Goal: Task Accomplishment & Management: Use online tool/utility

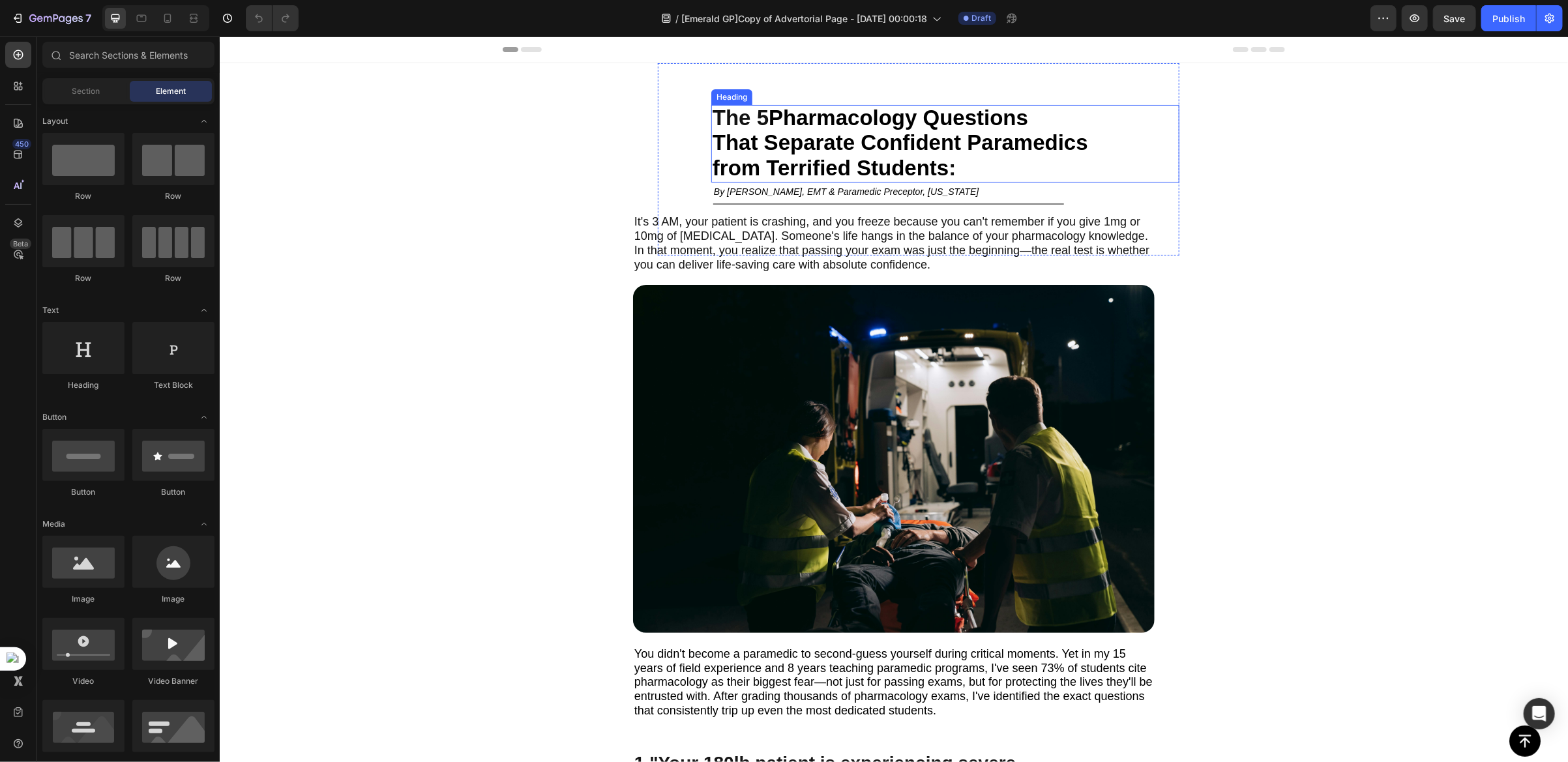
click at [712, 160] on span "from Terrified Students" at bounding box center [830, 168] width 236 height 24
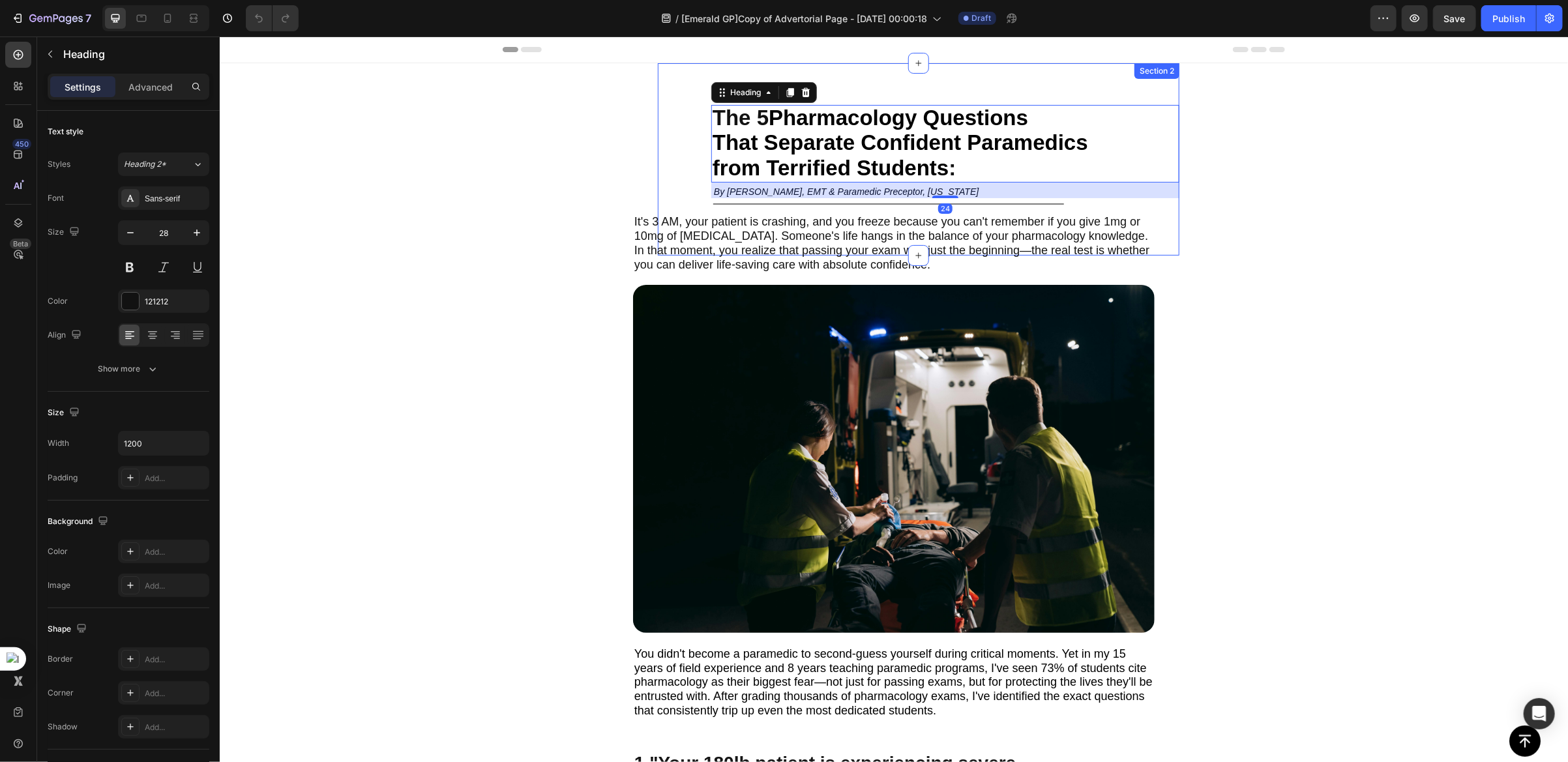
click at [681, 164] on div "The 5 Pharmacology Questions That Separate Confident Paramedics from Terrified …" at bounding box center [917, 179] width 522 height 150
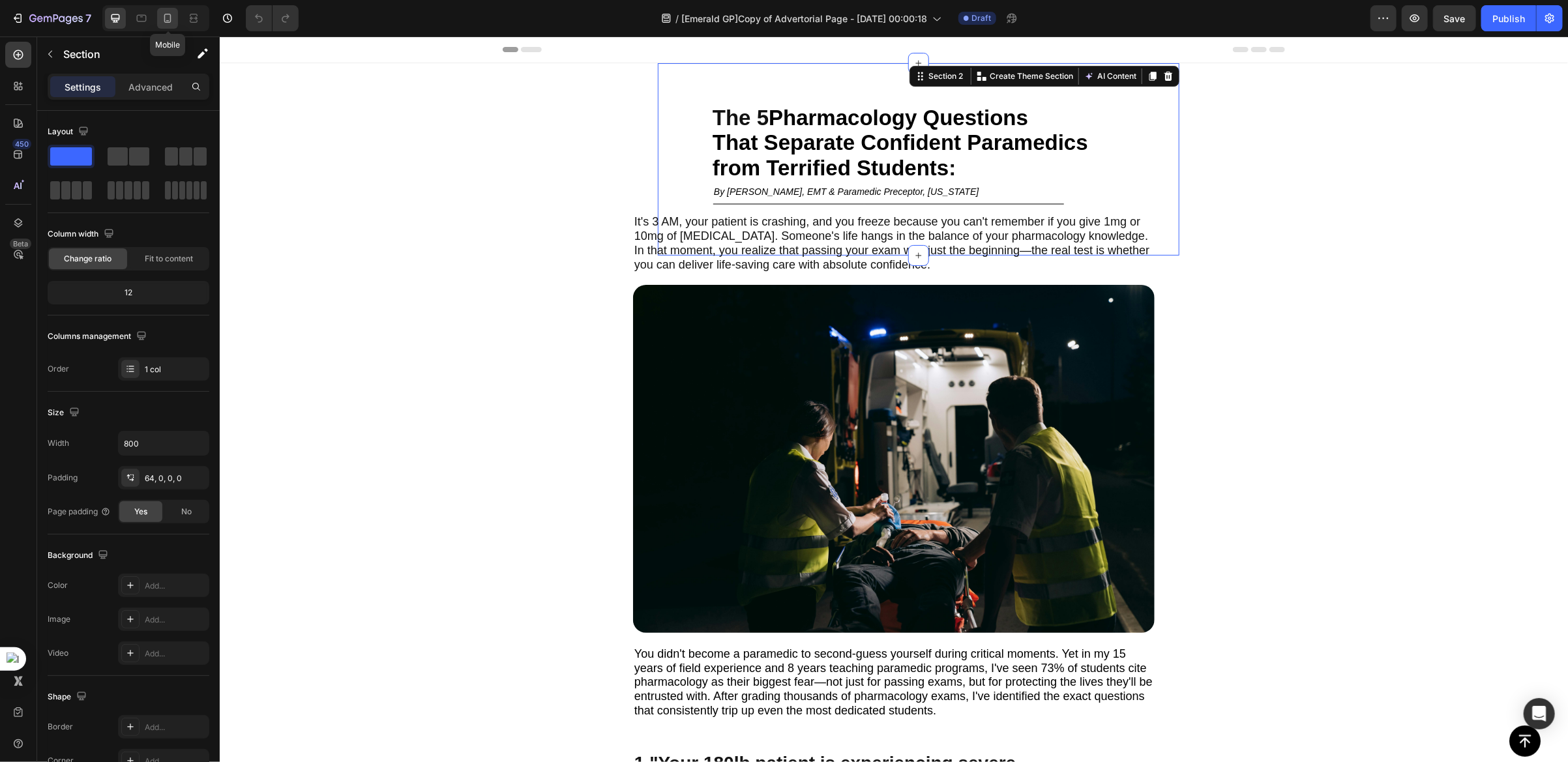
click at [166, 20] on icon at bounding box center [167, 17] width 13 height 13
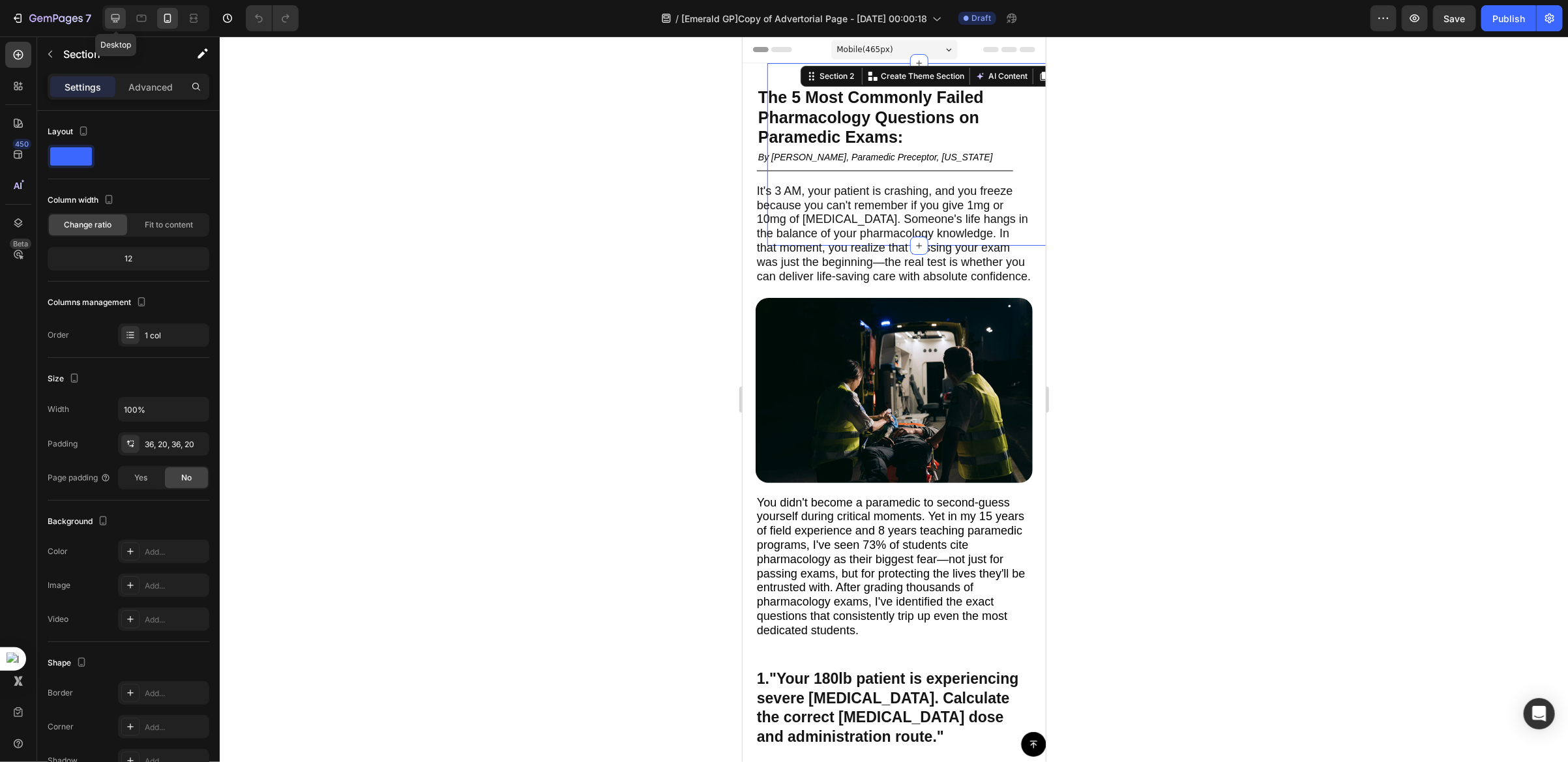
click at [115, 24] on icon at bounding box center [115, 17] width 13 height 13
type input "800"
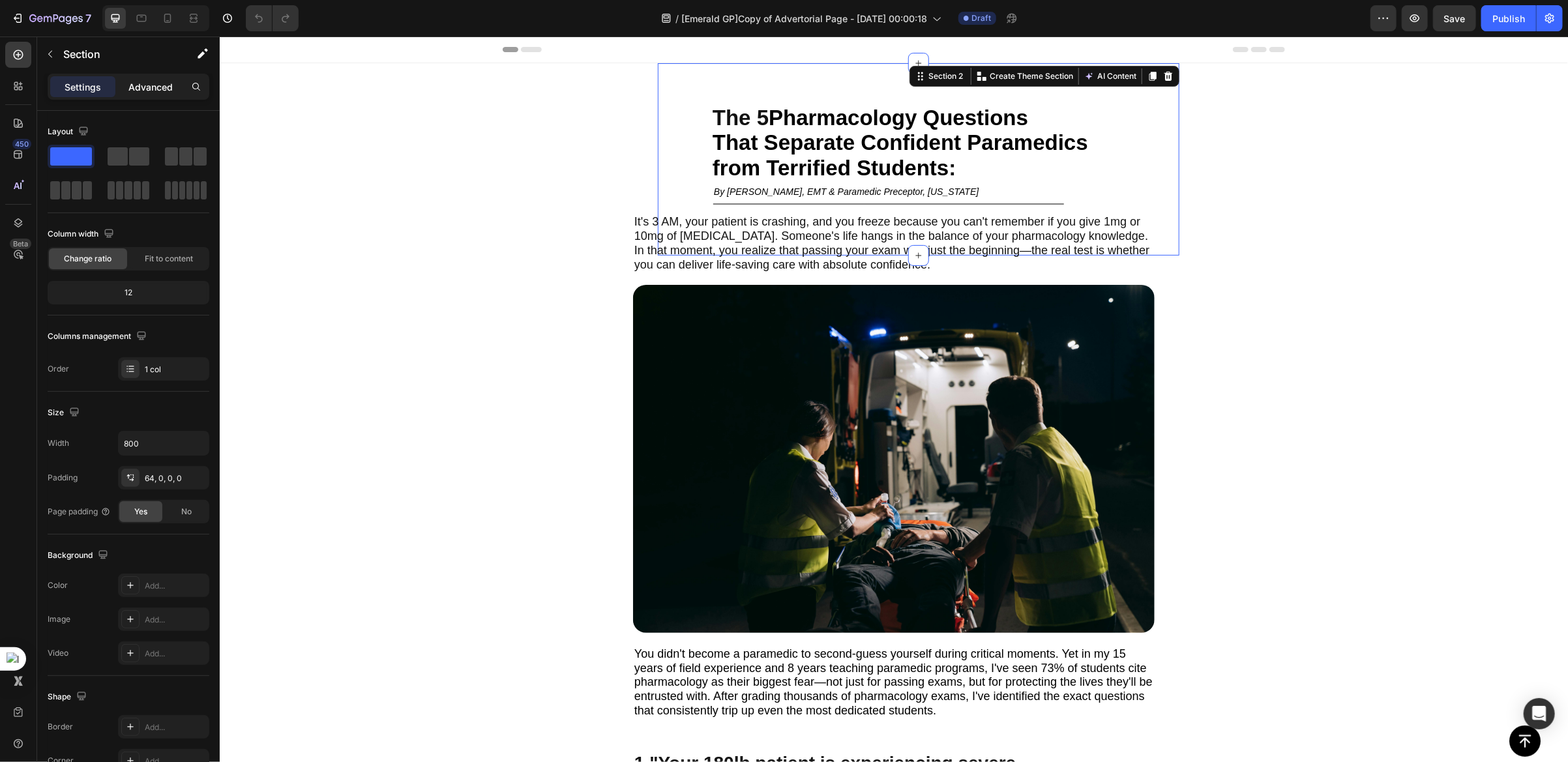
click at [153, 92] on p "Advanced" at bounding box center [150, 87] width 45 height 14
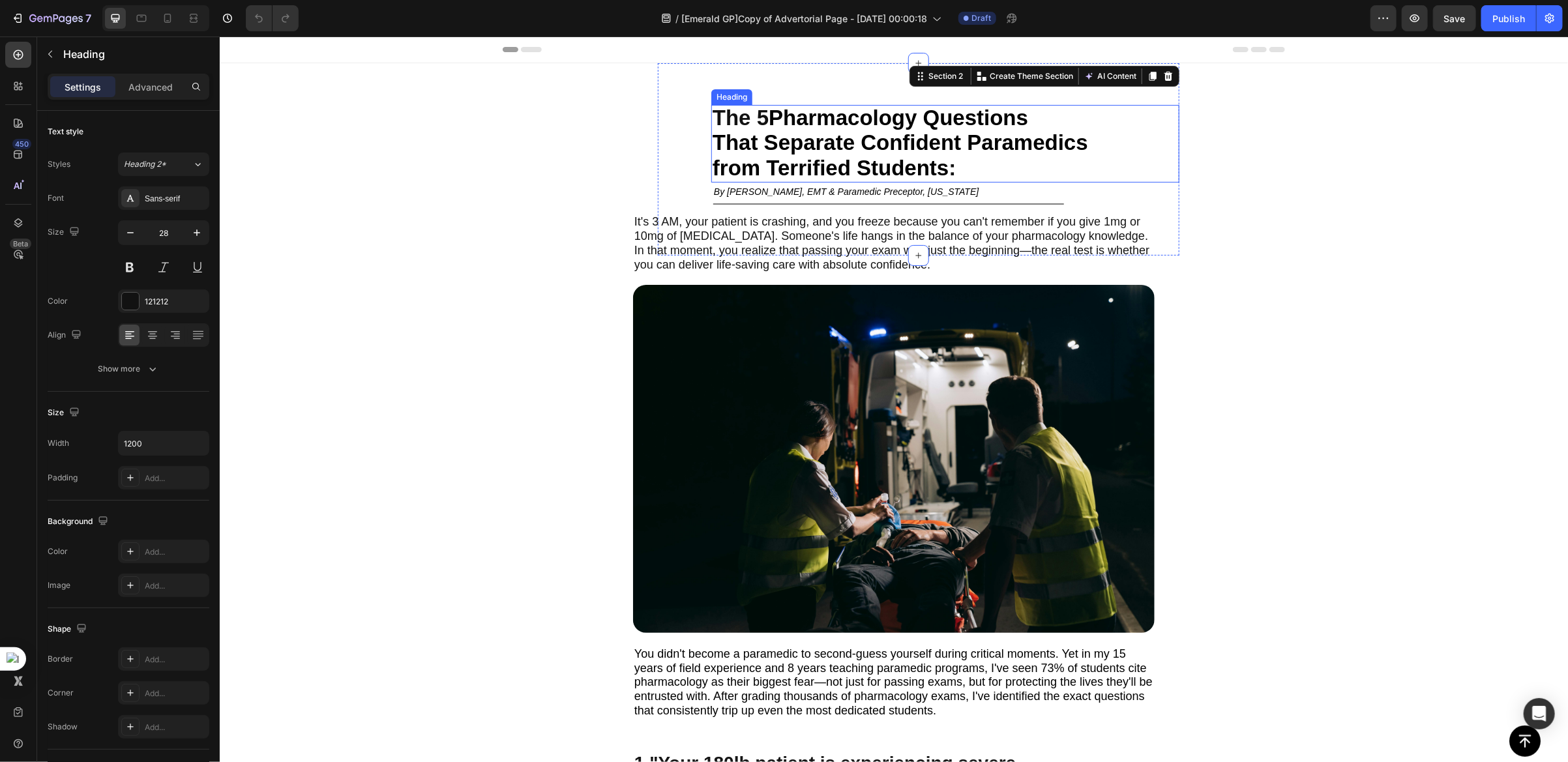
click at [721, 152] on span "That Separate Confident Paramedics" at bounding box center [900, 142] width 376 height 24
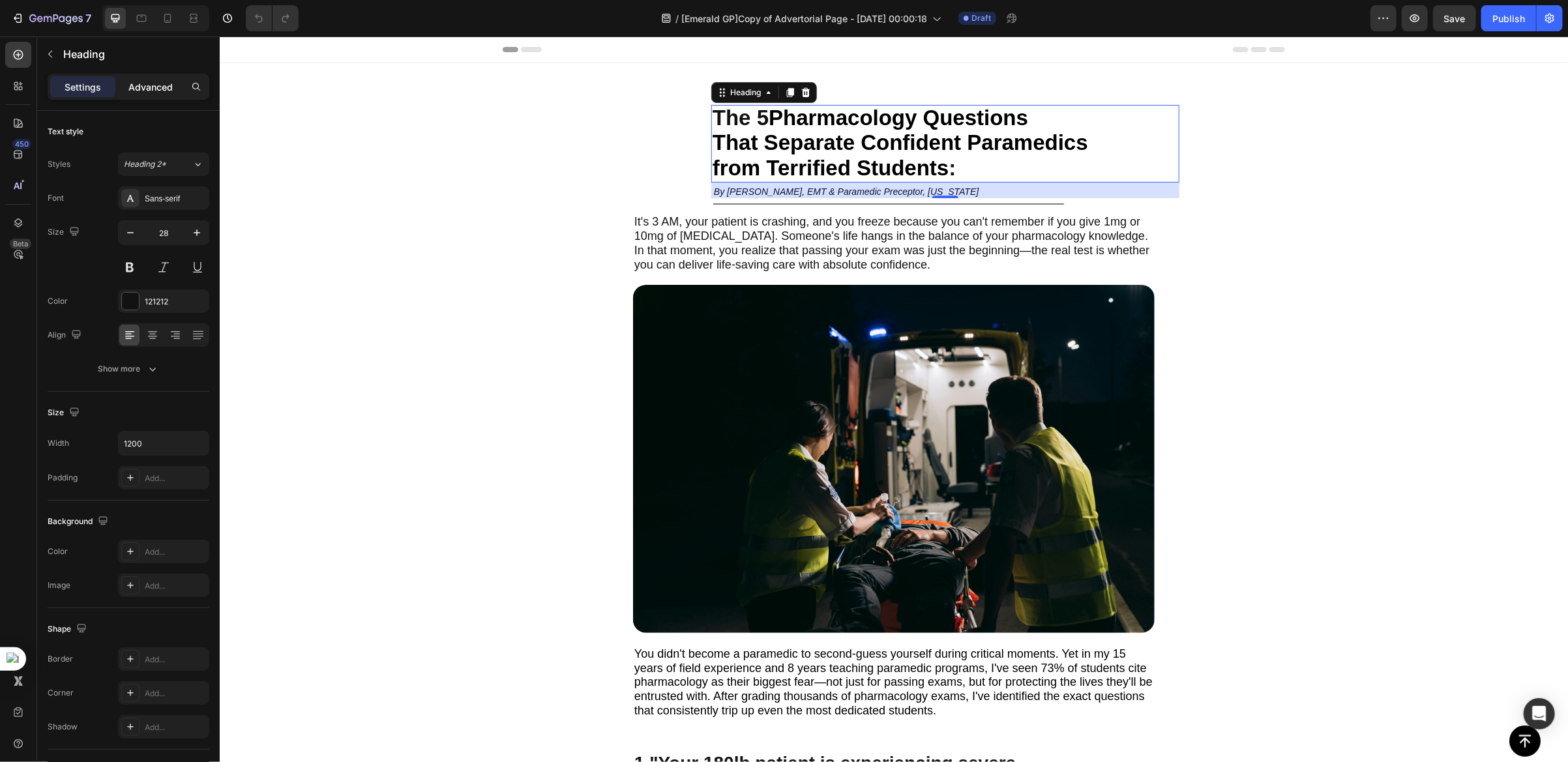
click at [136, 86] on p "Advanced" at bounding box center [150, 87] width 45 height 14
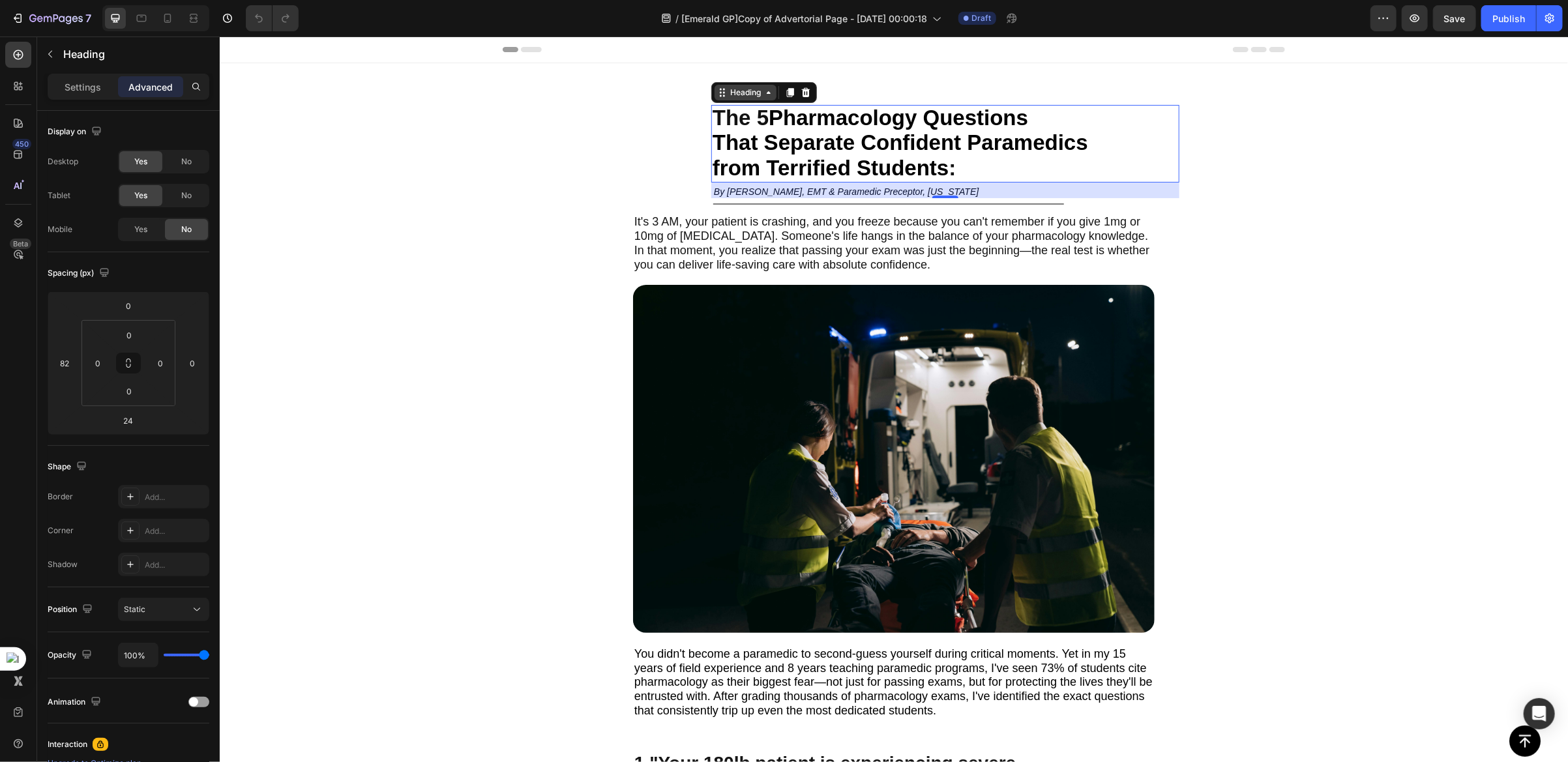
click at [730, 92] on div "Heading" at bounding box center [744, 91] width 36 height 11
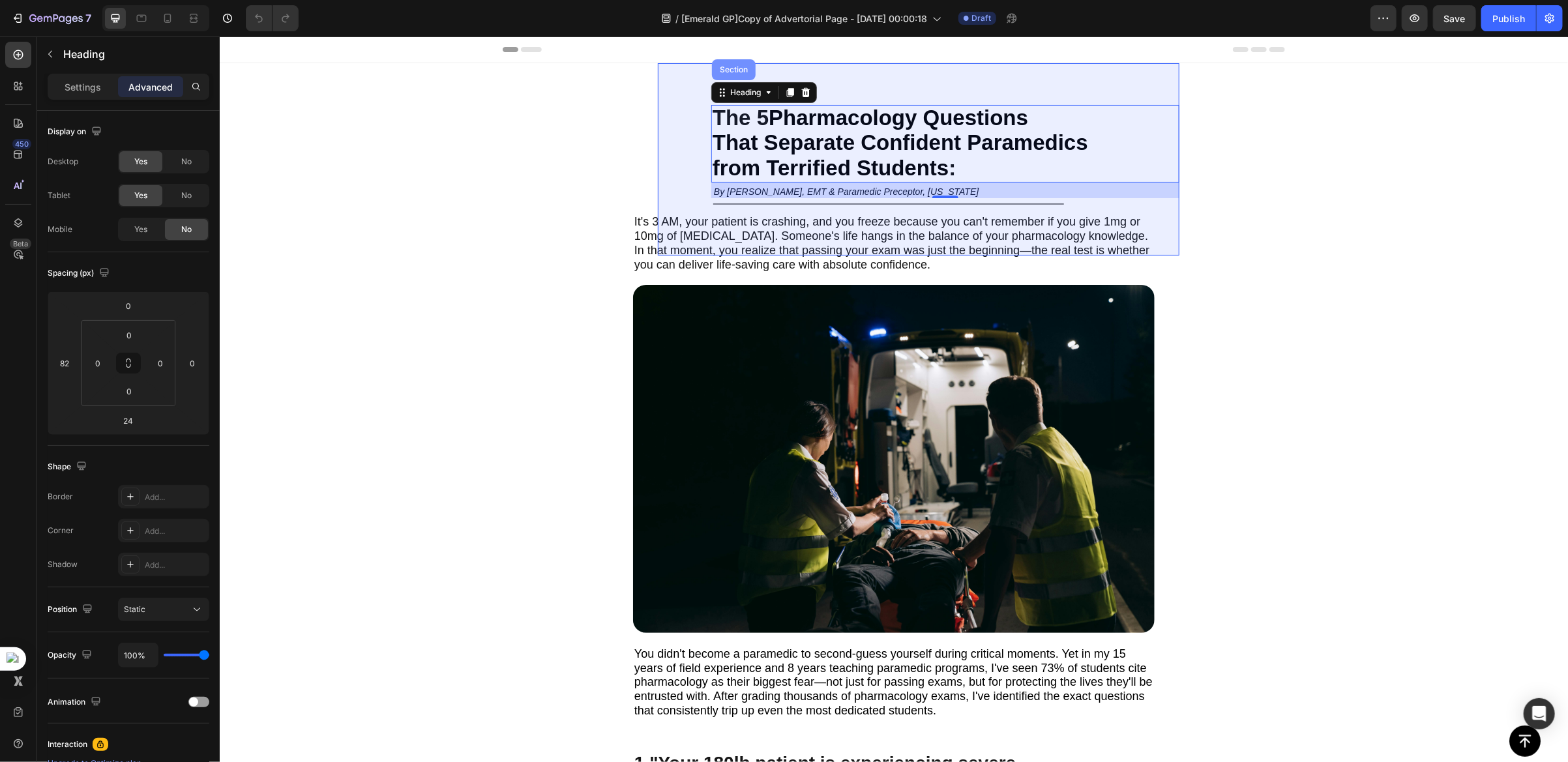
click at [721, 68] on div "Section" at bounding box center [733, 69] width 33 height 8
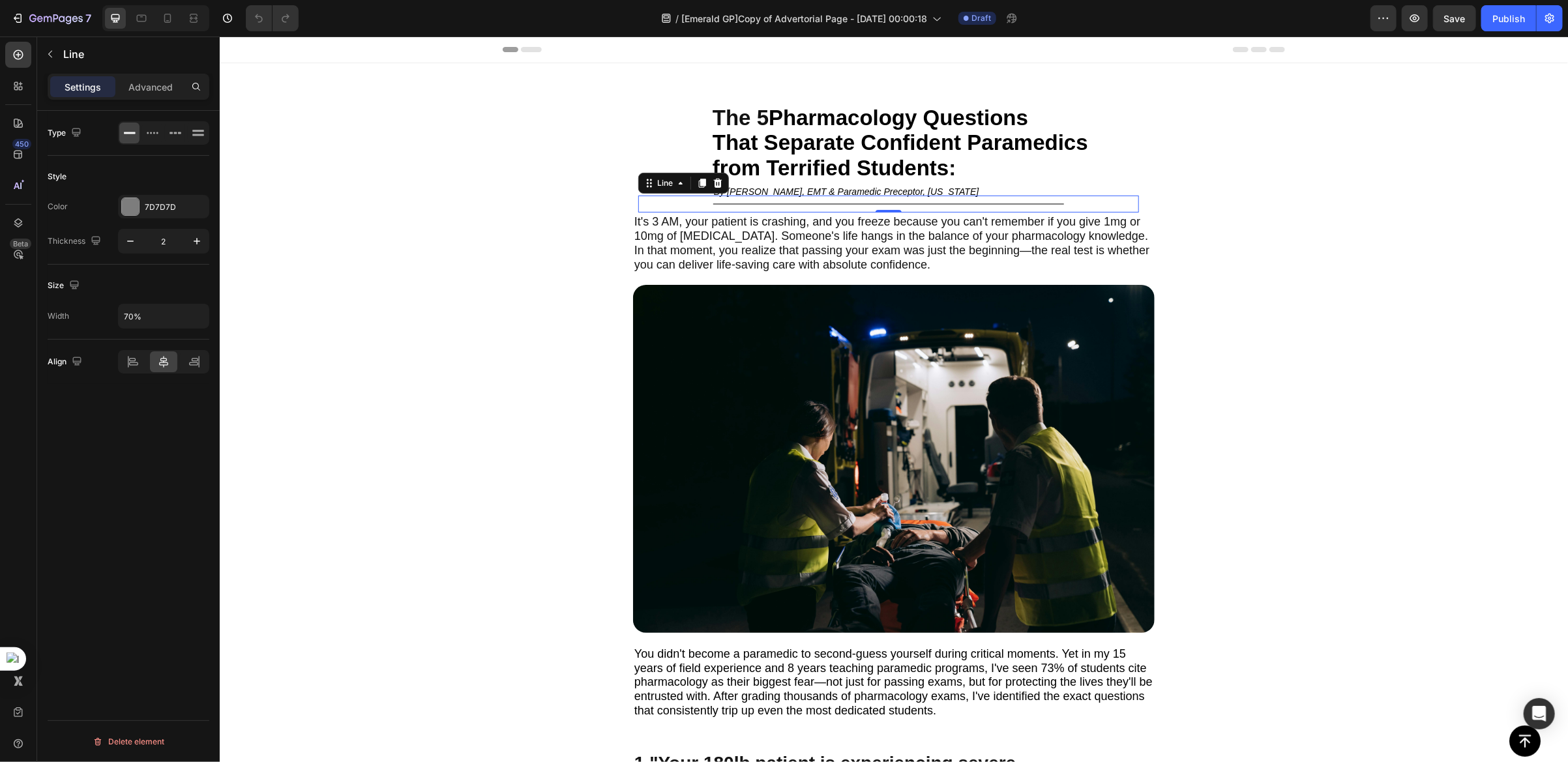
click at [638, 204] on div "Title Line 0" at bounding box center [888, 203] width 501 height 17
click at [147, 85] on p "Advanced" at bounding box center [150, 87] width 45 height 14
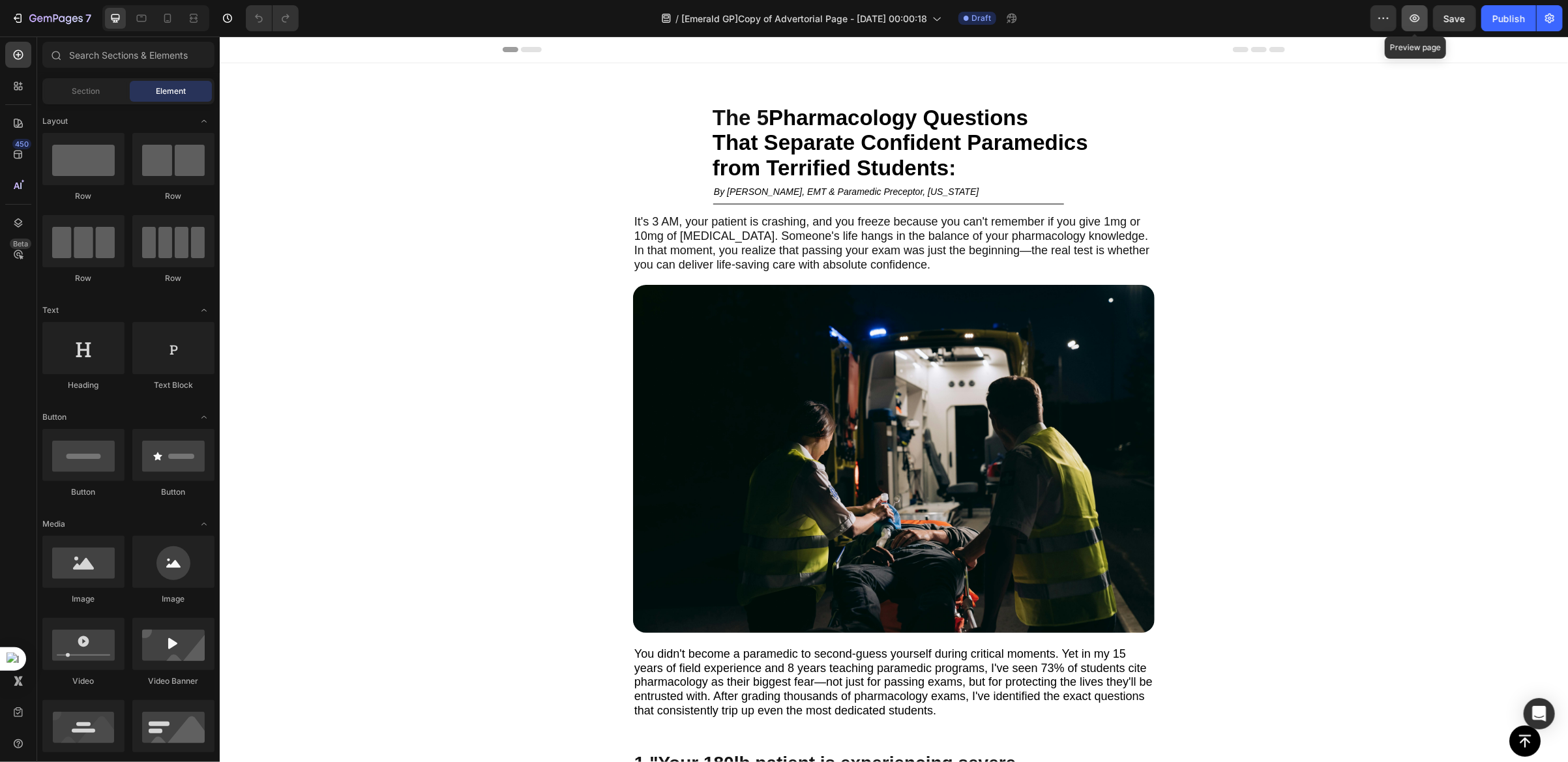
click at [1409, 17] on icon "button" at bounding box center [1414, 17] width 13 height 13
click at [1419, 21] on icon "button" at bounding box center [1414, 17] width 13 height 13
click at [697, 156] on div "The 5 Pharmacology Questions That Separate Confident Paramedics from Terrified …" at bounding box center [917, 179] width 522 height 150
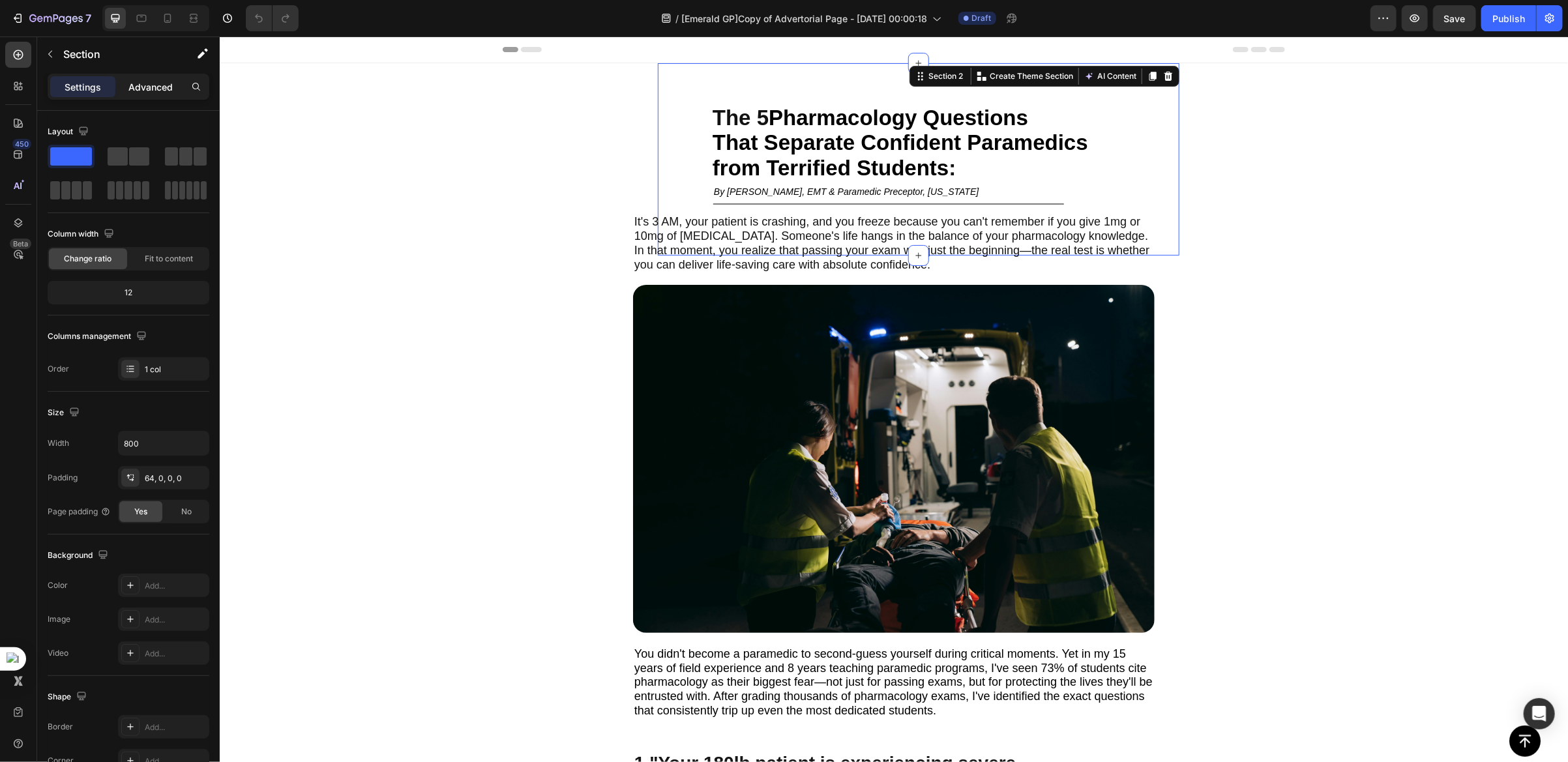
click at [154, 93] on p "Advanced" at bounding box center [150, 87] width 45 height 14
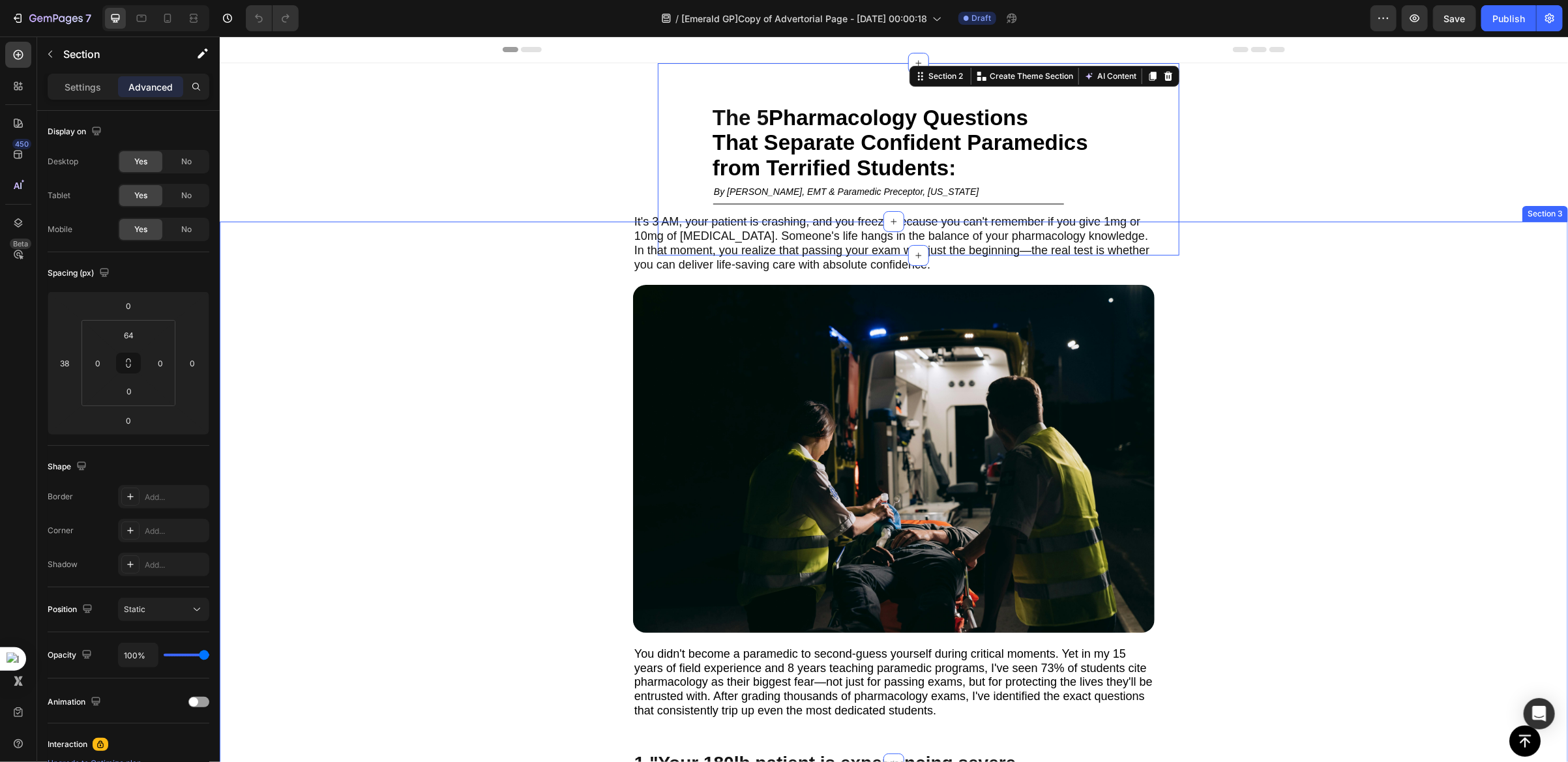
click at [583, 270] on div "It's 3 AM, your patient is crashing, and you freeze because you can't remember …" at bounding box center [893, 481] width 931 height 519
click at [661, 139] on div "The 5 Pharmacology Questions That Separate Confident Paramedics from Terrified …" at bounding box center [917, 179] width 522 height 150
click at [613, 261] on div "It's 3 AM, your patient is crashing, and you freeze because you can't remember …" at bounding box center [893, 481] width 931 height 519
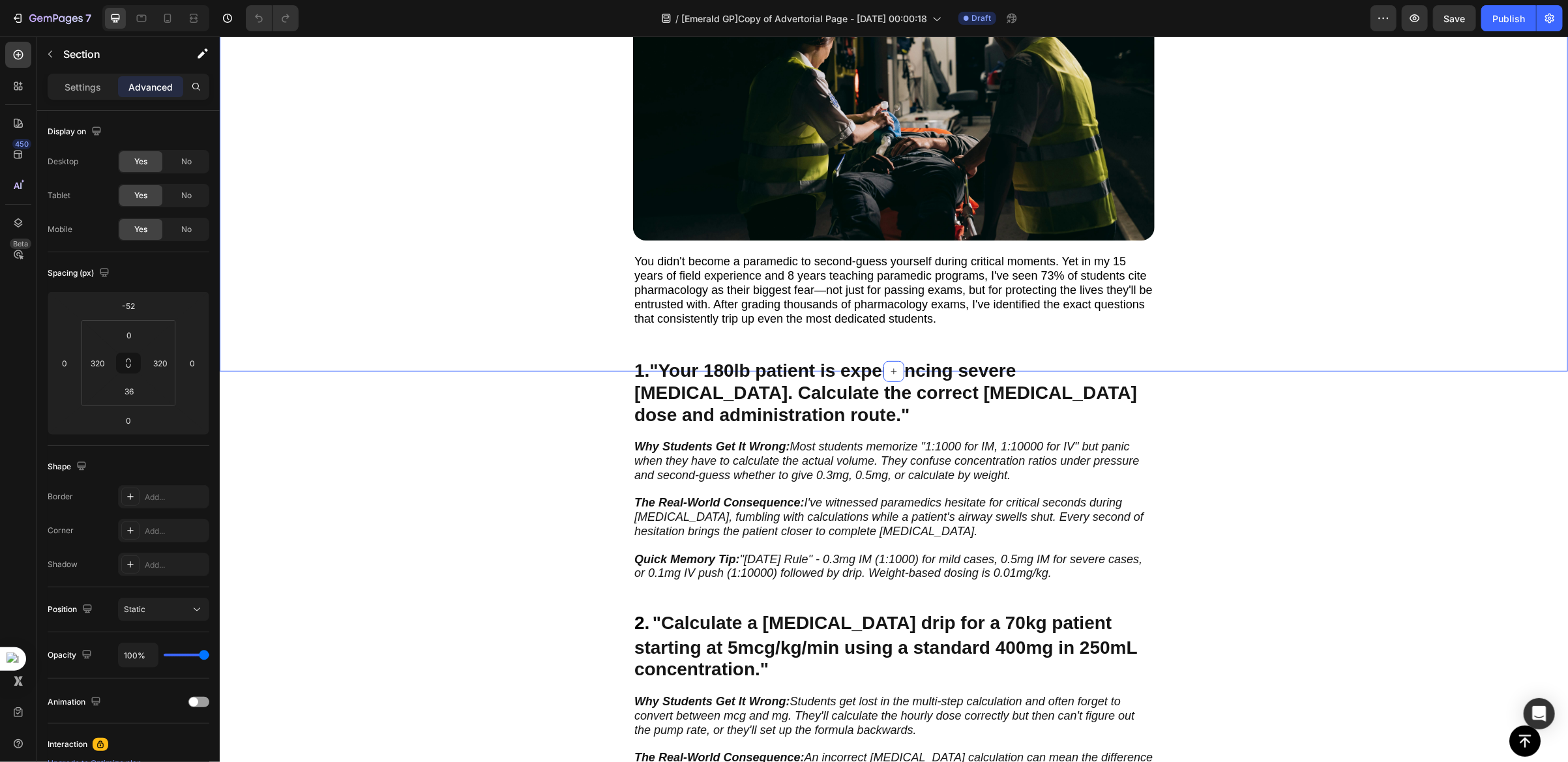
scroll to position [684, 0]
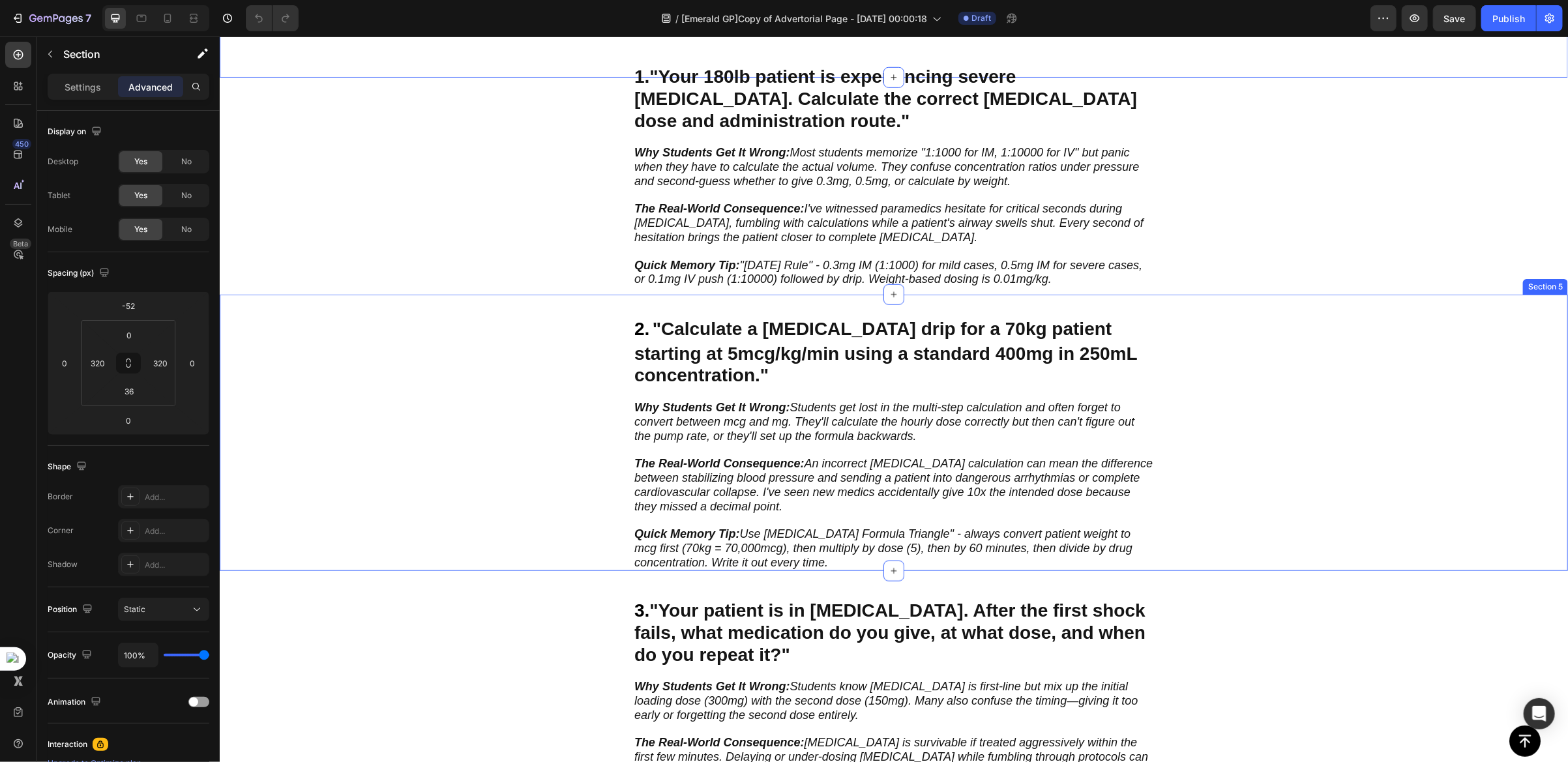
click at [1231, 365] on div "2 . "Calculate a [MEDICAL_DATA] drip for a 70kg patient starting at 5mcg/kg/min…" at bounding box center [893, 443] width 931 height 254
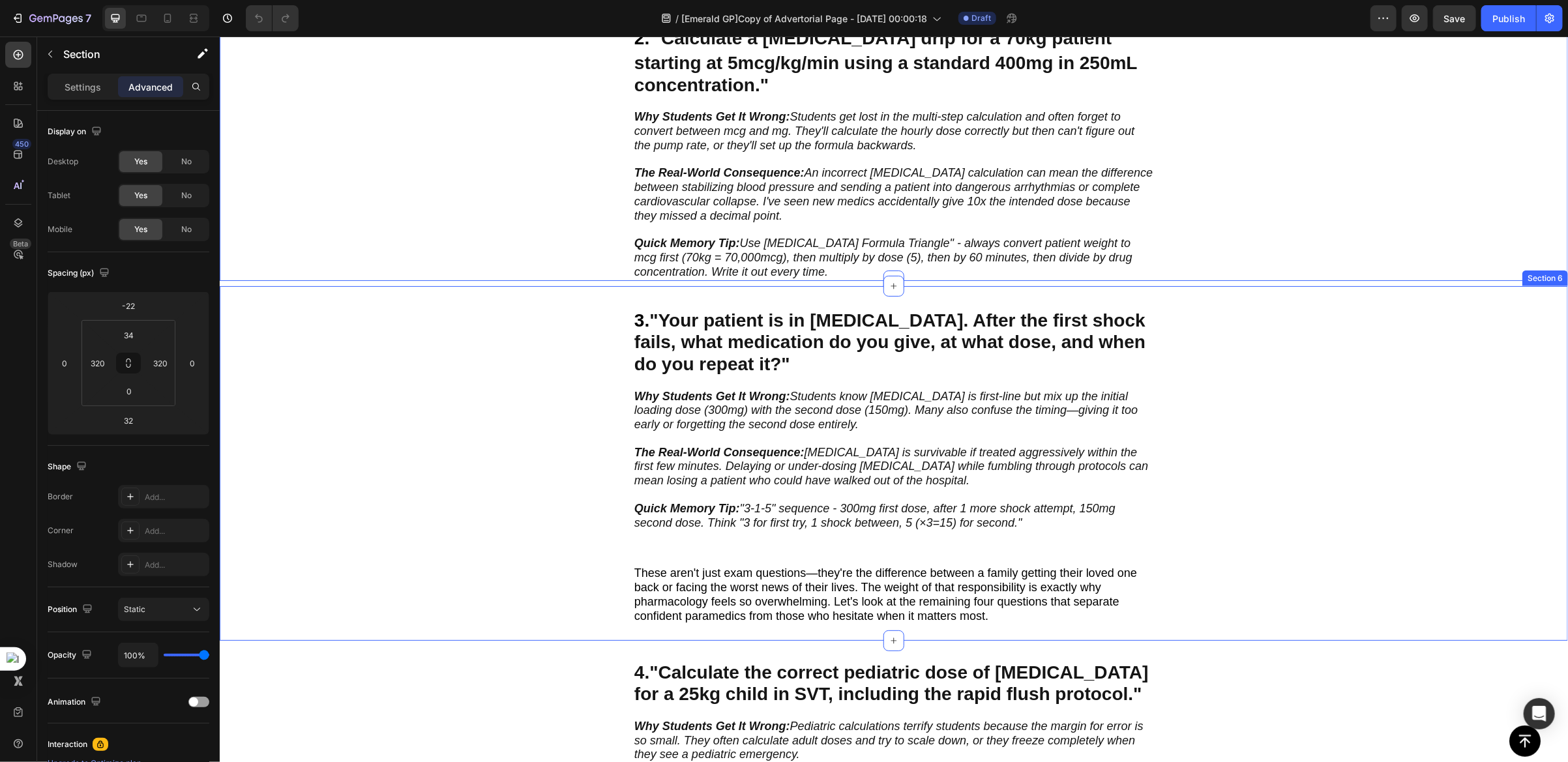
click at [1247, 428] on div "3 . "Your patient is in [MEDICAL_DATA]. After the first shock fails, what medic…" at bounding box center [893, 474] width 931 height 333
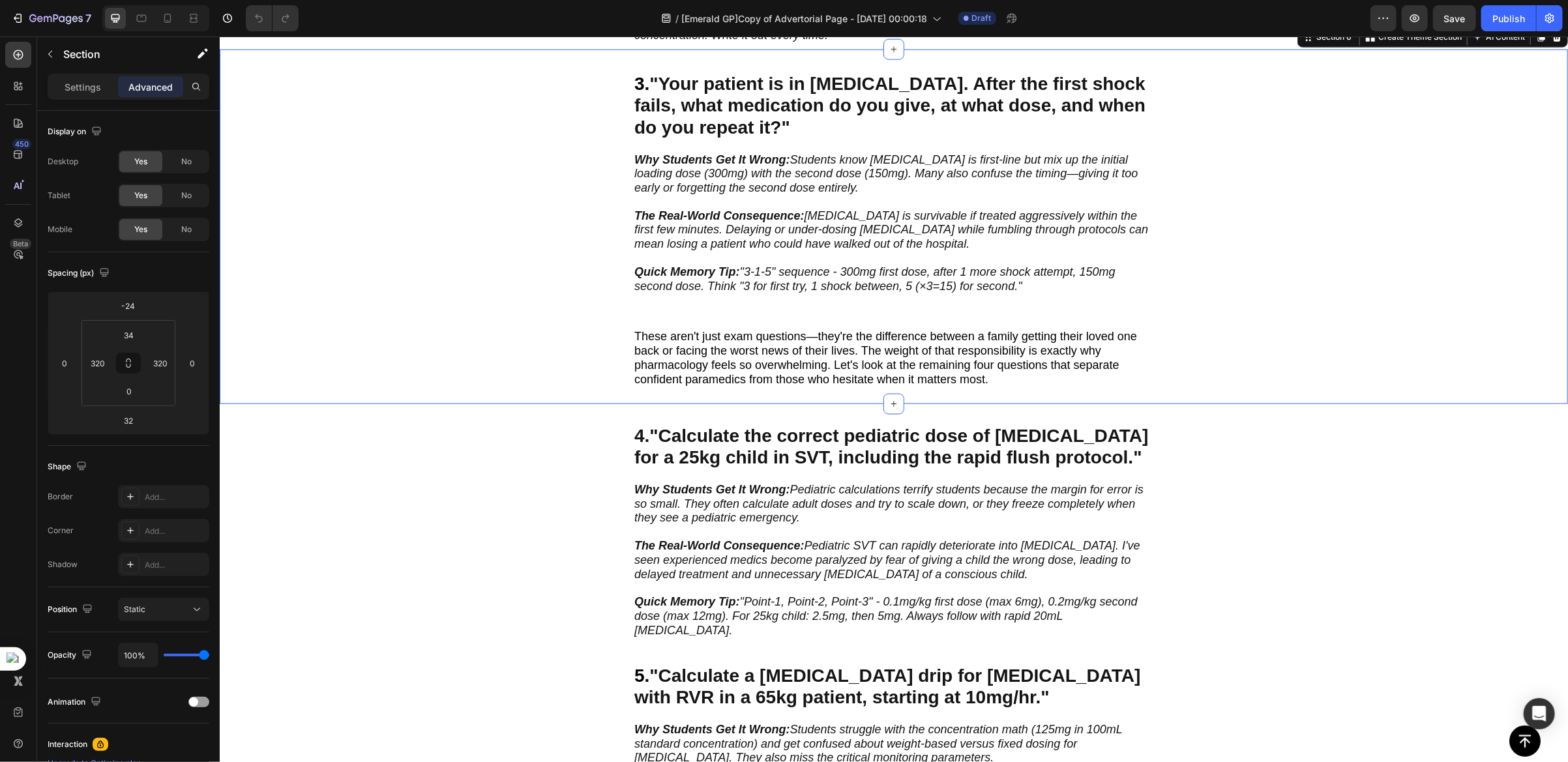
scroll to position [1368, 0]
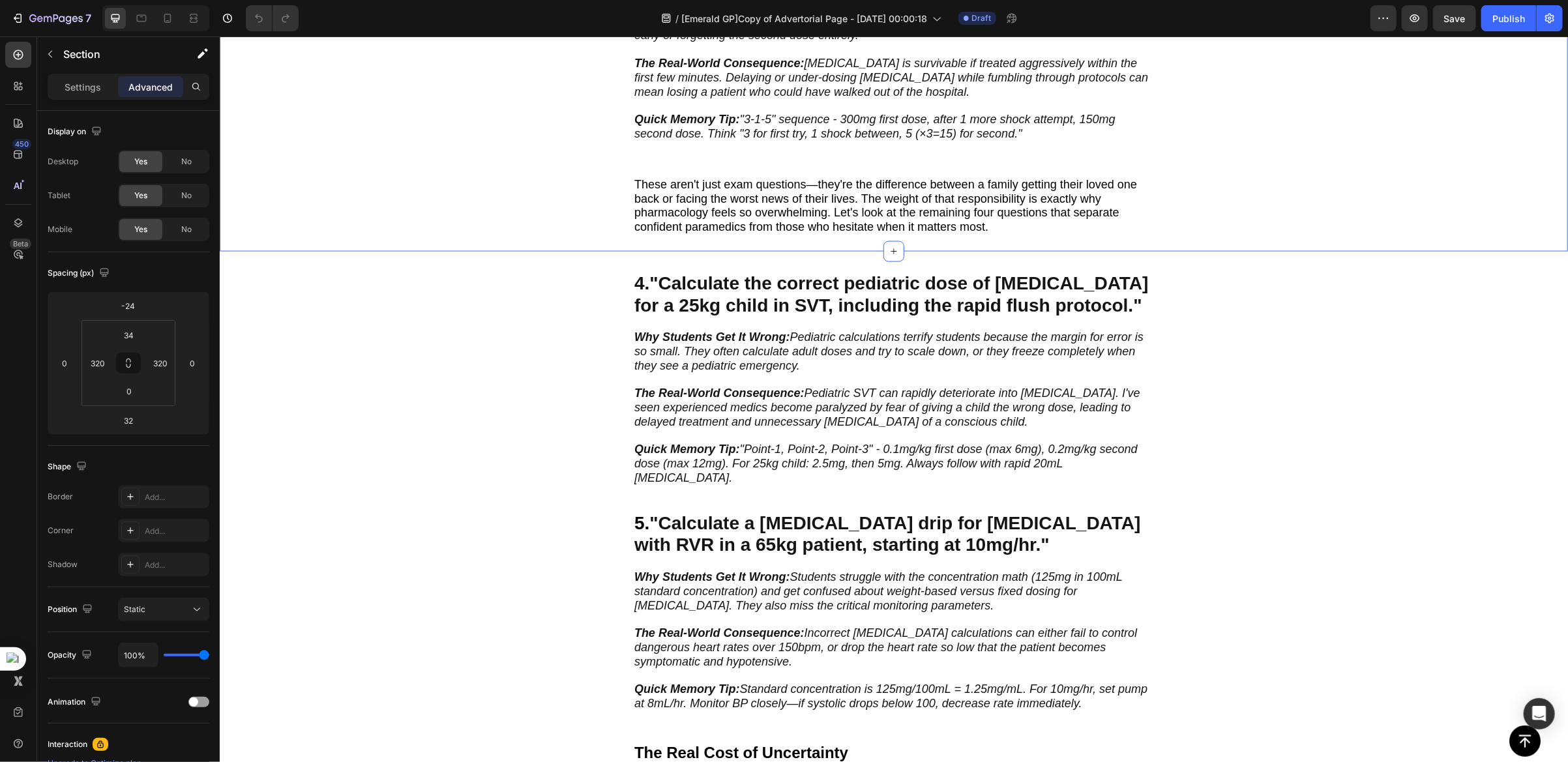
click at [1247, 428] on div "4. "Calculate the correct pediatric dose of [MEDICAL_DATA] for a 25kg child in …" at bounding box center [893, 378] width 931 height 216
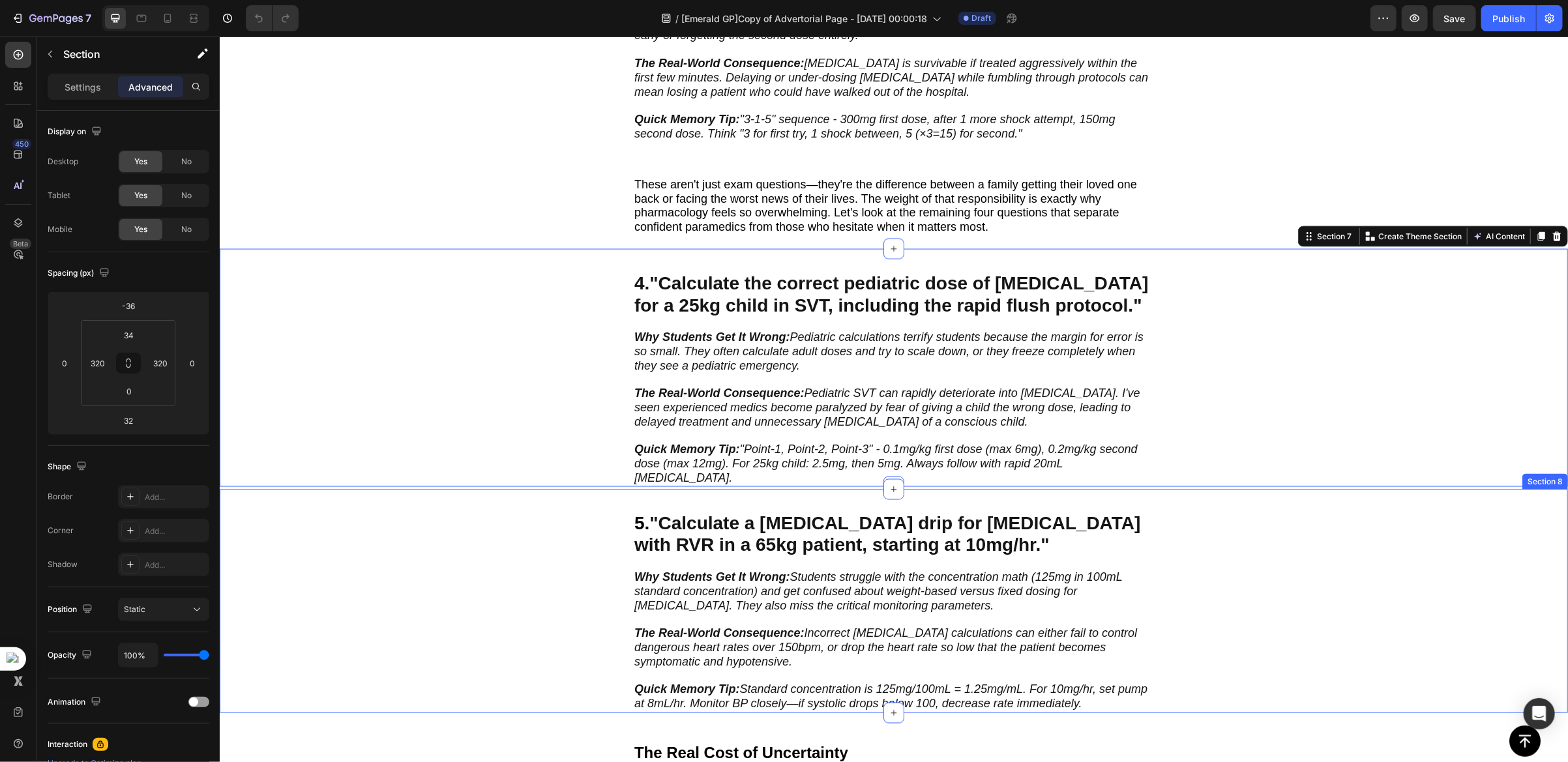
click at [1298, 579] on div "5 . "Calculate a [MEDICAL_DATA] drip for [MEDICAL_DATA] with RVR in a 65kg pati…" at bounding box center [893, 612] width 931 height 202
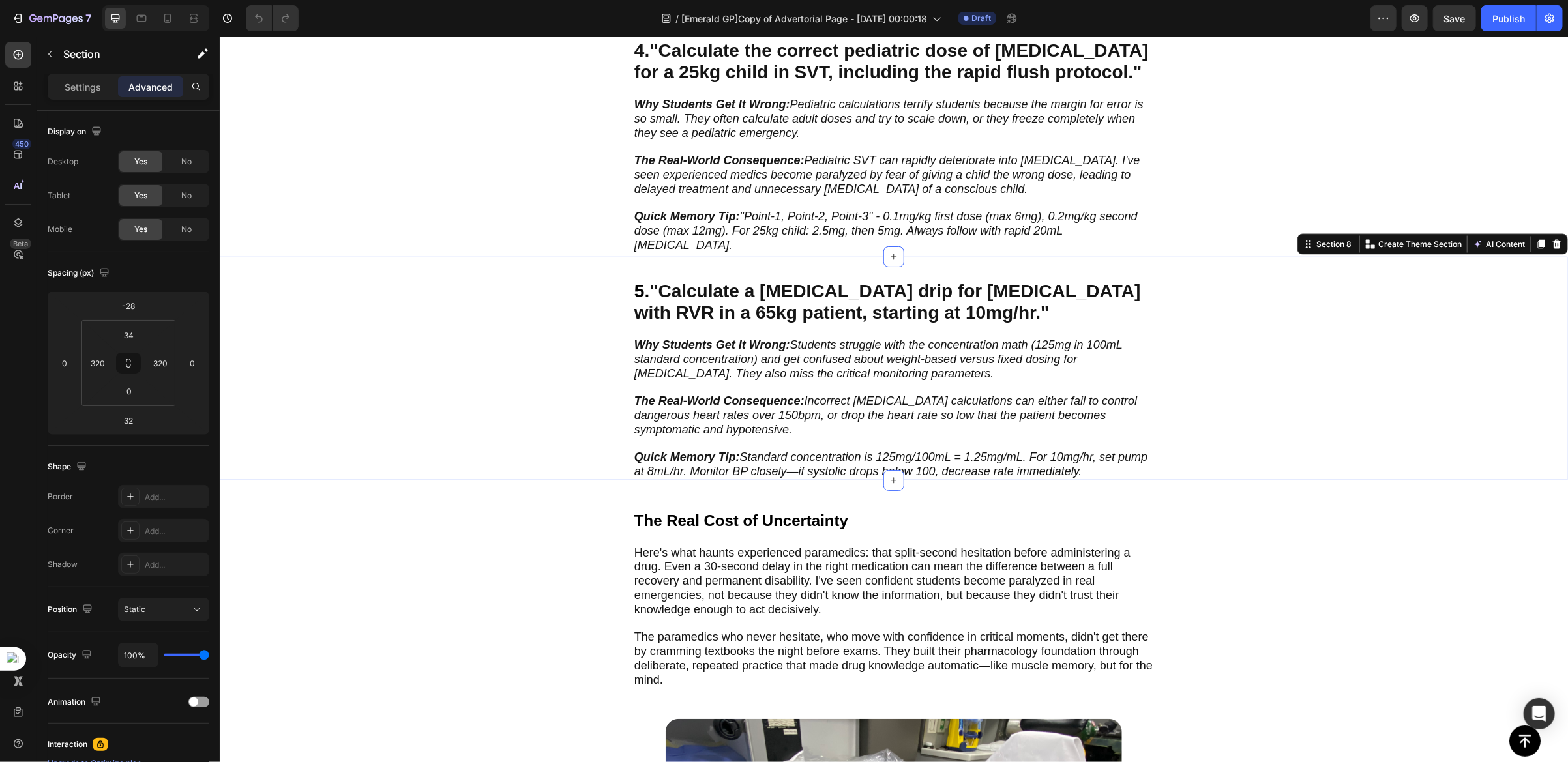
scroll to position [1760, 0]
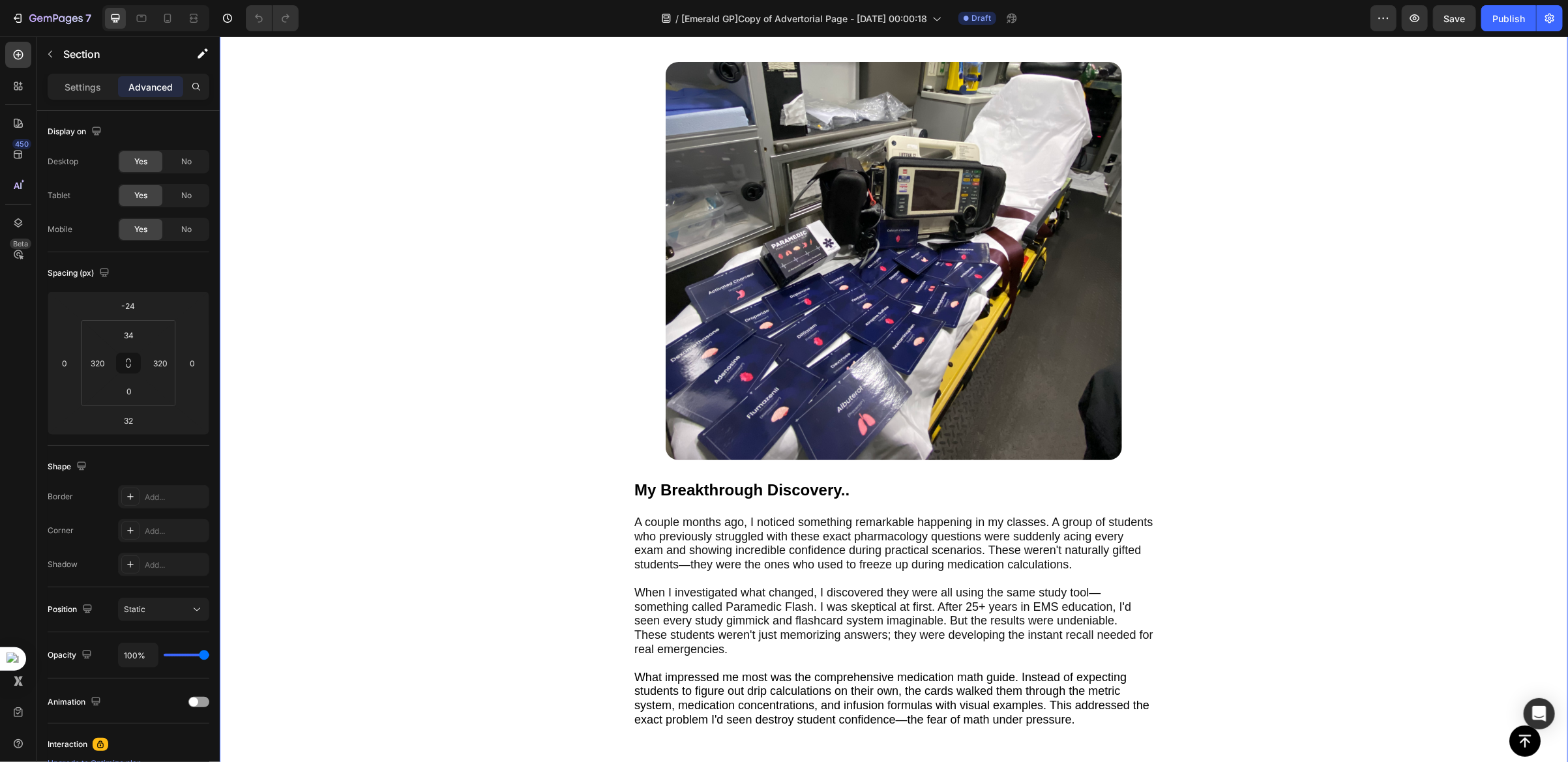
scroll to position [2738, 0]
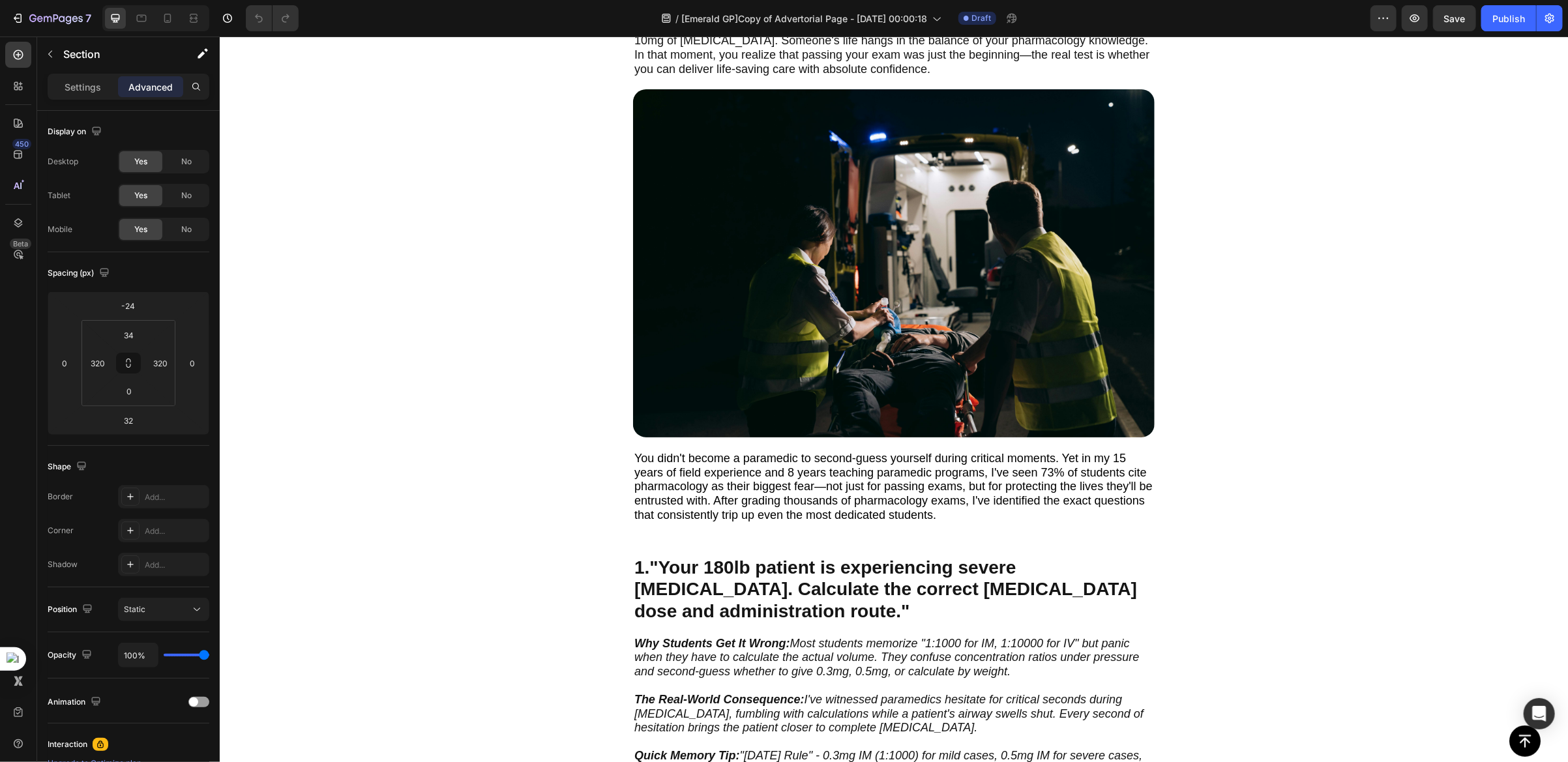
scroll to position [0, 0]
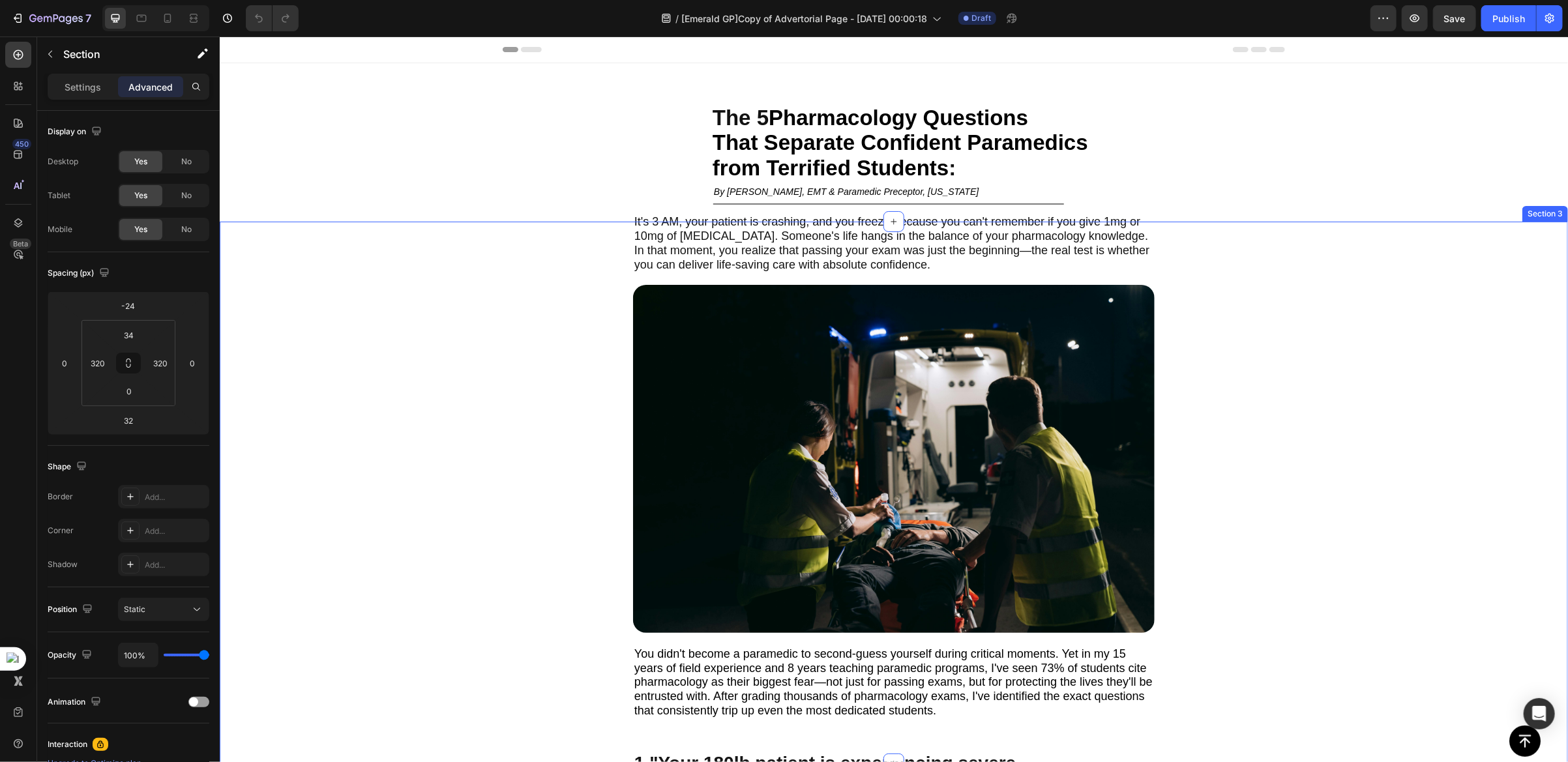
click at [1285, 390] on div "It's 3 AM, your patient is crashing, and you freeze because you can't remember …" at bounding box center [893, 481] width 931 height 519
click at [693, 161] on div "The 5 Pharmacology Questions That Separate Confident Paramedics from Terrified …" at bounding box center [917, 179] width 522 height 150
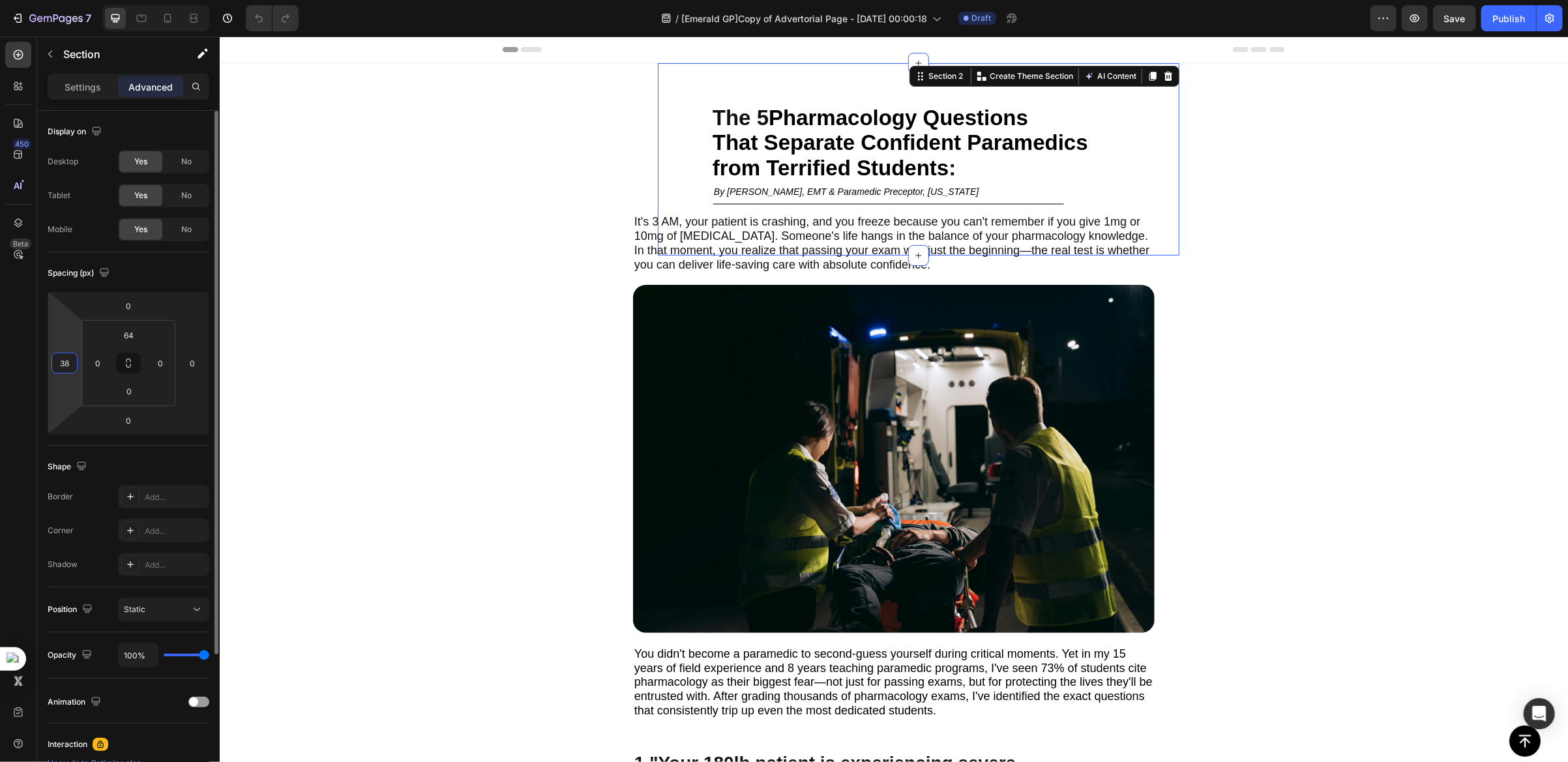
click at [60, 360] on input "38" at bounding box center [65, 363] width 19 height 19
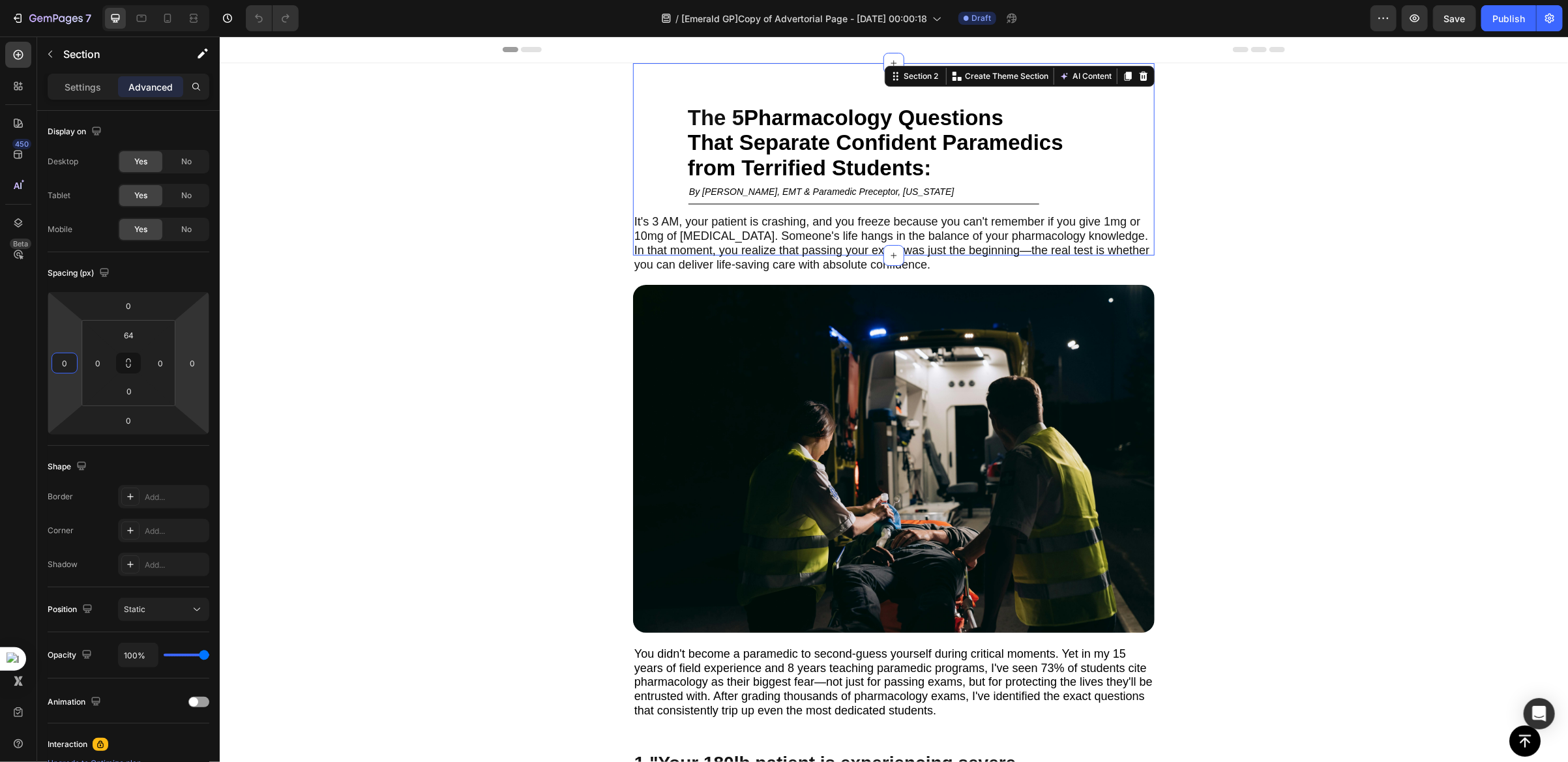
type input "0"
click at [659, 173] on div "The 5 Pharmacology Questions That Separate Confident Paramedics from Terrified …" at bounding box center [893, 179] width 522 height 150
click at [632, 274] on div "It's 3 AM, your patient is crashing, and you freeze because you can't remember …" at bounding box center [893, 490] width 522 height 500
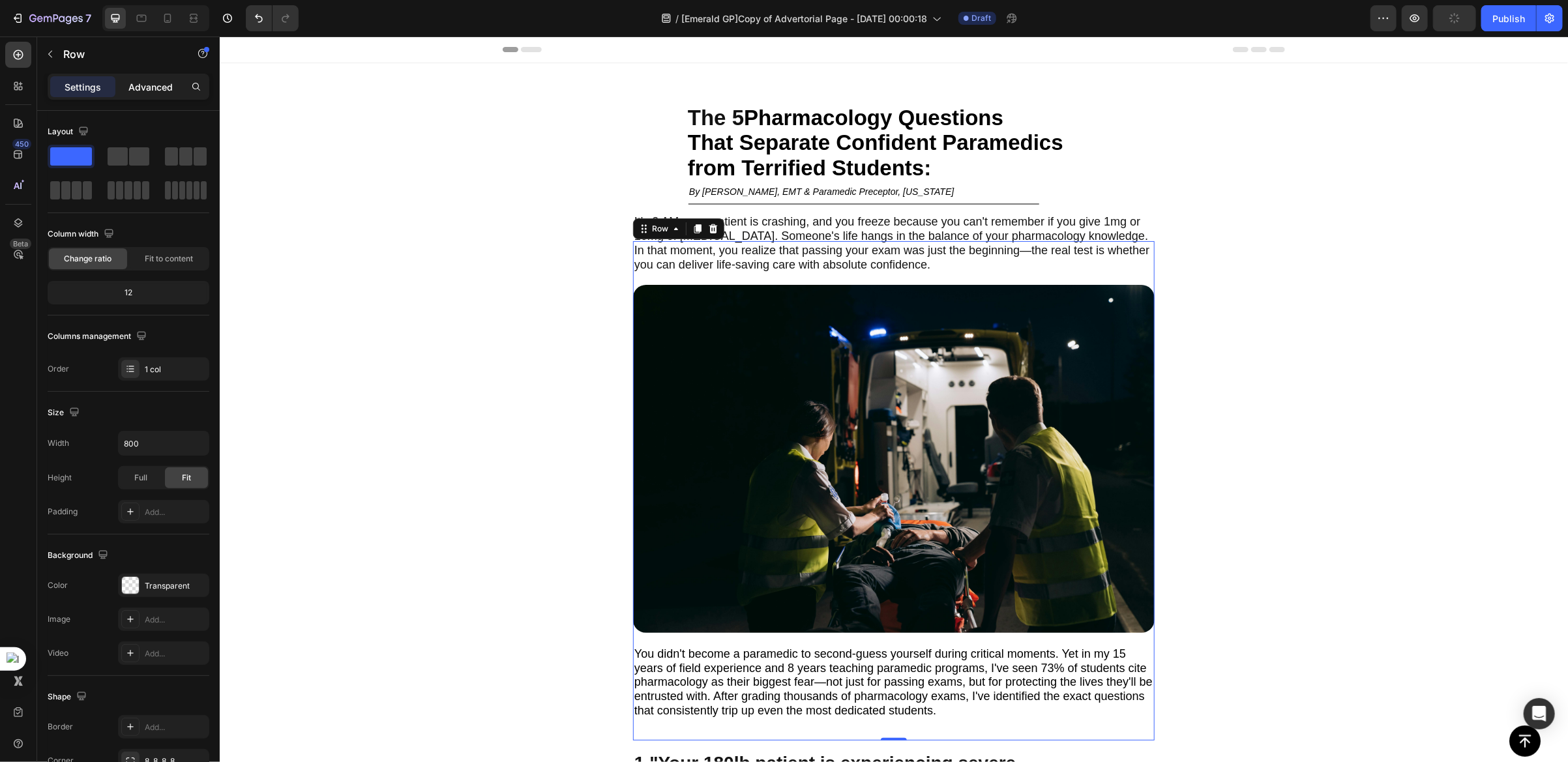
click at [140, 87] on p "Advanced" at bounding box center [150, 87] width 45 height 14
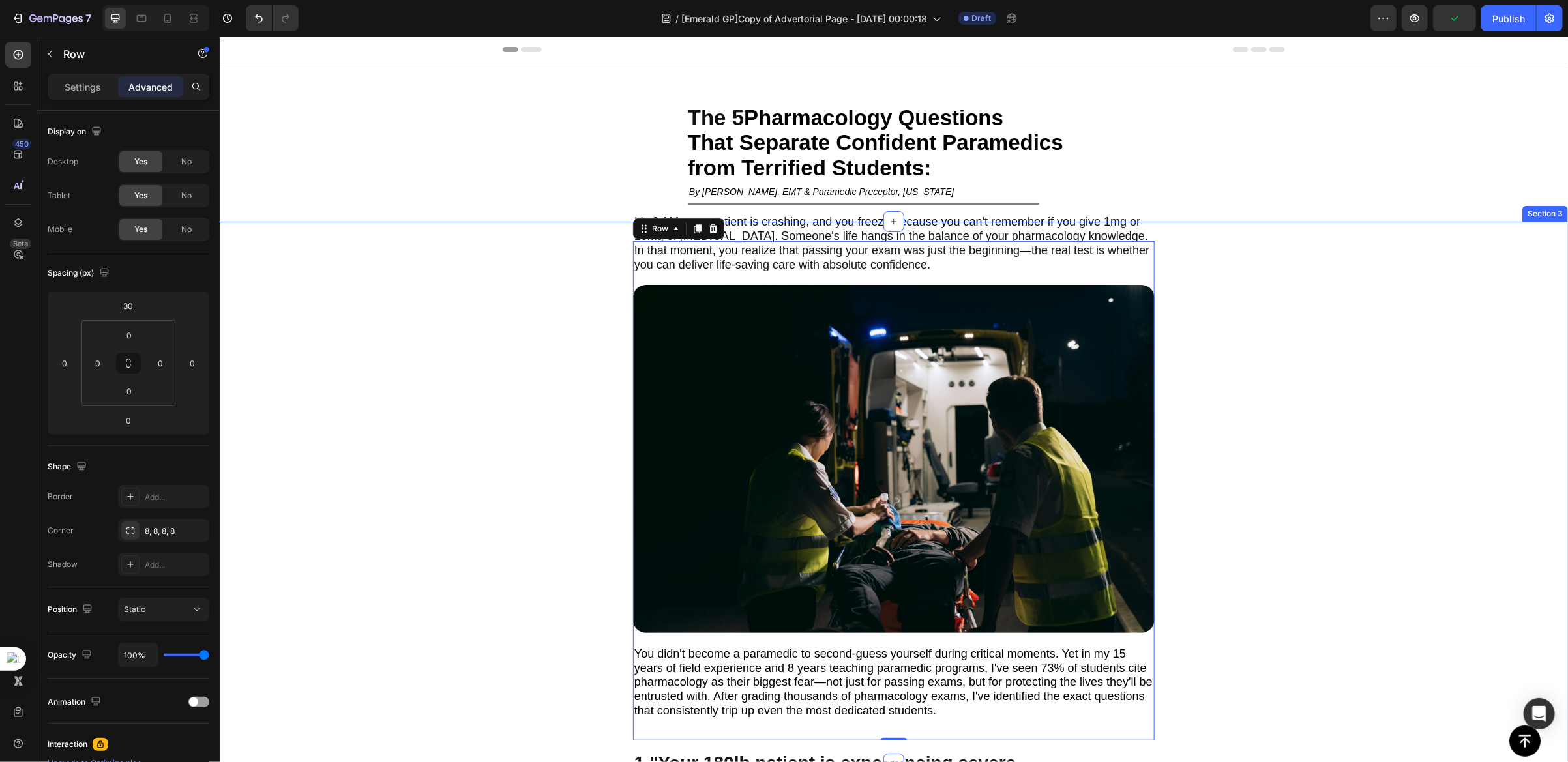
click at [554, 291] on div "It's 3 AM, your patient is crashing, and you freeze because you can't remember …" at bounding box center [893, 481] width 931 height 519
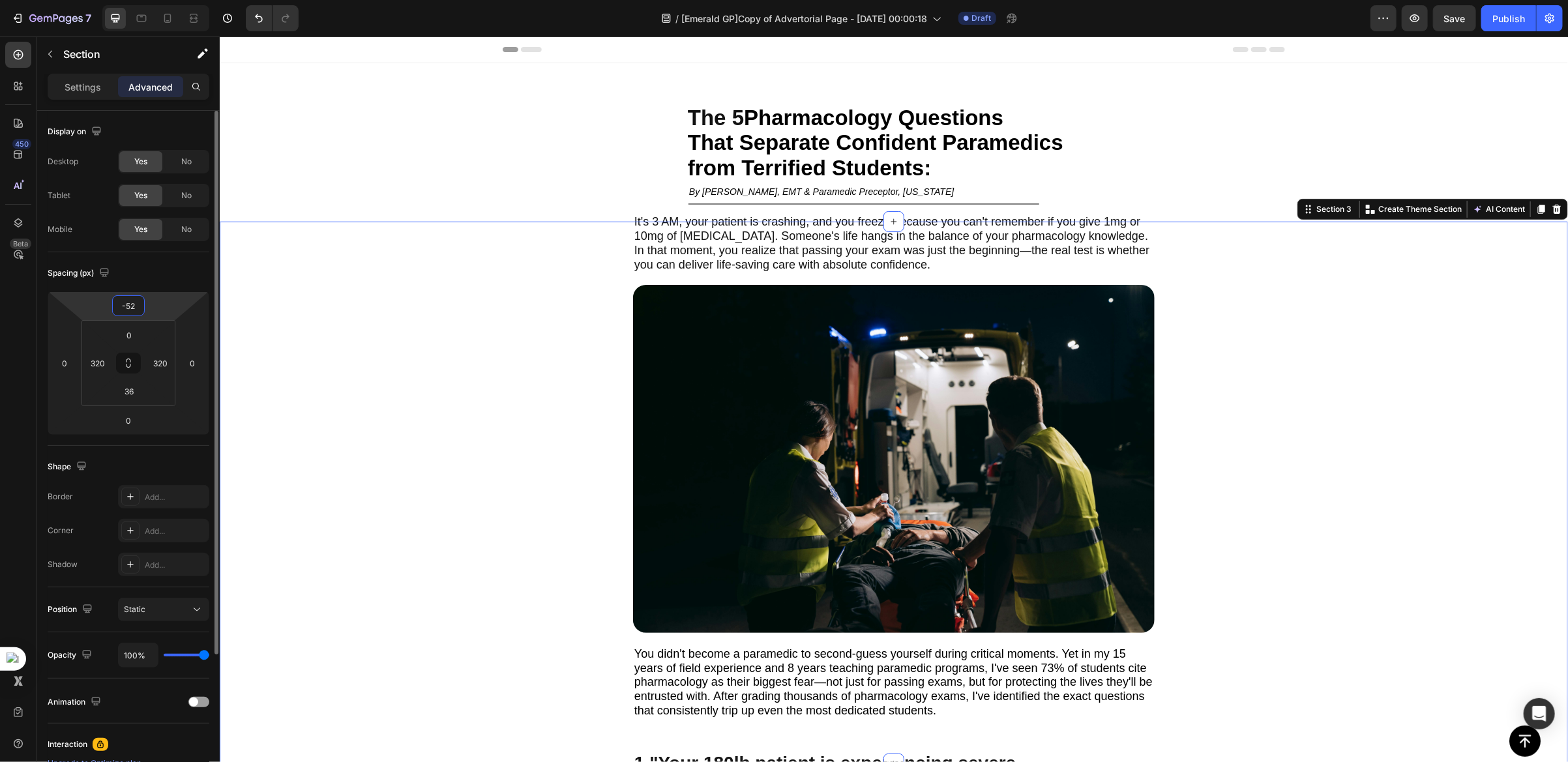
click at [128, 309] on input "-52" at bounding box center [128, 306] width 26 height 19
type input "0"
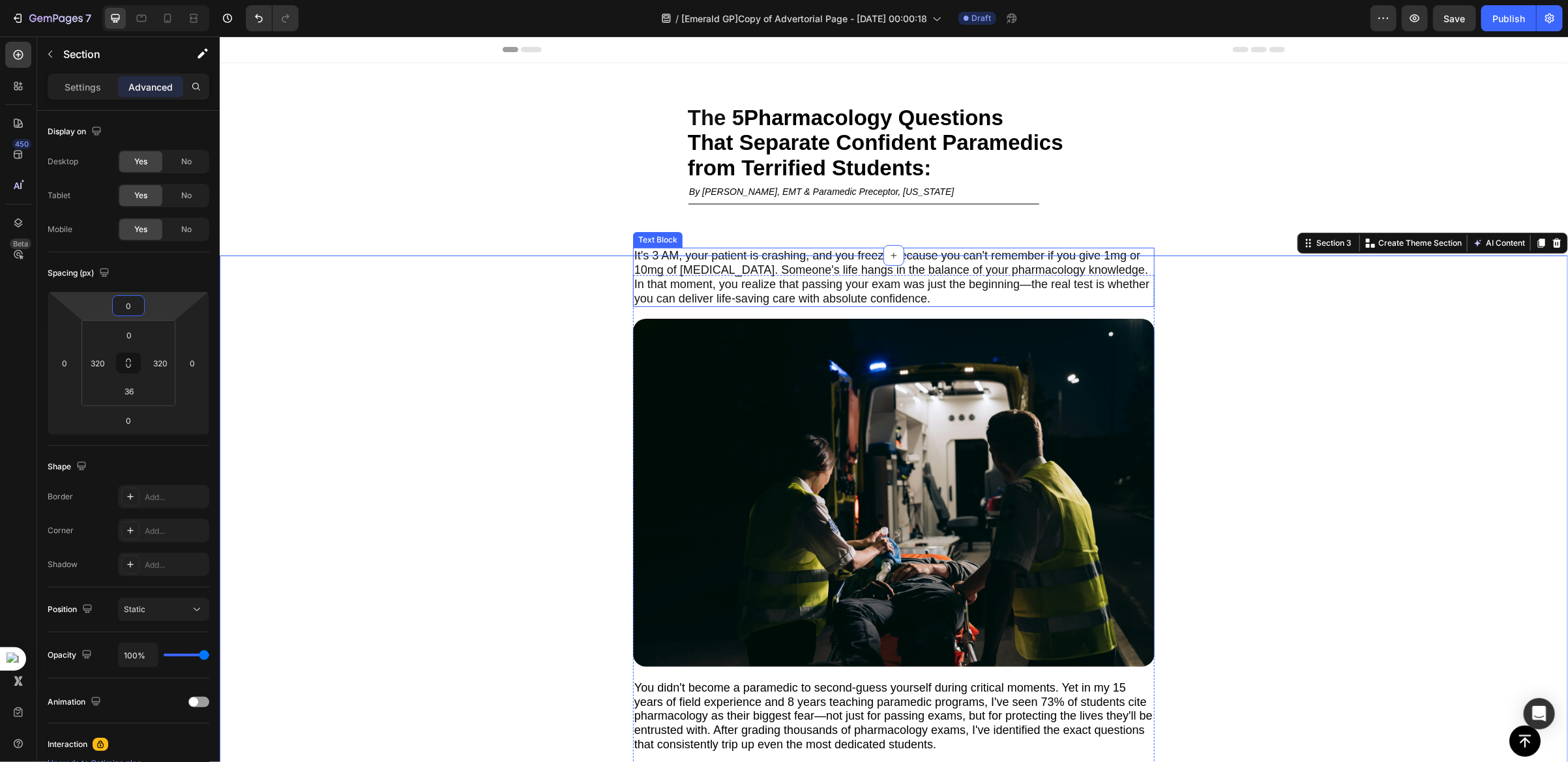
click at [694, 263] on span "It's 3 AM, your patient is crashing, and you freeze because you can't remember …" at bounding box center [890, 275] width 515 height 55
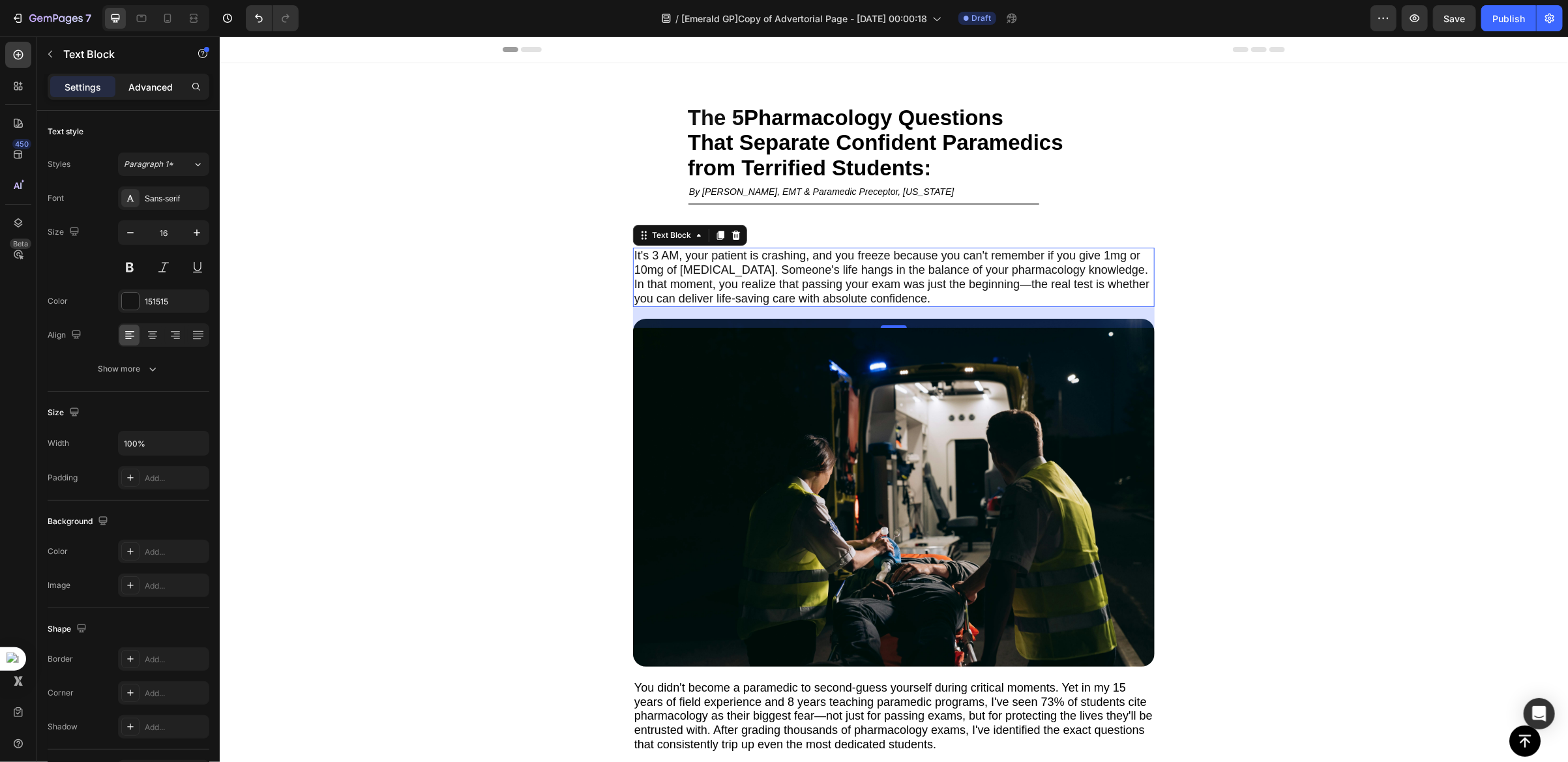
click at [153, 87] on p "Advanced" at bounding box center [150, 87] width 45 height 14
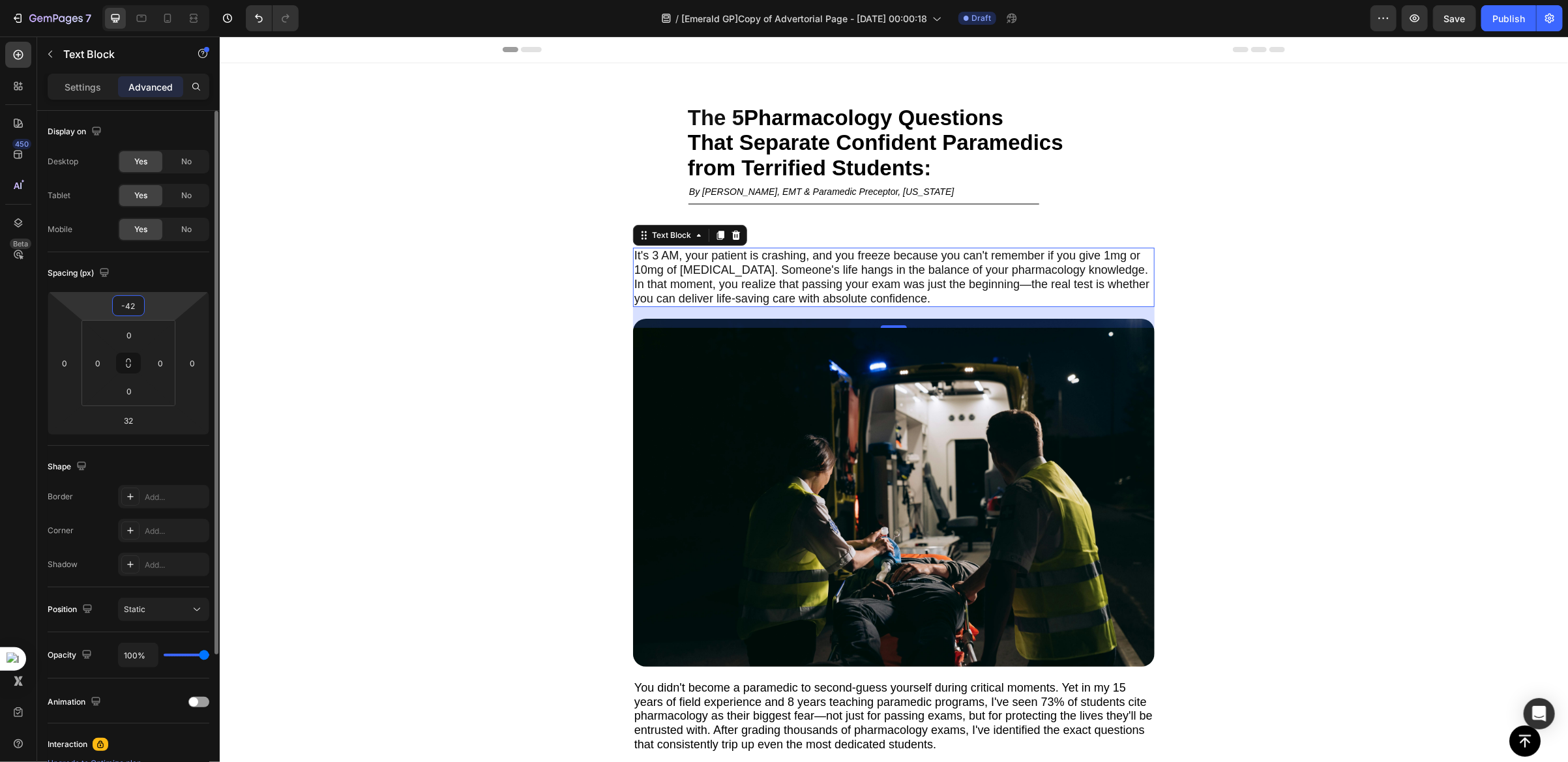
click at [140, 311] on input "-42" at bounding box center [128, 306] width 26 height 19
type input "0"
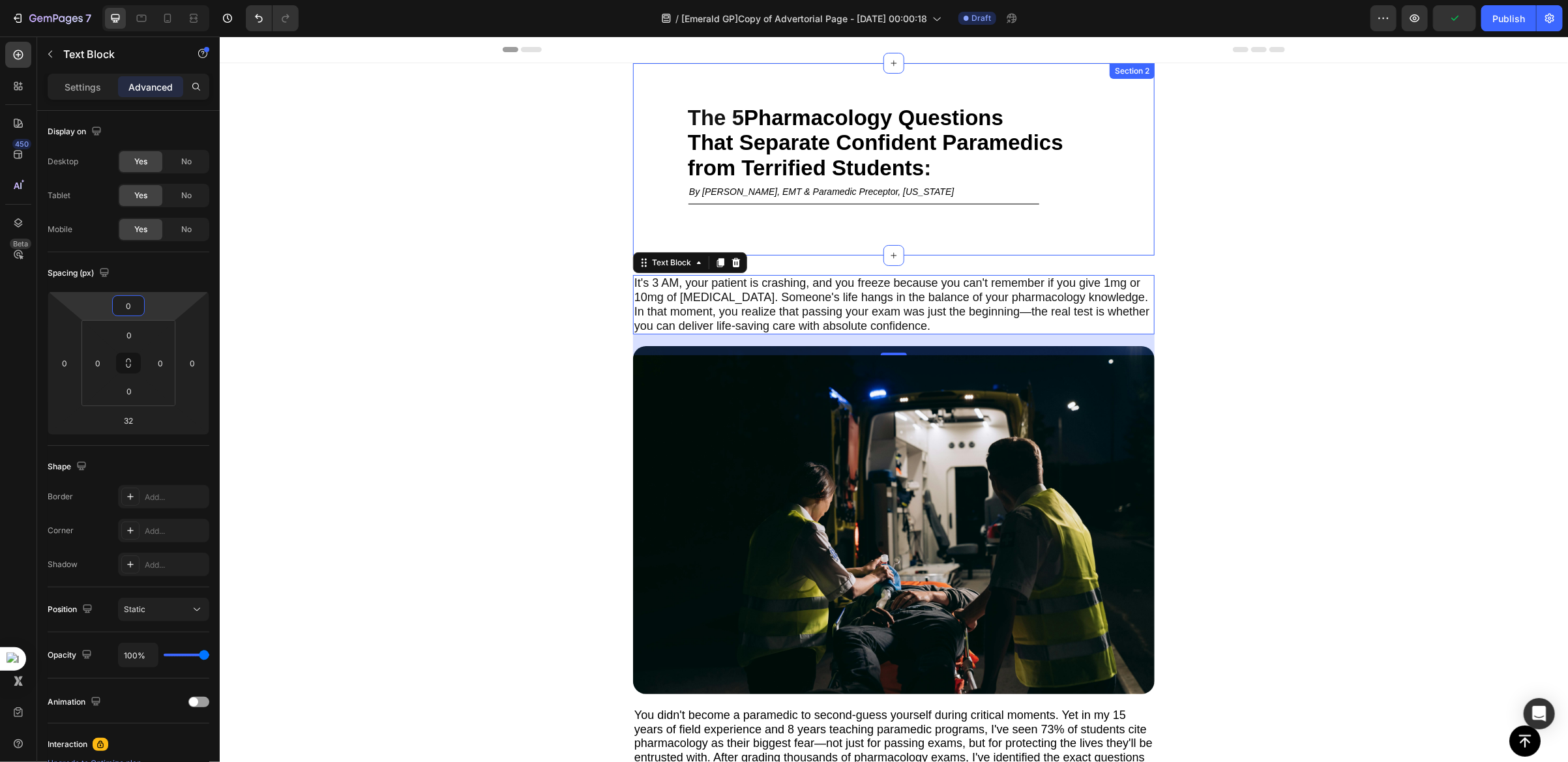
click at [706, 226] on div "The 5 Pharmacology Questions That Separate Confident Paramedics from Terrified …" at bounding box center [893, 179] width 522 height 150
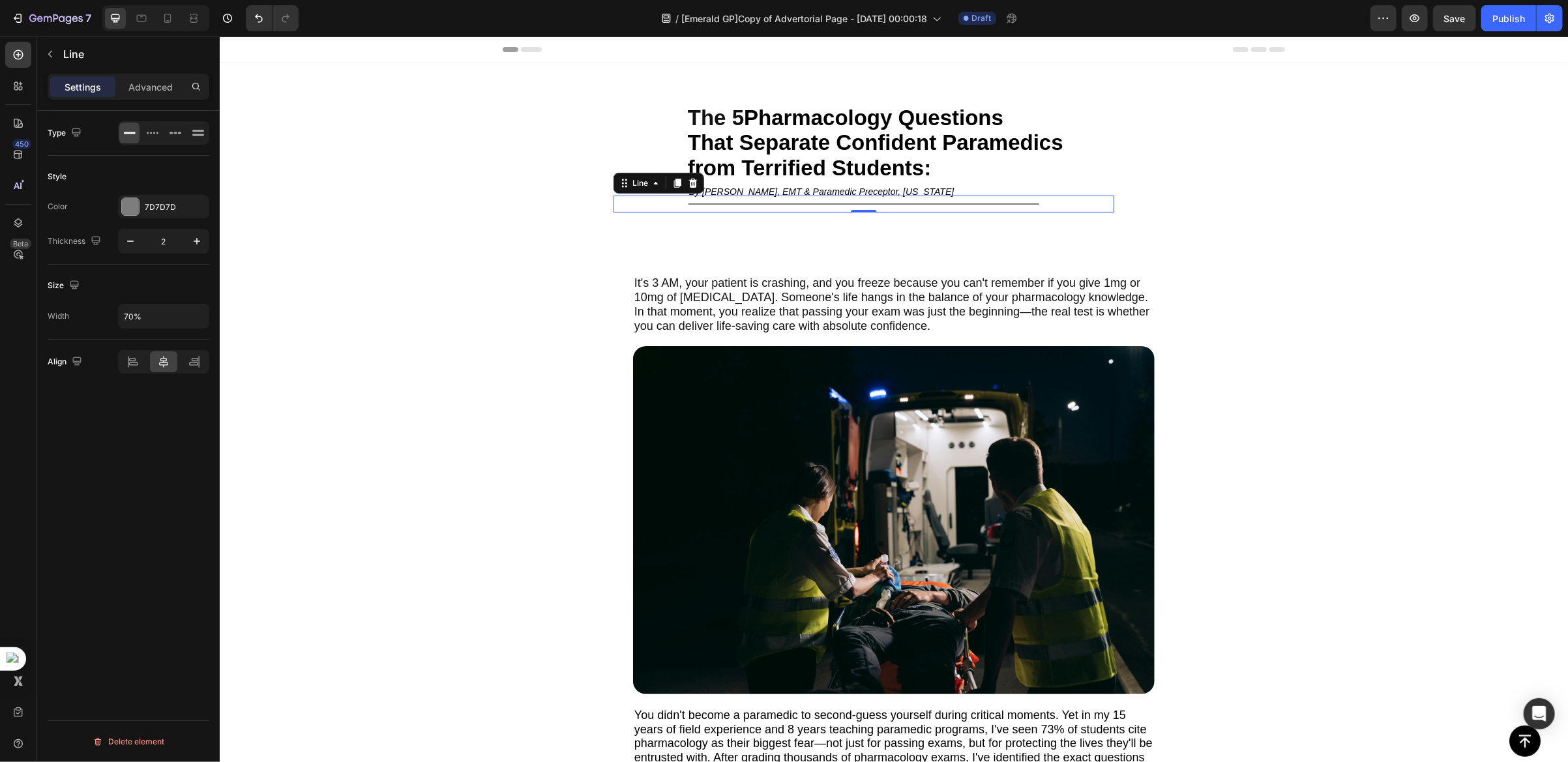
click at [729, 205] on div "Title Line 0" at bounding box center [862, 203] width 501 height 17
click at [159, 84] on p "Advanced" at bounding box center [150, 87] width 45 height 14
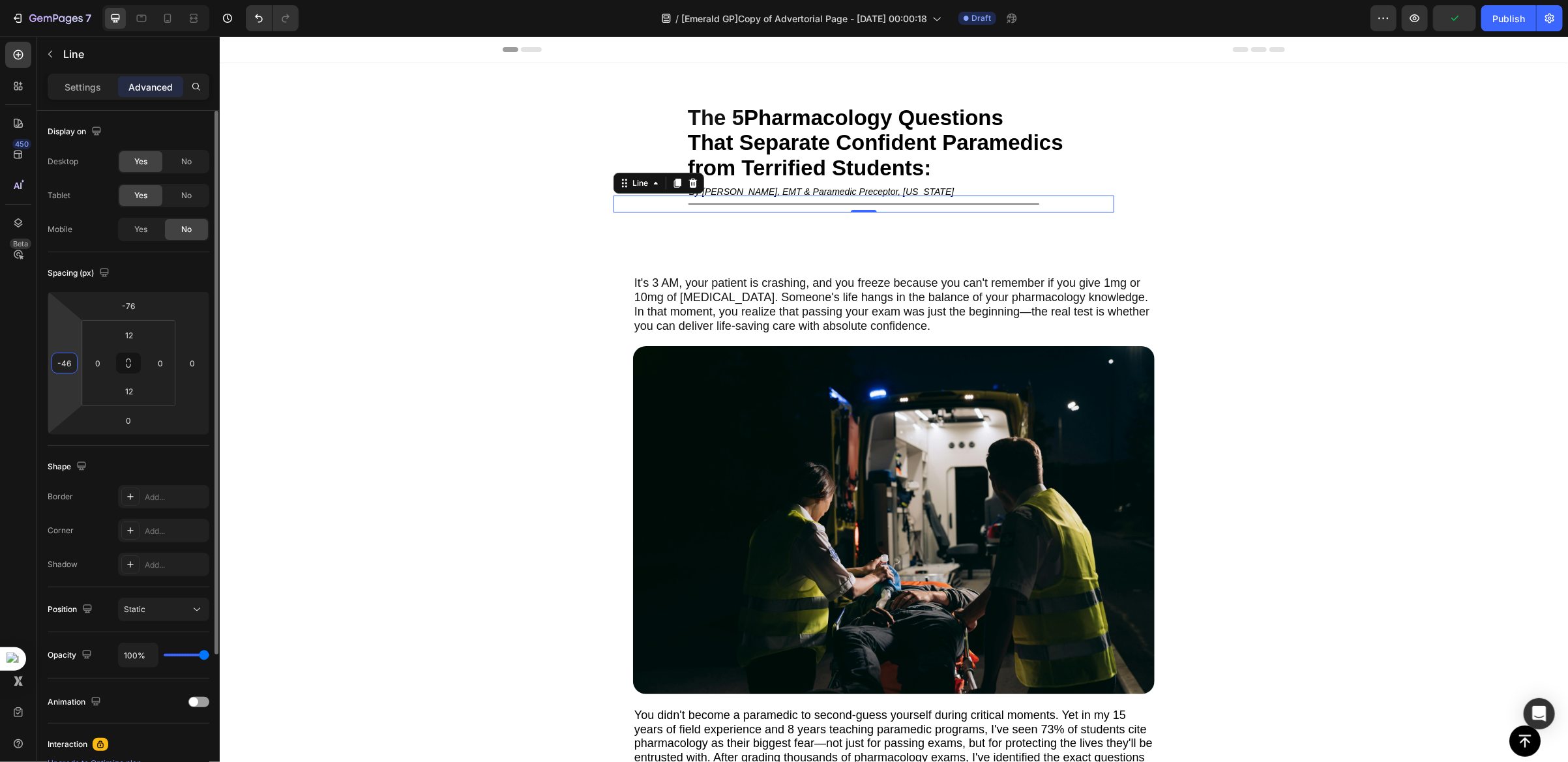
click at [66, 366] on input "-46" at bounding box center [65, 363] width 19 height 19
type input "0"
click at [132, 307] on input "-76" at bounding box center [128, 306] width 26 height 19
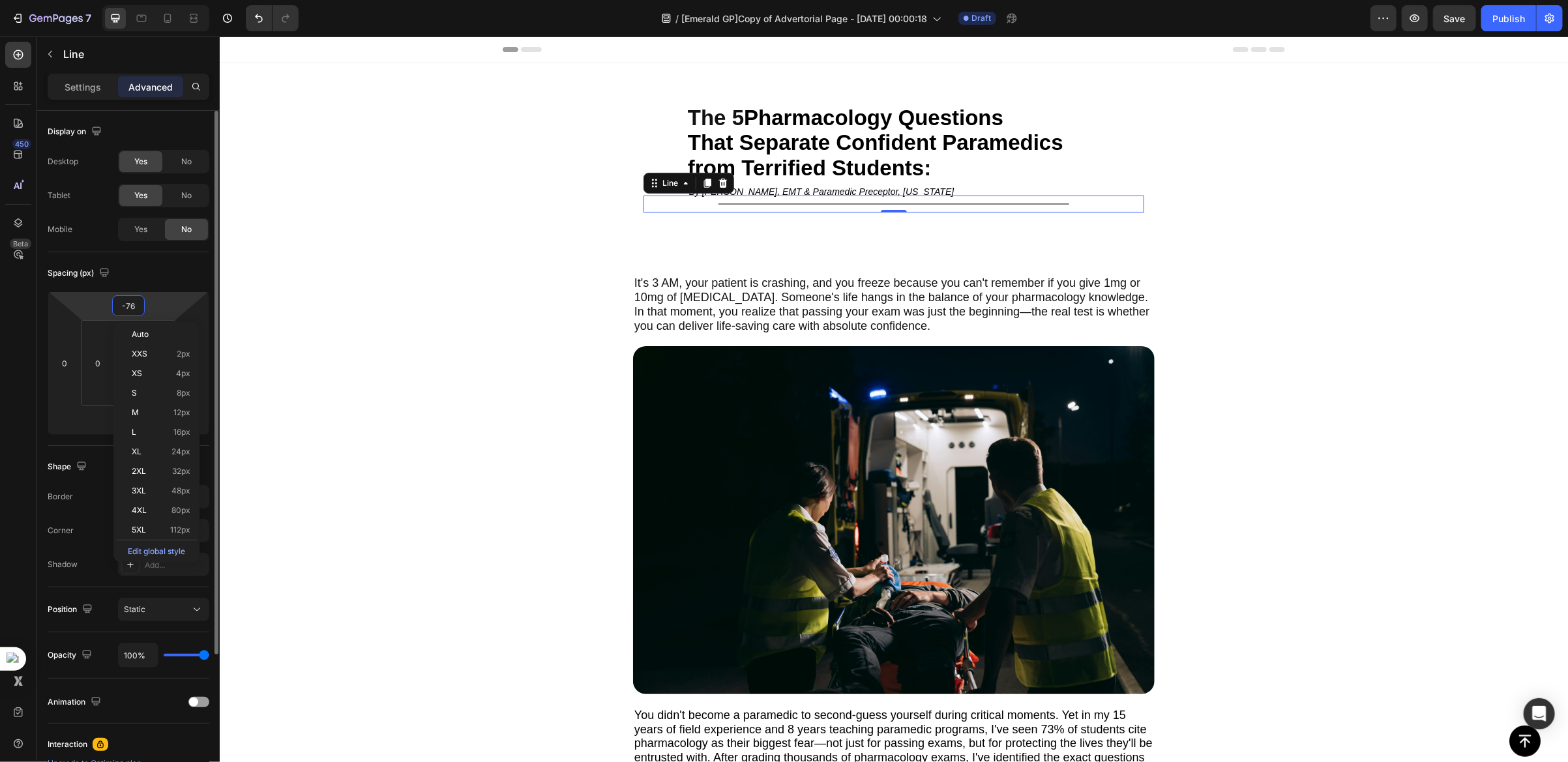
type input "0"
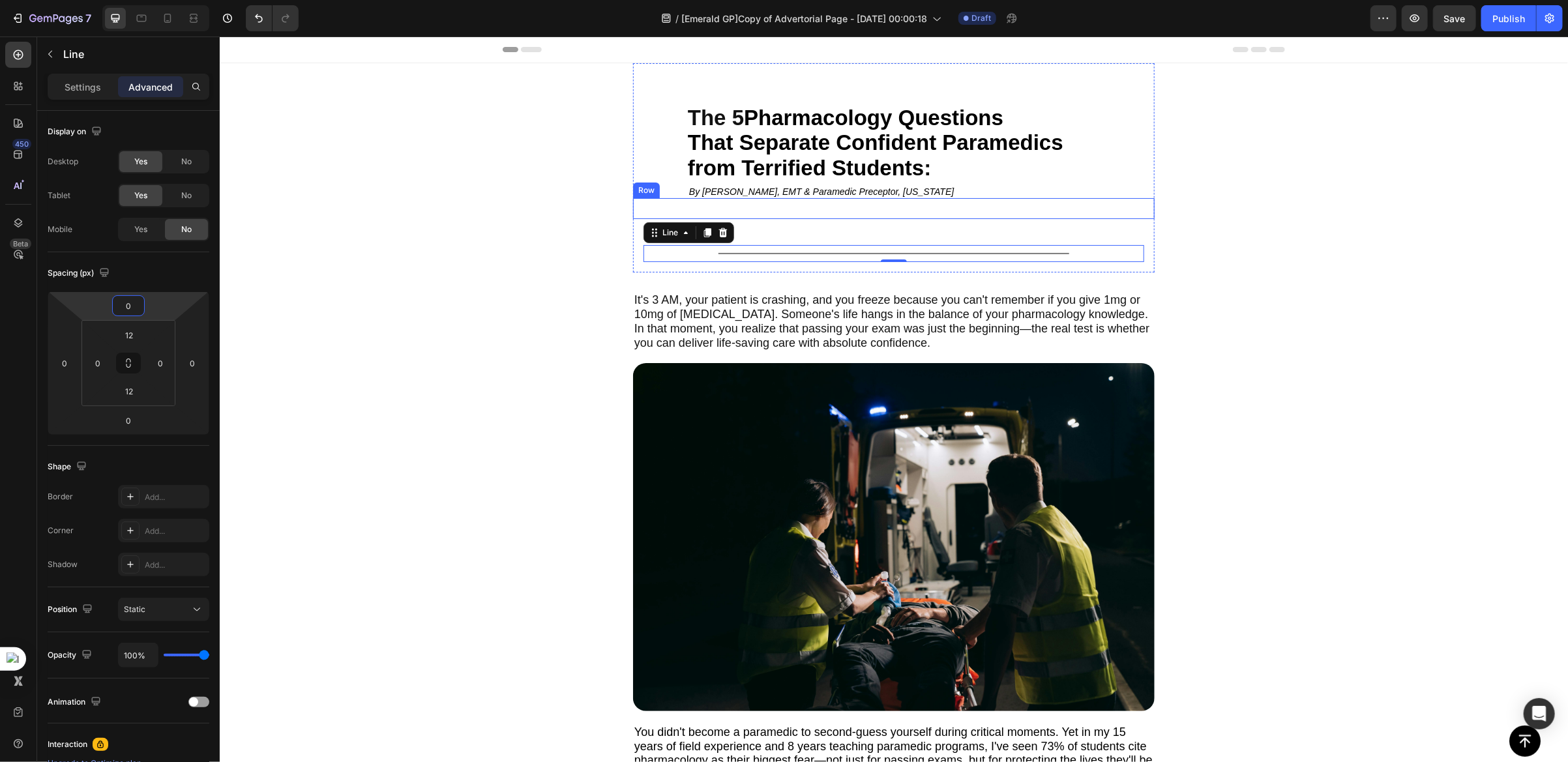
click at [777, 204] on div "By [PERSON_NAME], EMT & Paramedic Preceptor, [US_STATE] Text Block By [PERSON_N…" at bounding box center [893, 208] width 522 height 21
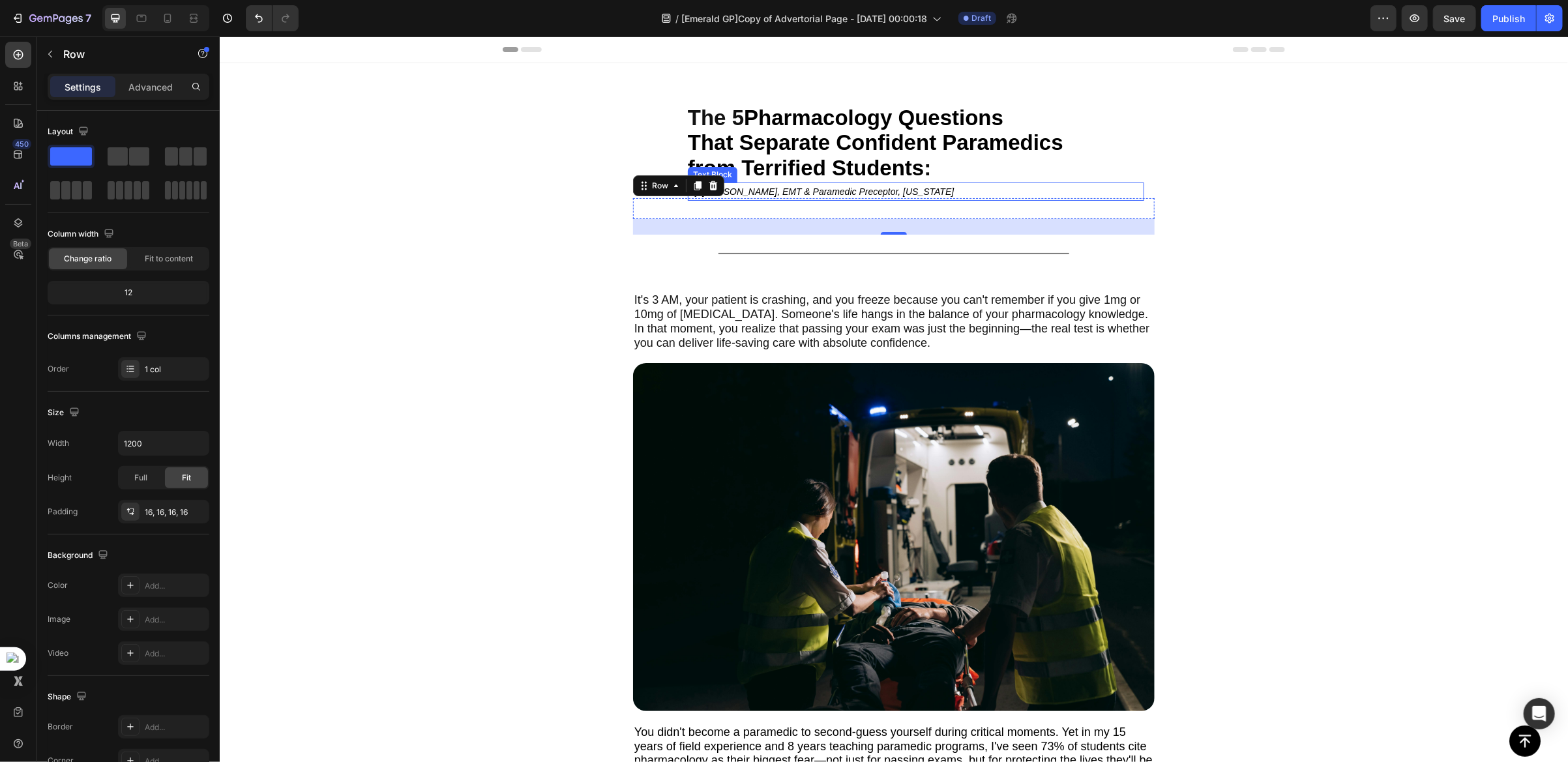
click at [753, 184] on p "By [PERSON_NAME], EMT & Paramedic Preceptor, [US_STATE]" at bounding box center [915, 191] width 453 height 16
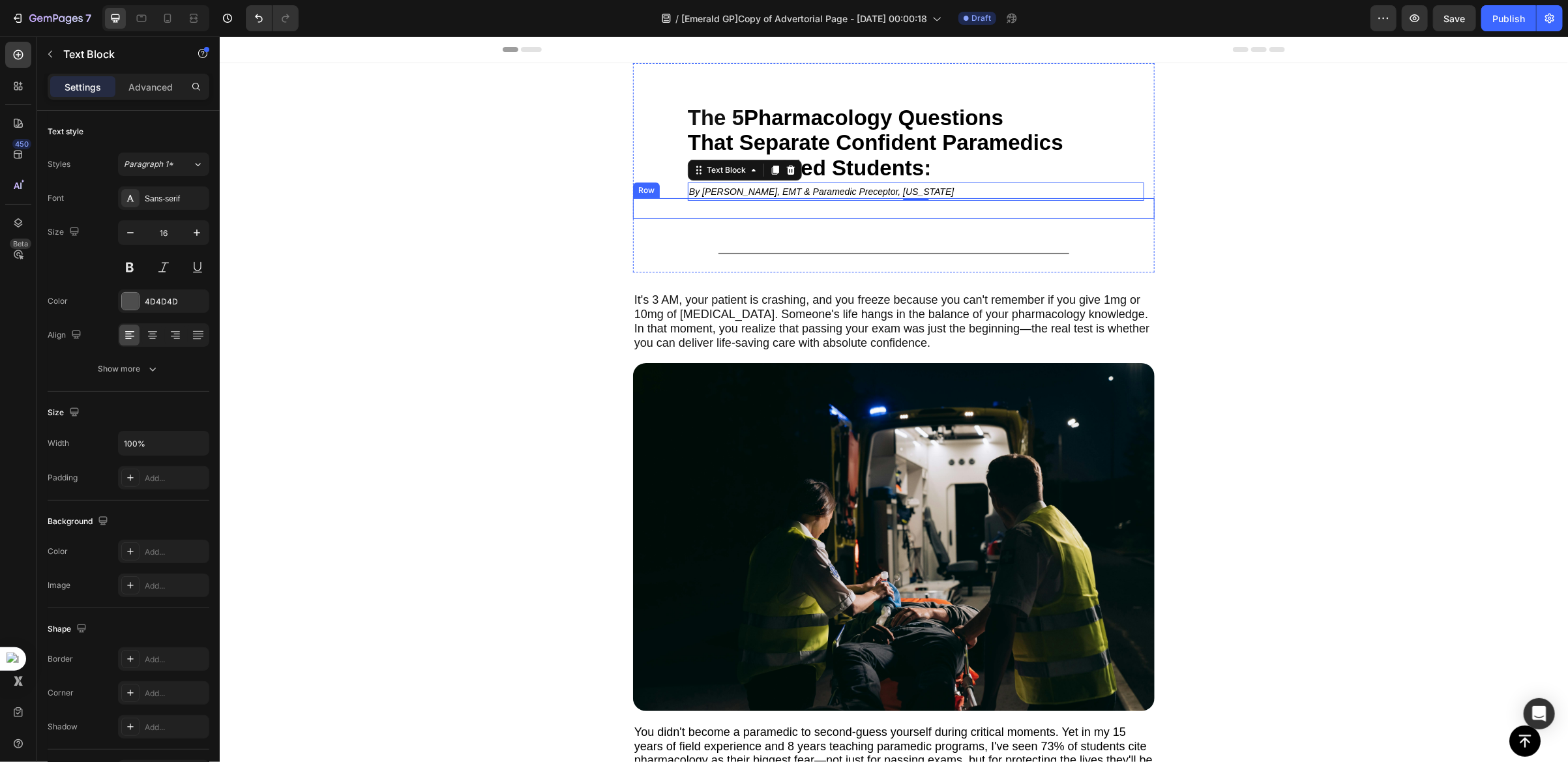
click at [846, 211] on div "By [PERSON_NAME], EMT & Paramedic Preceptor, [US_STATE] Text Block 0 By [PERSON…" at bounding box center [893, 208] width 522 height 21
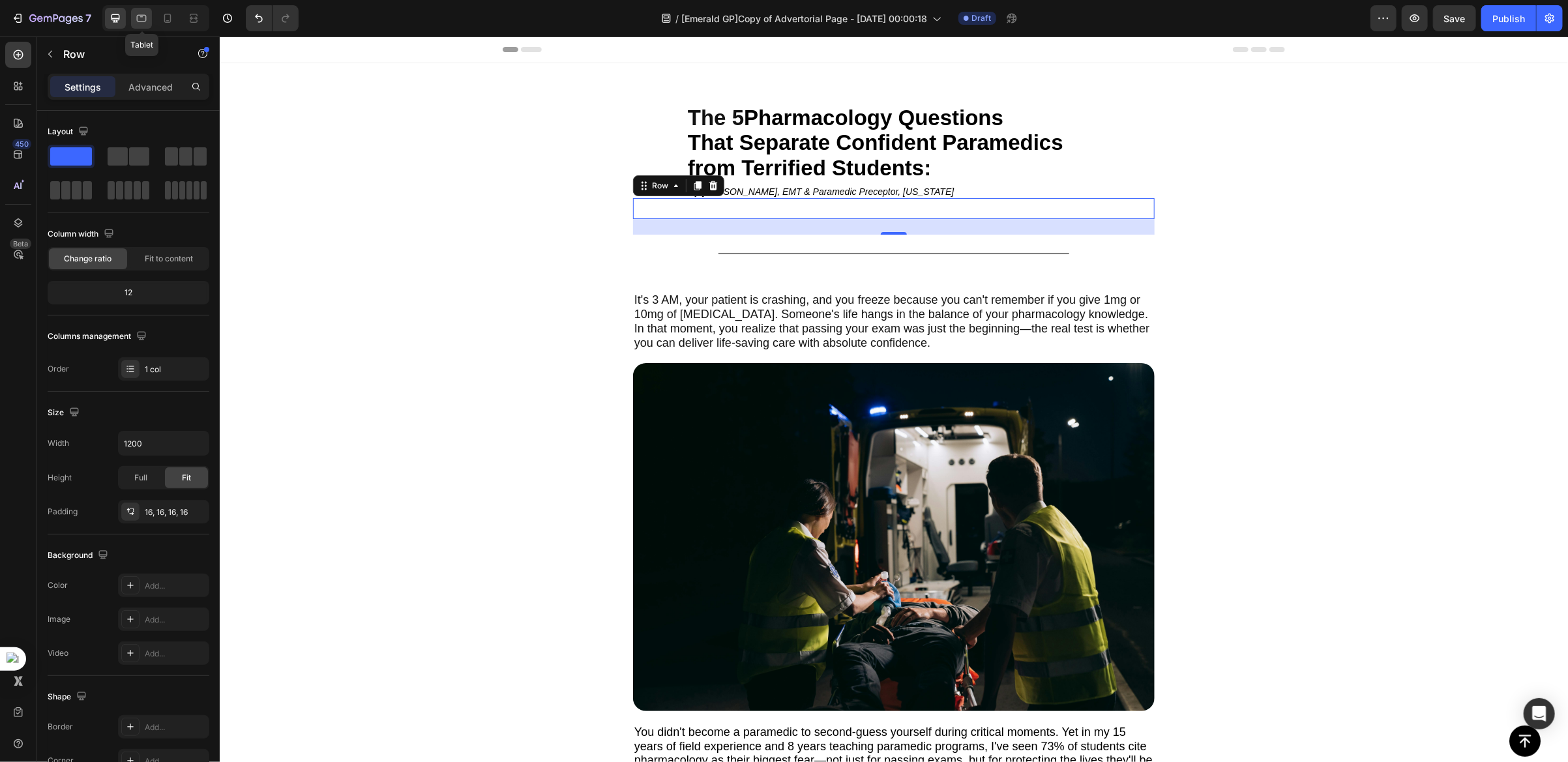
click at [141, 24] on div at bounding box center [142, 18] width 21 height 21
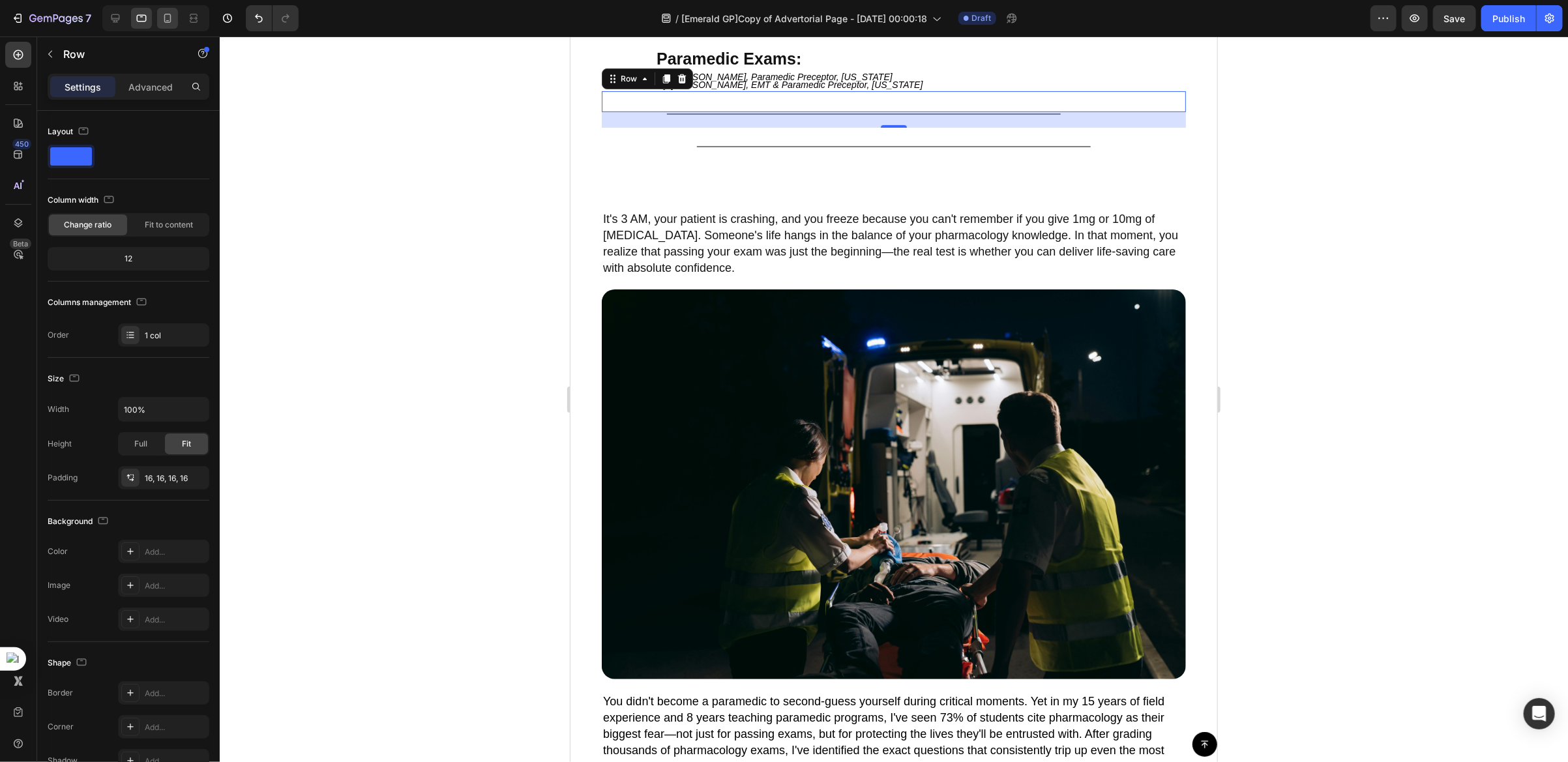
scroll to position [224, 0]
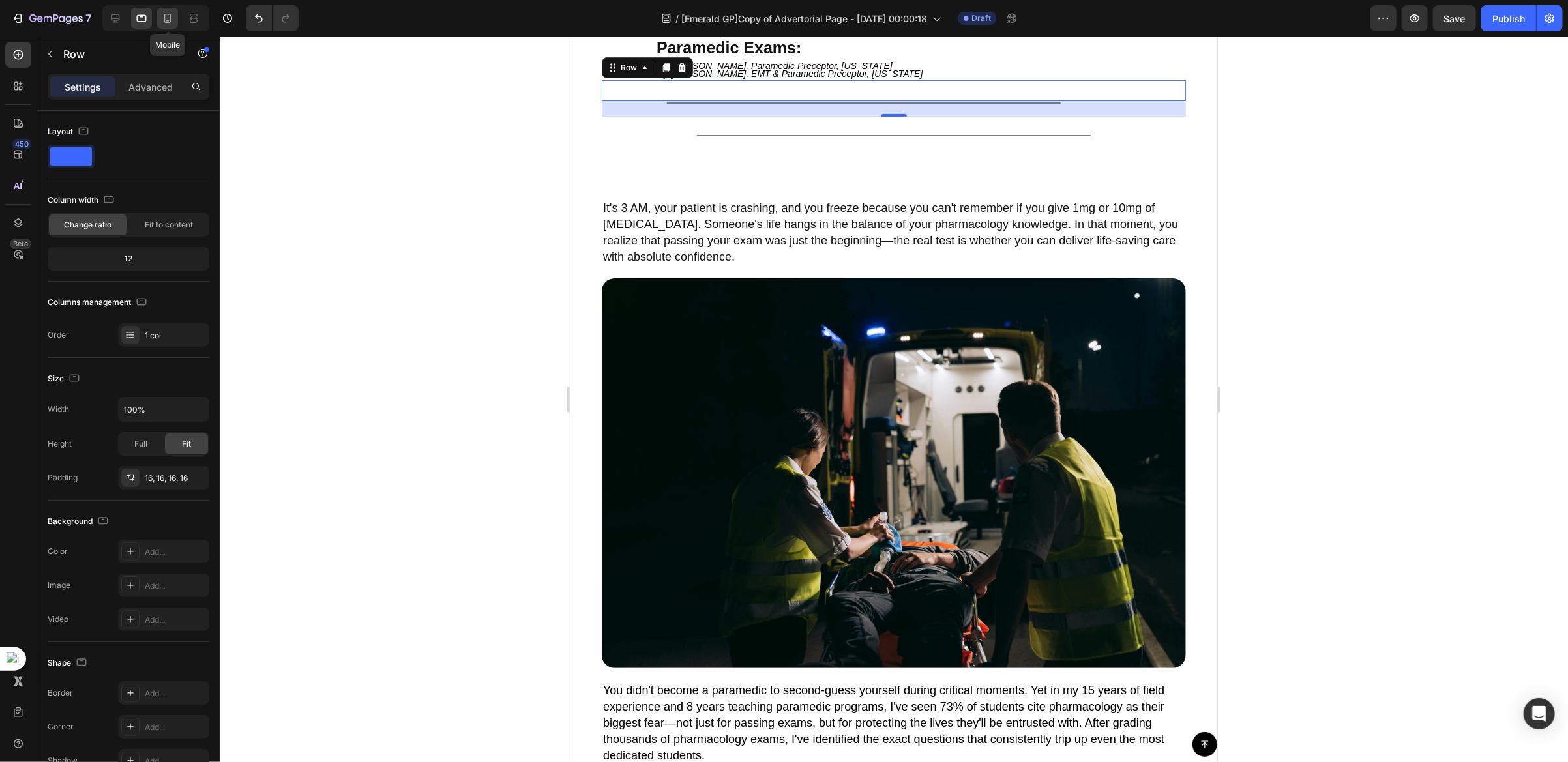
click at [164, 23] on icon at bounding box center [167, 17] width 13 height 13
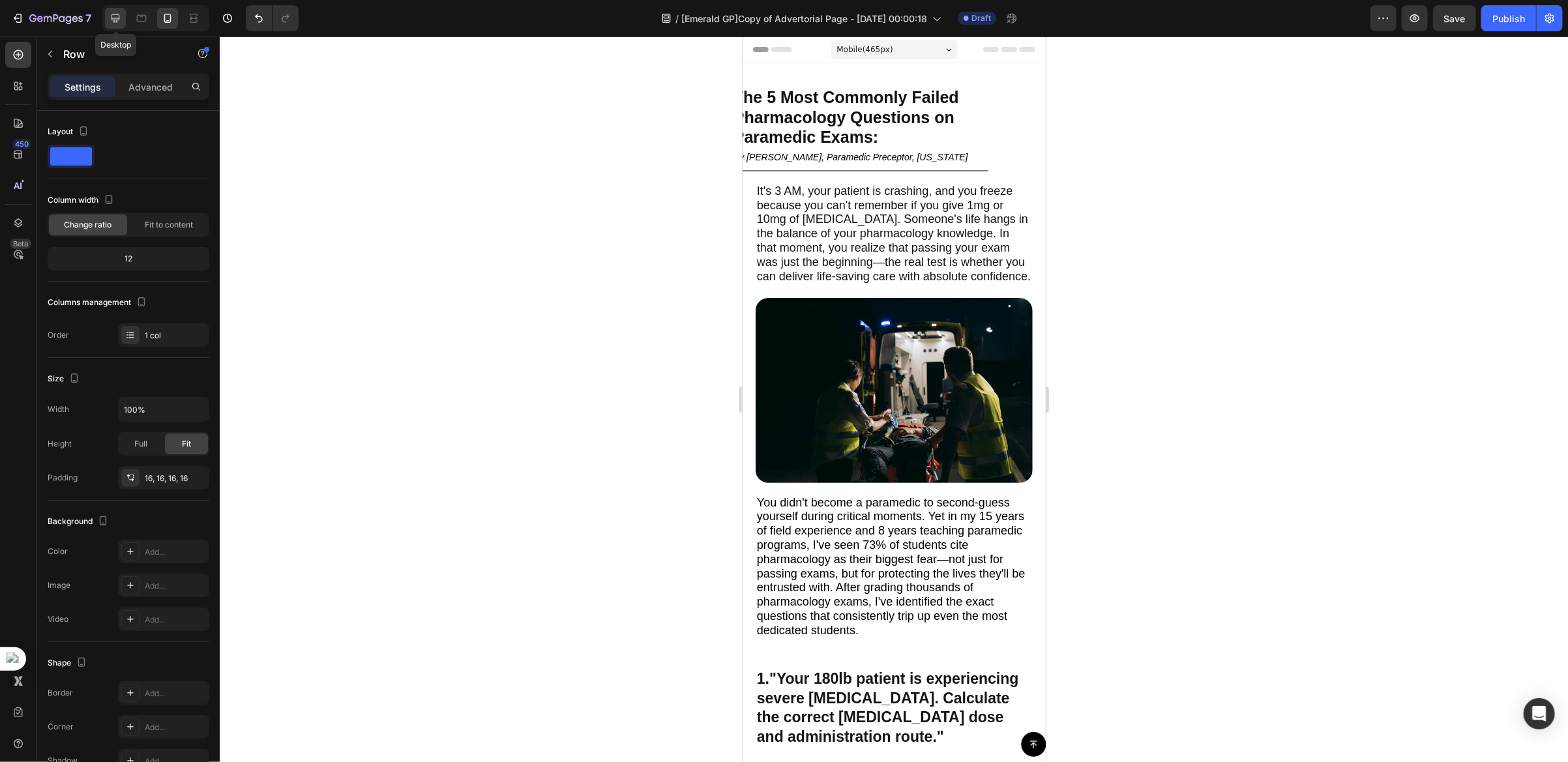
click at [119, 24] on icon at bounding box center [115, 17] width 13 height 13
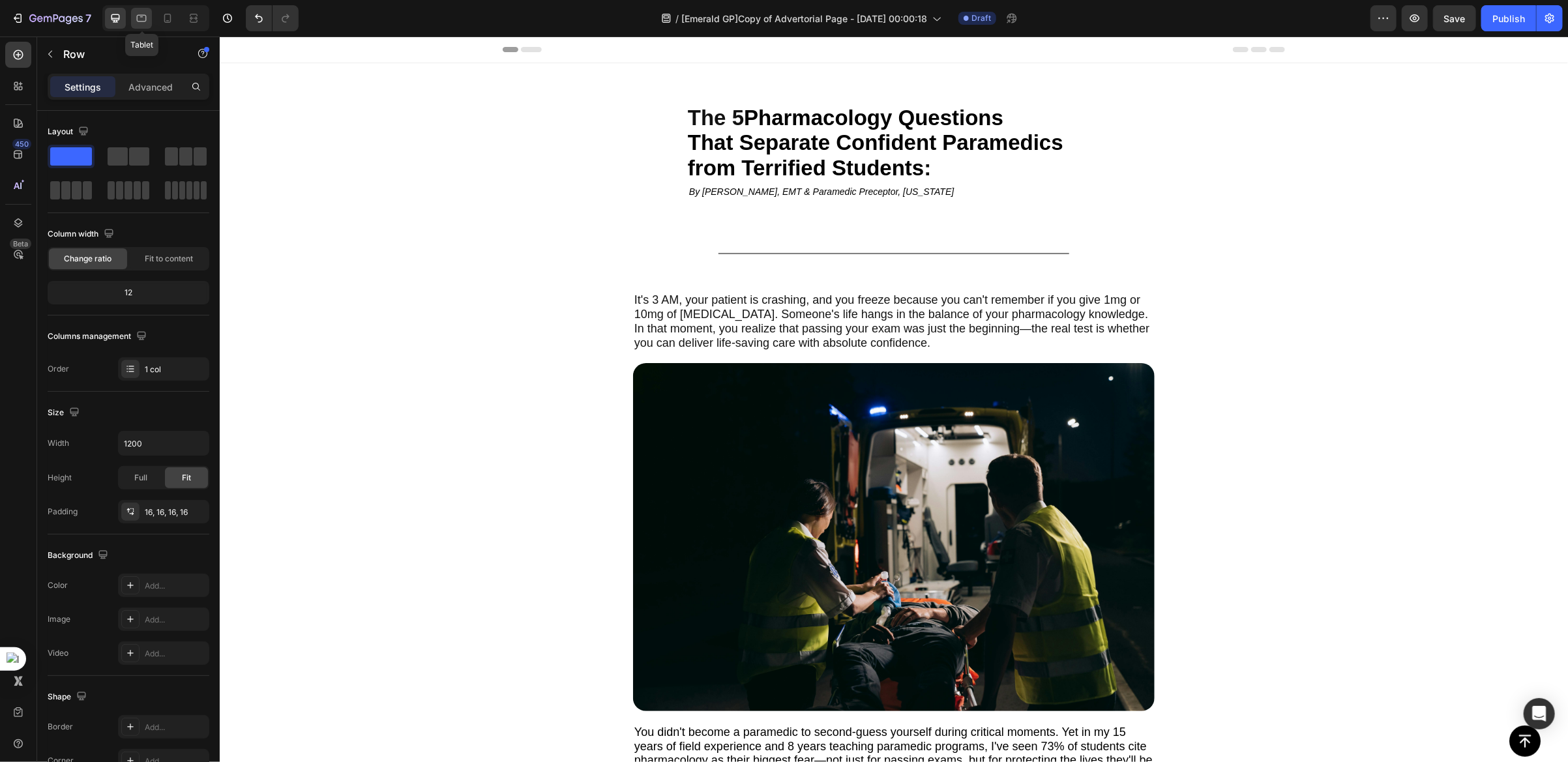
click at [148, 20] on icon at bounding box center [141, 17] width 13 height 13
type input "100%"
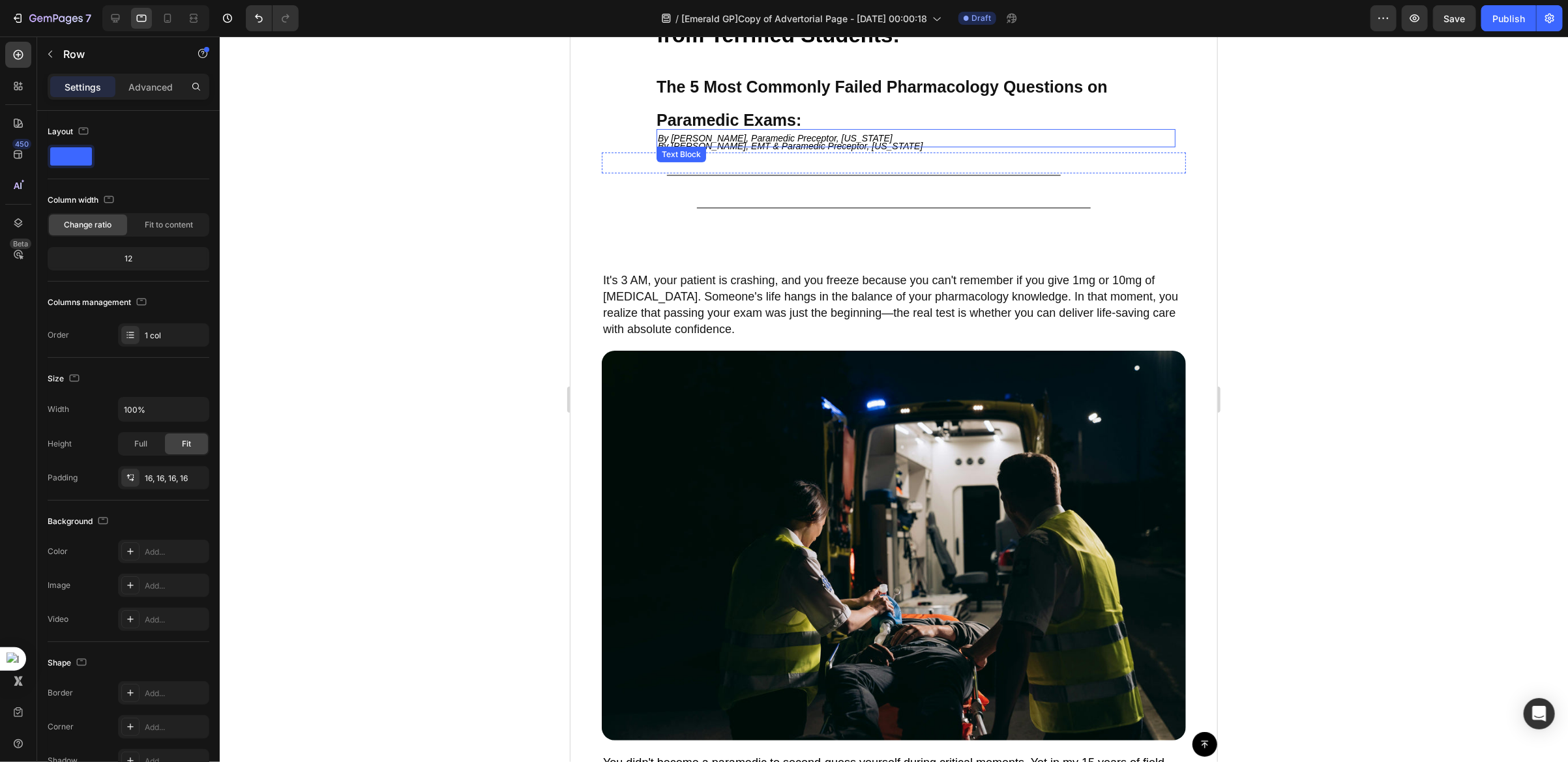
scroll to position [125, 0]
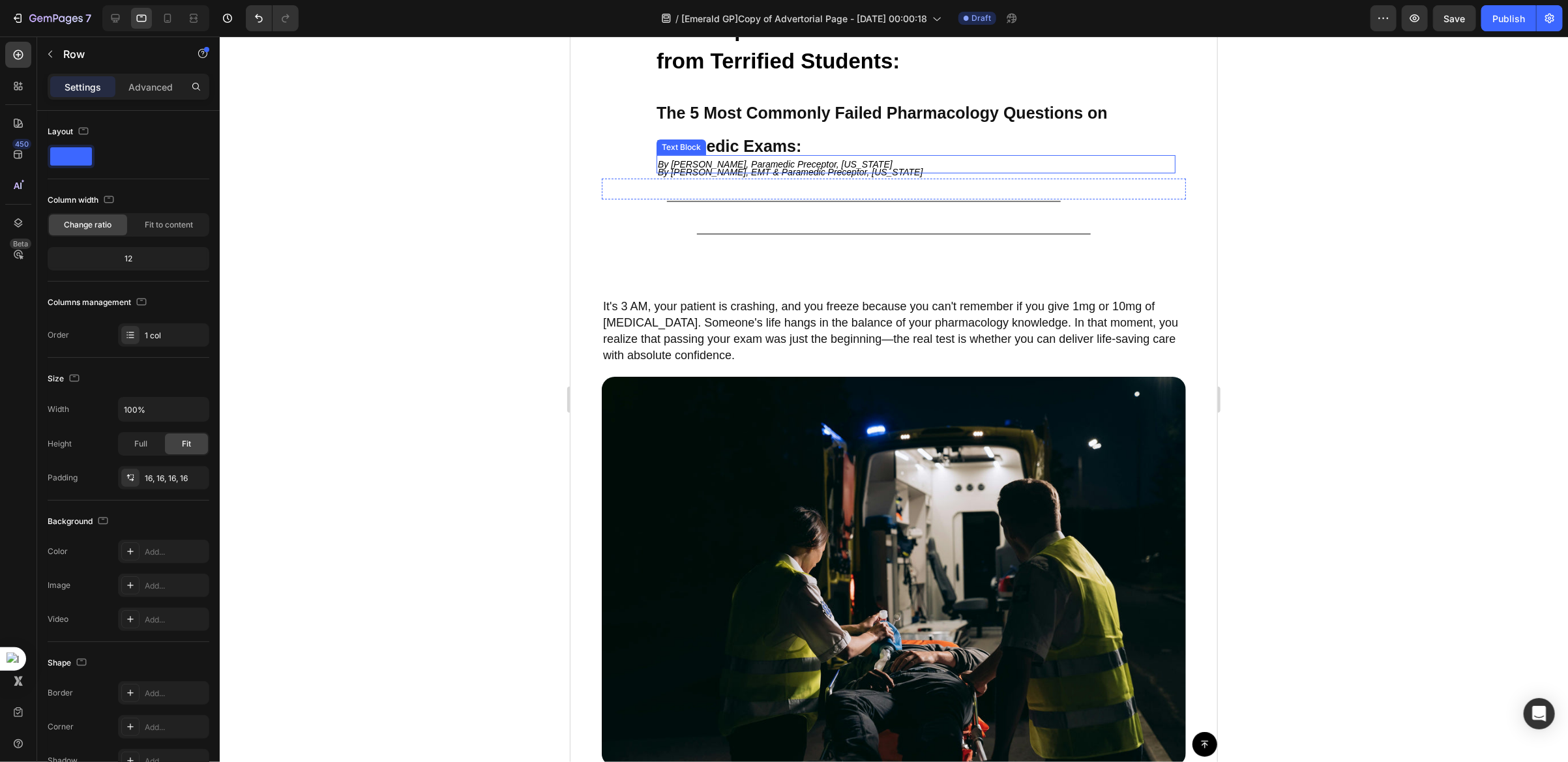
click at [803, 171] on p "By [PERSON_NAME], Paramedic Preceptor, [US_STATE]" at bounding box center [915, 163] width 516 height 16
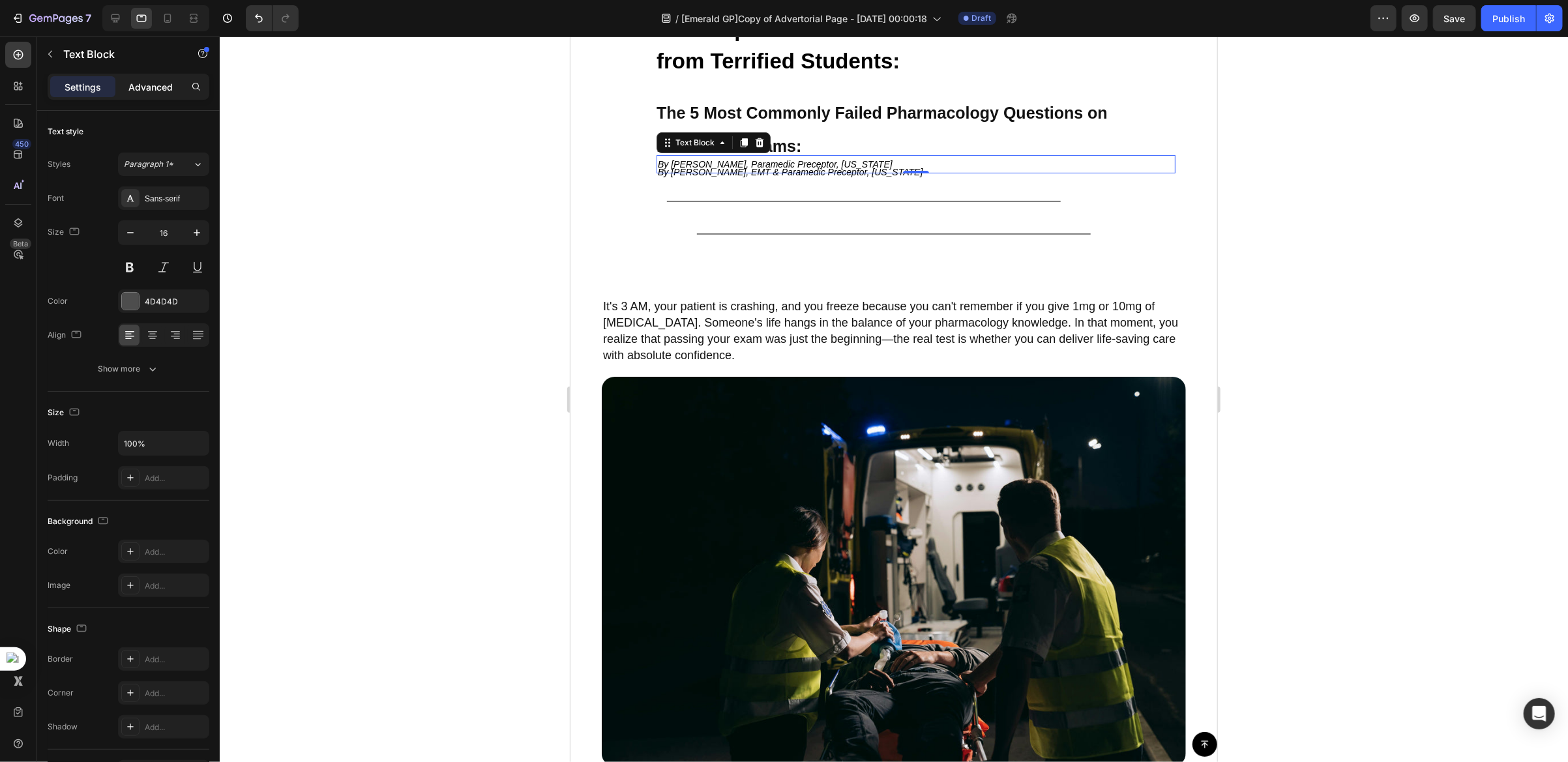
click at [141, 86] on p "Advanced" at bounding box center [150, 87] width 45 height 14
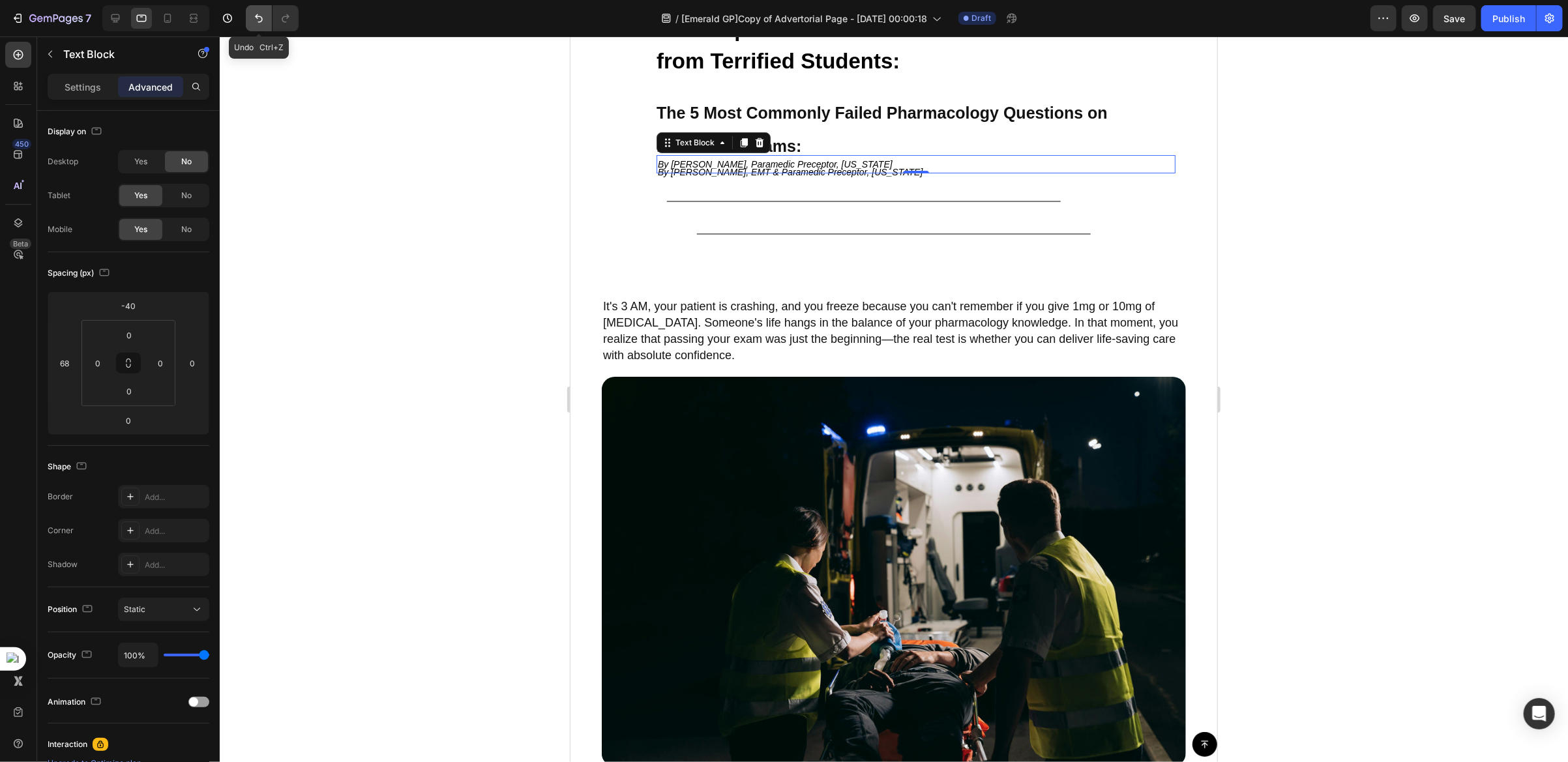
click at [255, 17] on icon "Undo/Redo" at bounding box center [259, 17] width 13 height 13
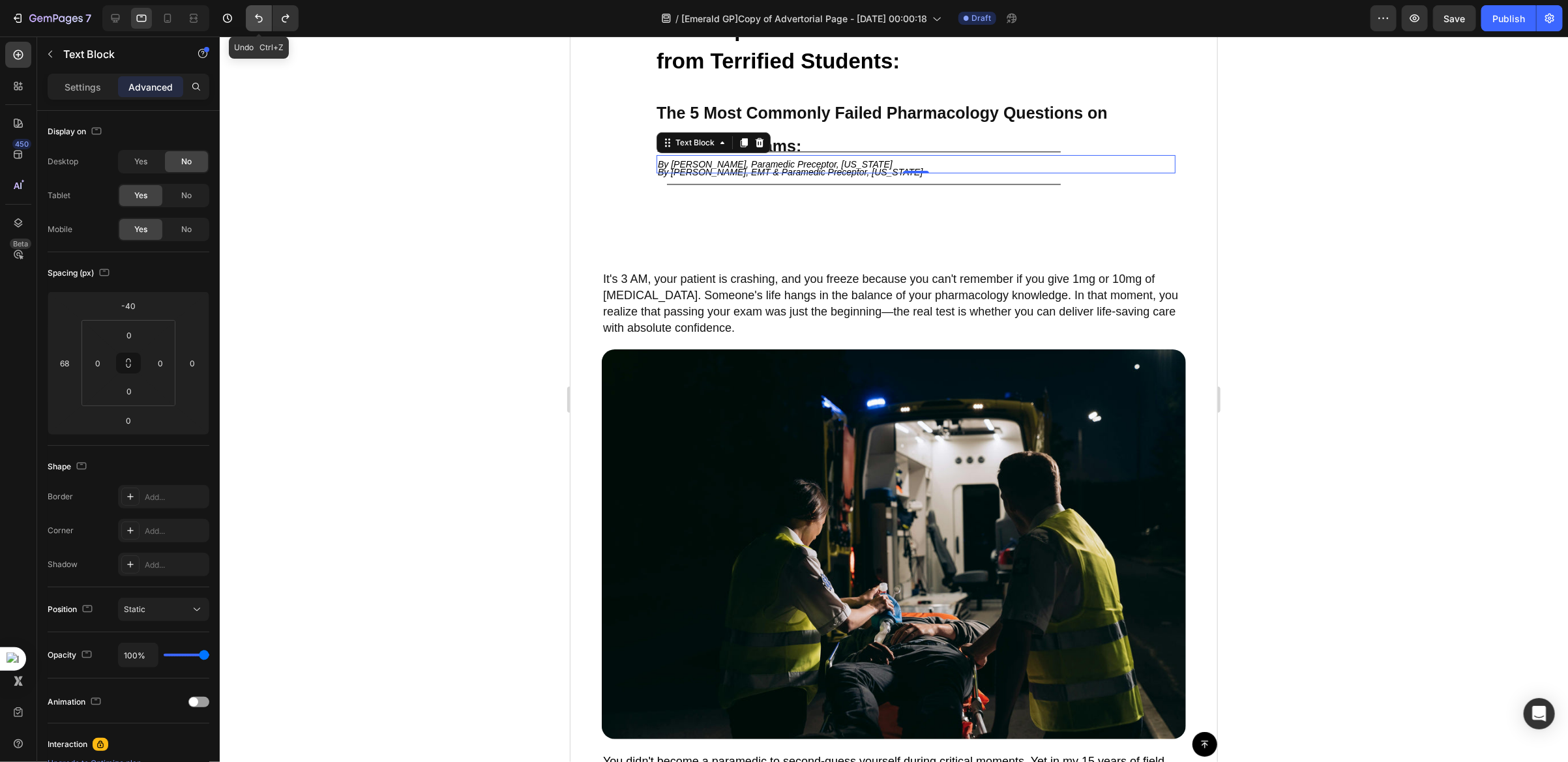
click at [255, 17] on icon "Undo/Redo" at bounding box center [259, 17] width 13 height 13
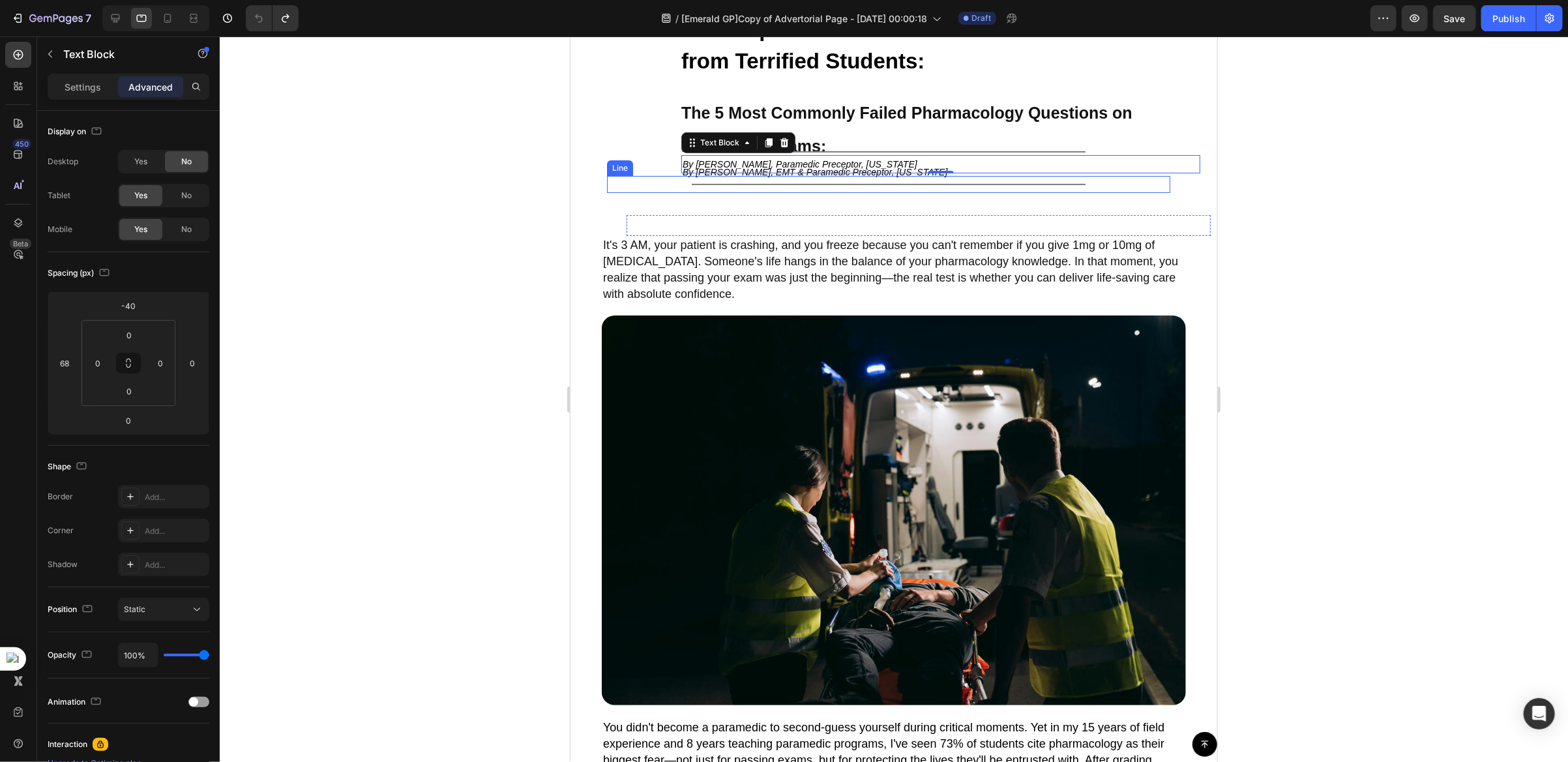
click at [768, 190] on div "Title Line" at bounding box center [888, 184] width 563 height 17
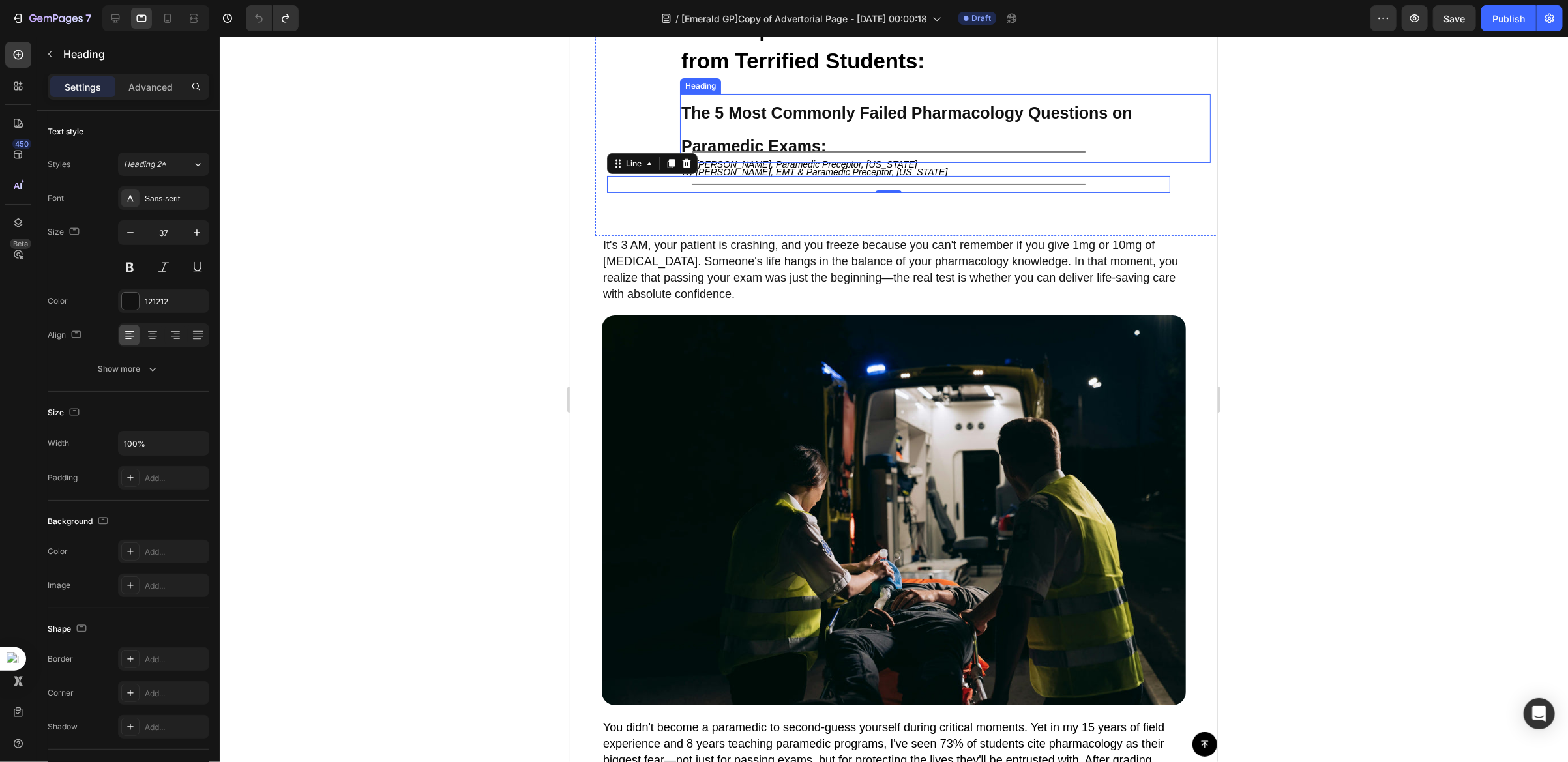
click at [697, 99] on h2 "The 5 Most Commonly Failed Pharmacology Questions on Paramedic Exams:" at bounding box center [943, 128] width 530 height 69
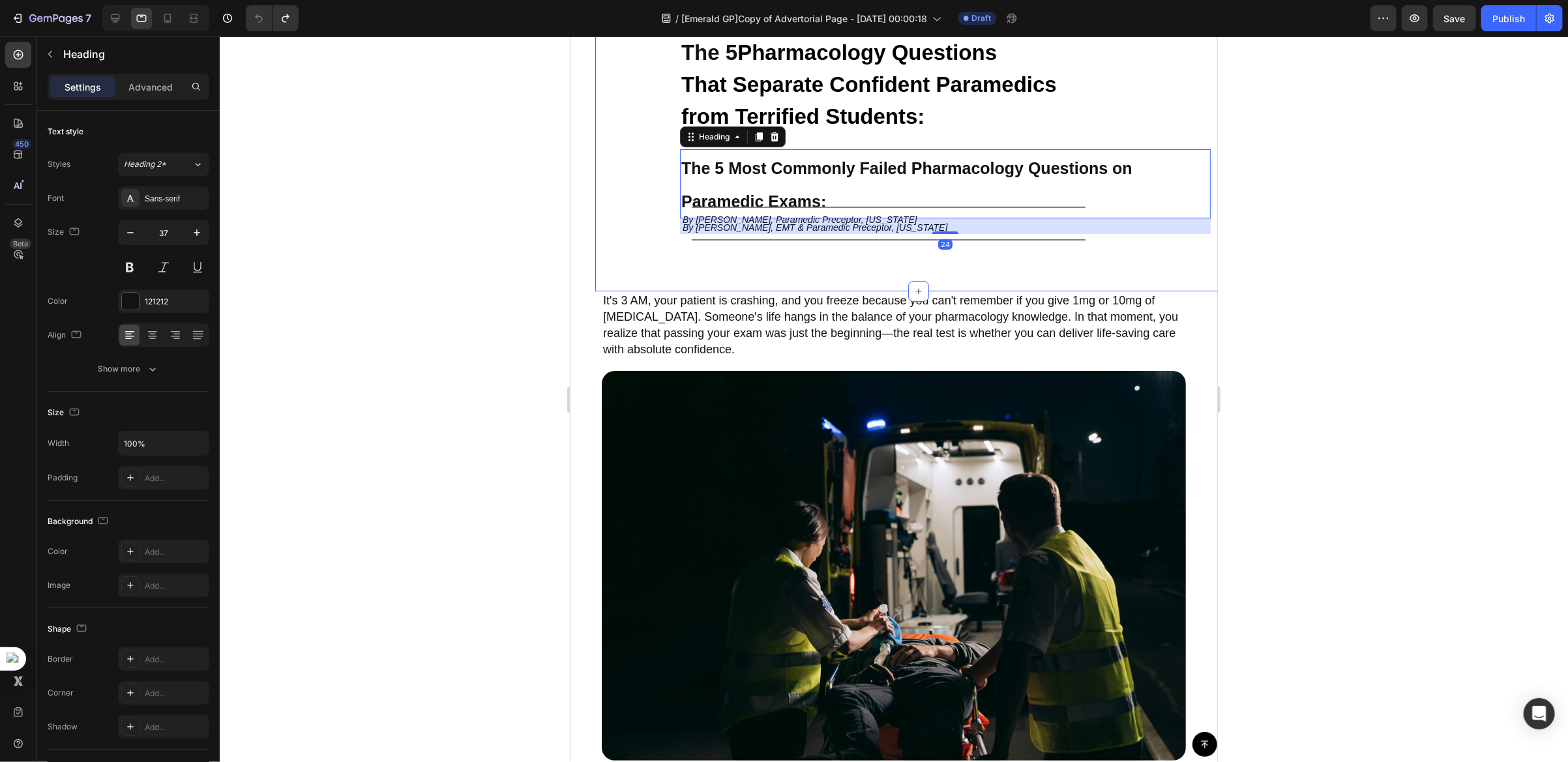
scroll to position [0, 0]
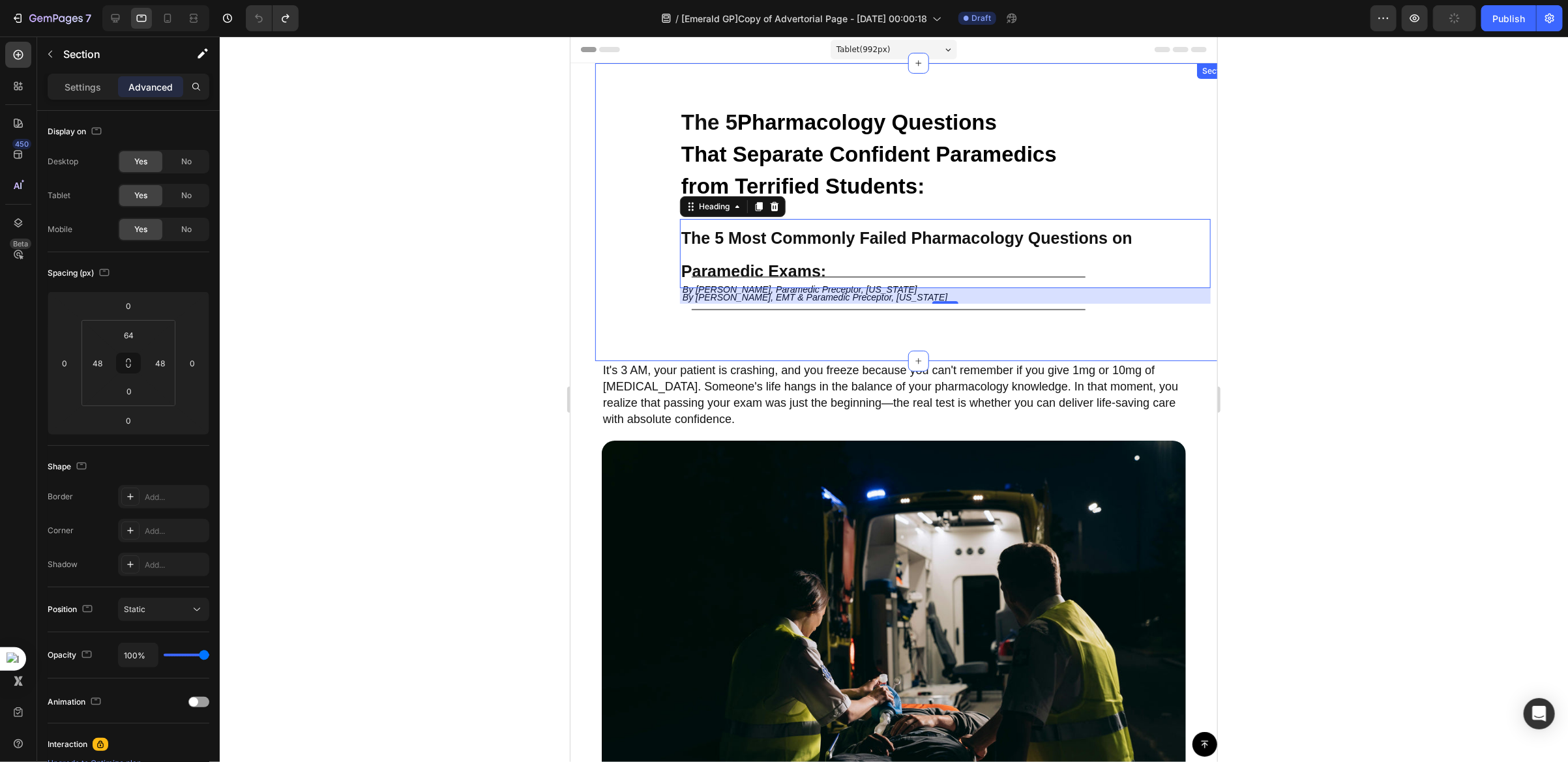
click at [664, 169] on div "The 5 Pharmacology Questions That Separate Confident Paramedics from Terrified …" at bounding box center [917, 232] width 584 height 256
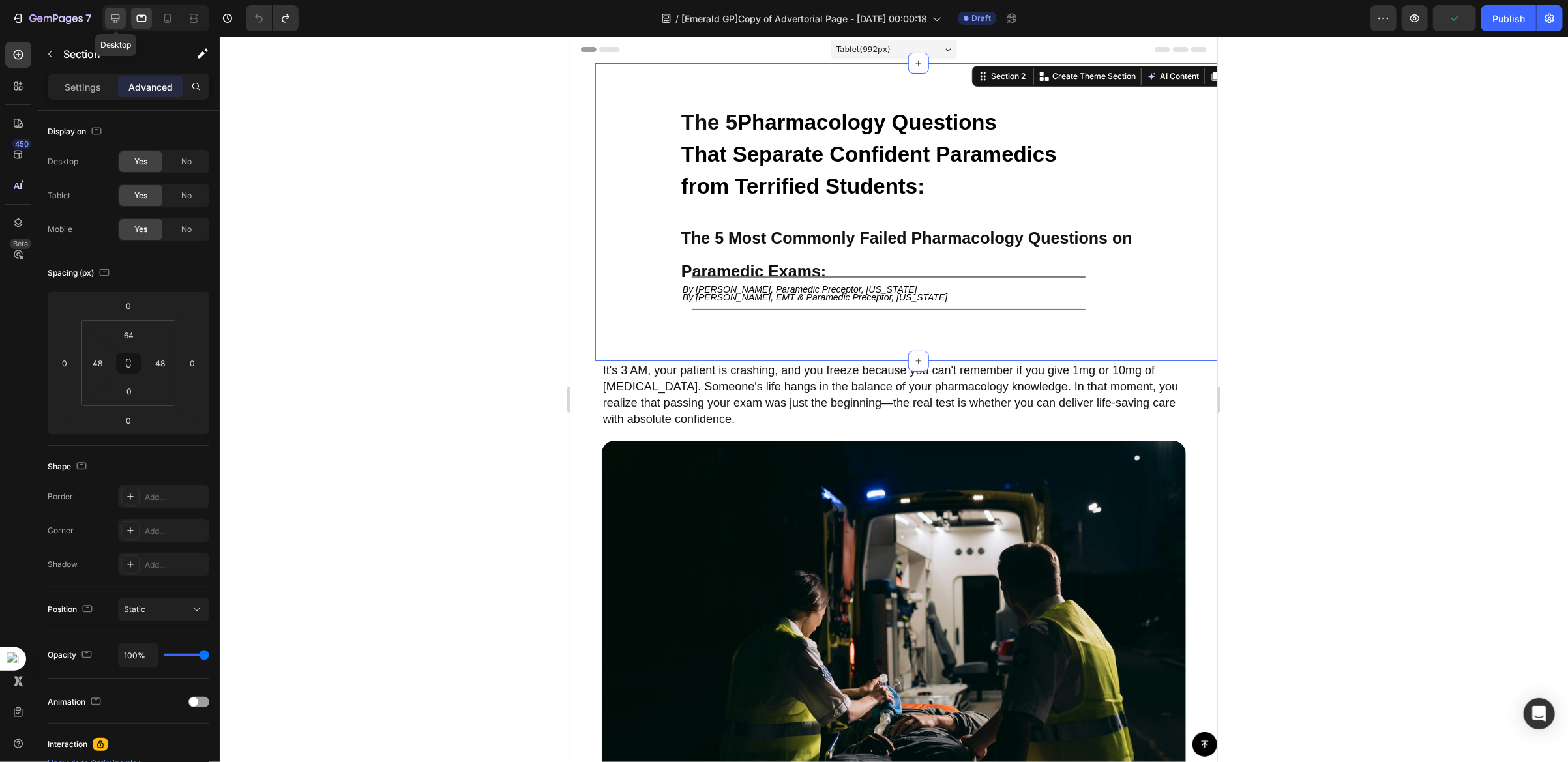
click at [112, 19] on icon at bounding box center [116, 18] width 9 height 9
type input "38"
type input "0"
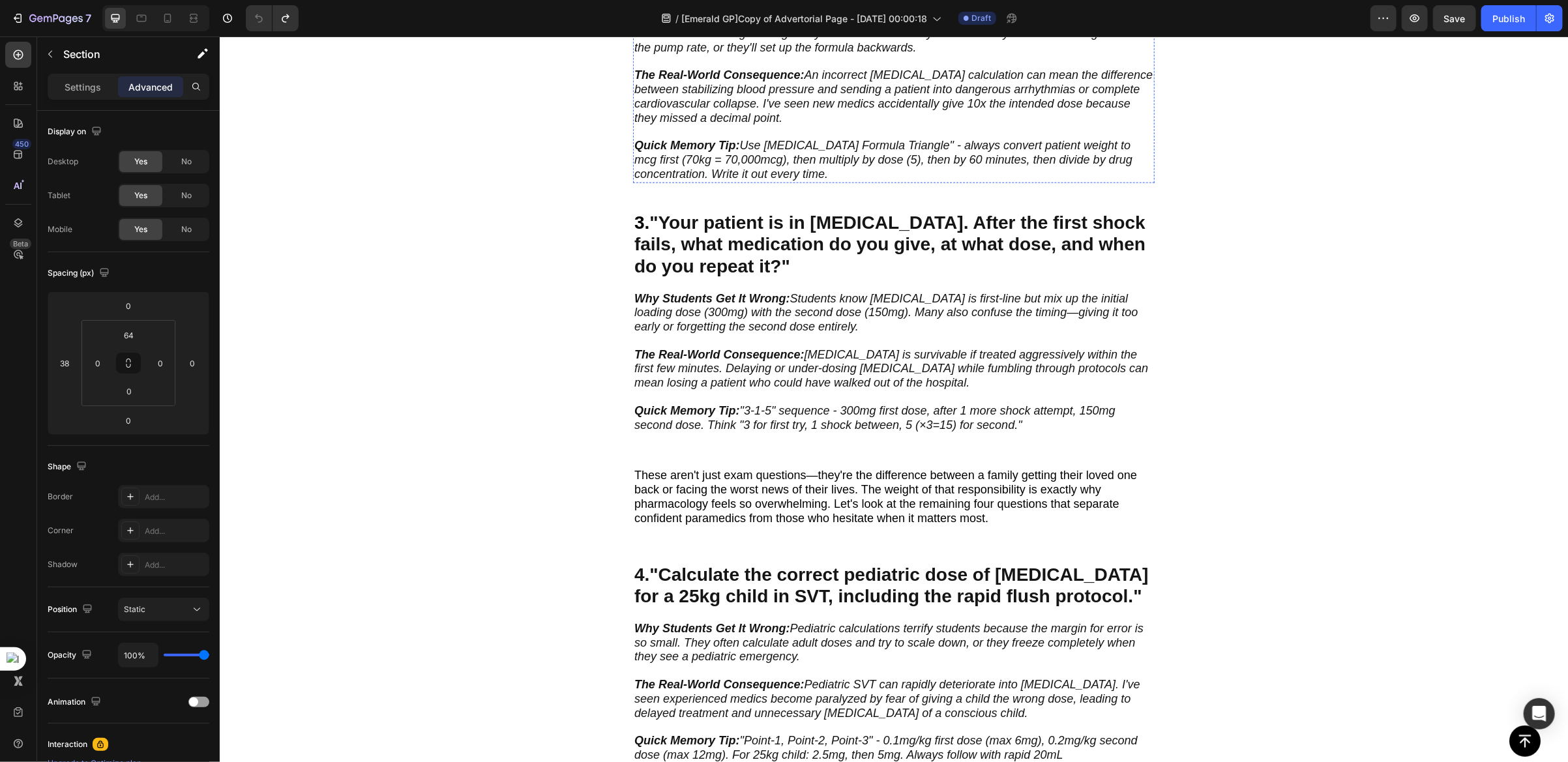
scroll to position [782, 0]
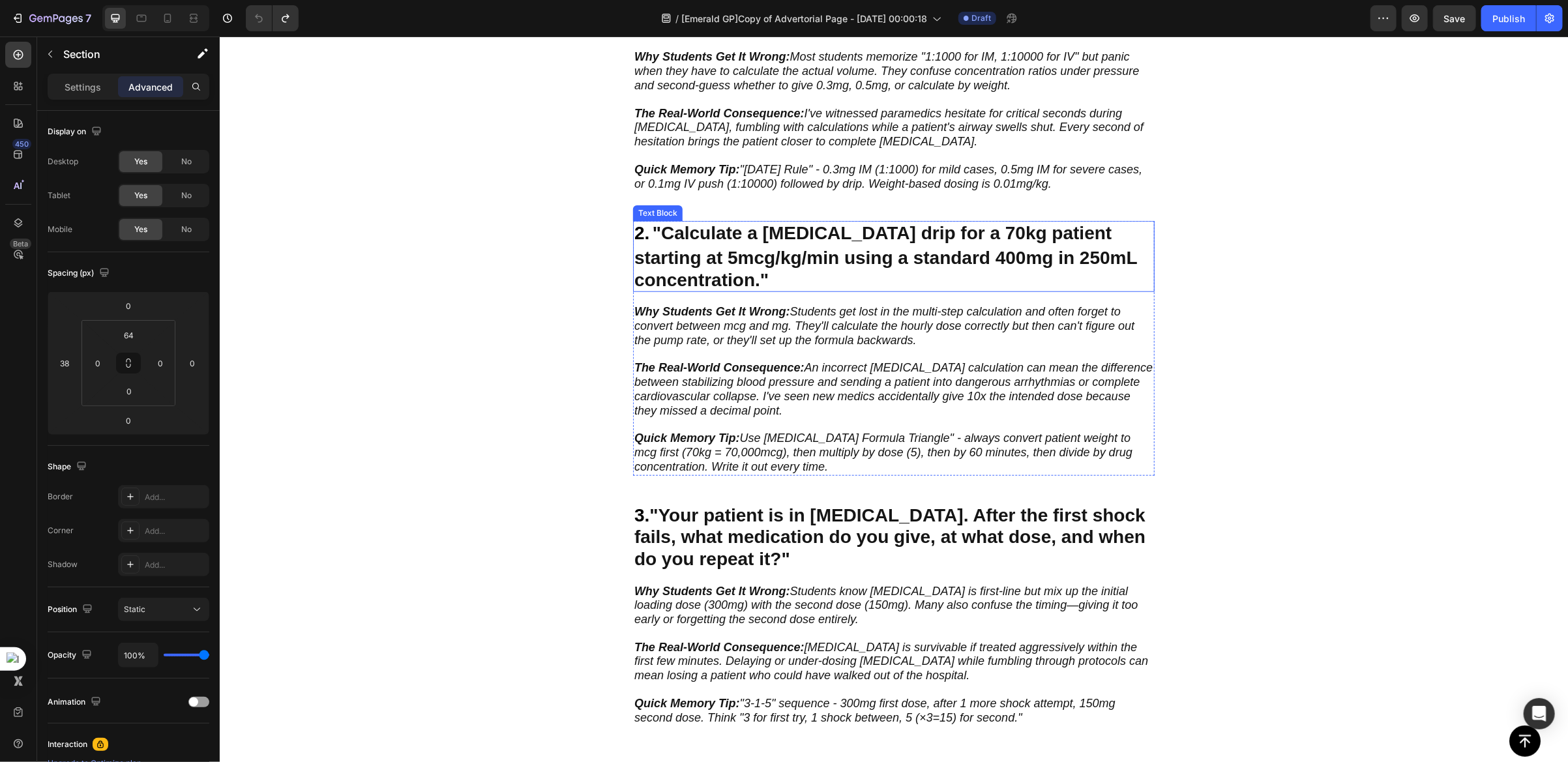
click at [701, 230] on strong ""Calculate a [MEDICAL_DATA] drip for a 70kg patient starting at 5mcg/kg/min usi…" at bounding box center [884, 255] width 502 height 66
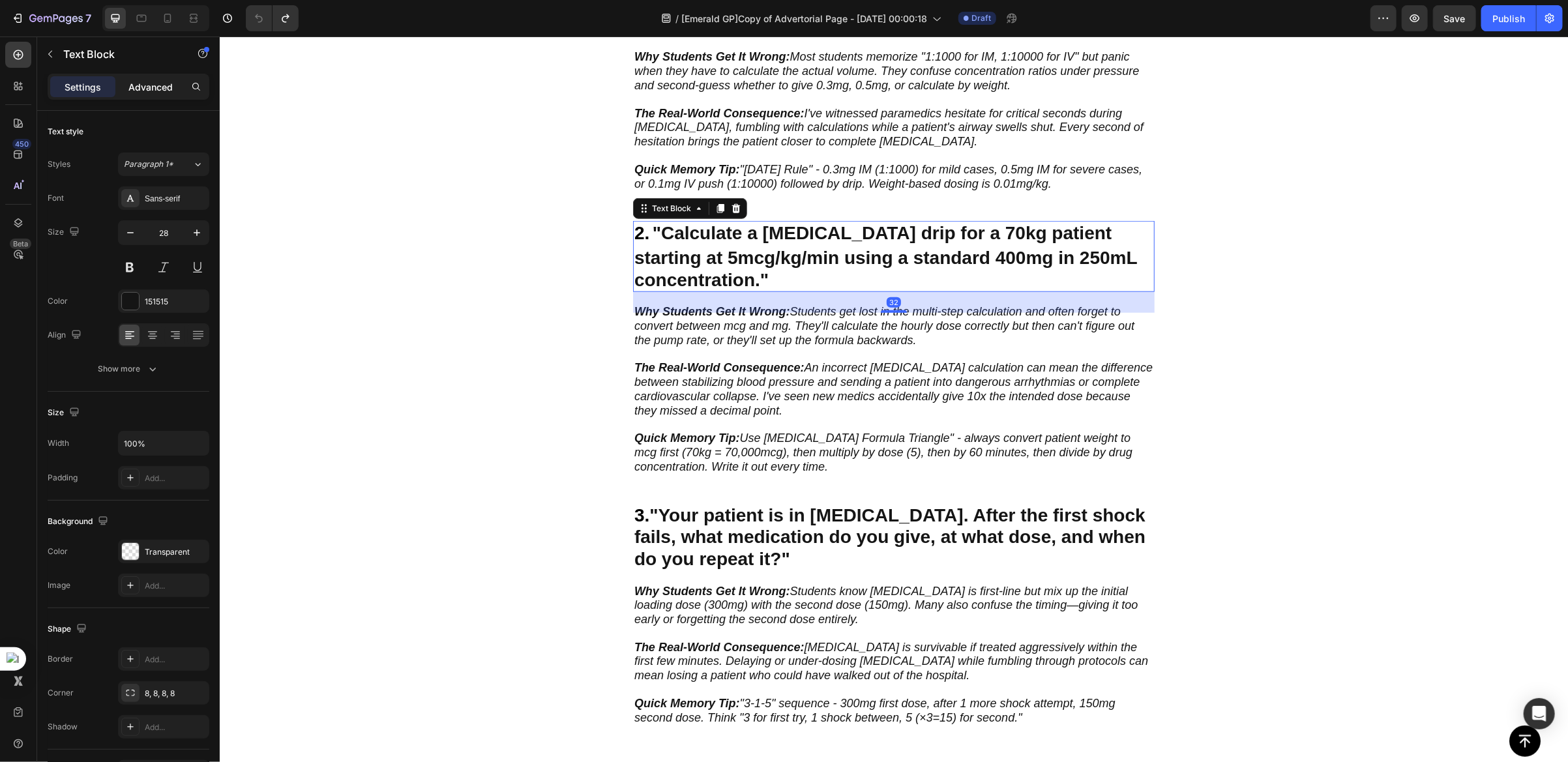
click at [136, 88] on p "Advanced" at bounding box center [150, 87] width 45 height 14
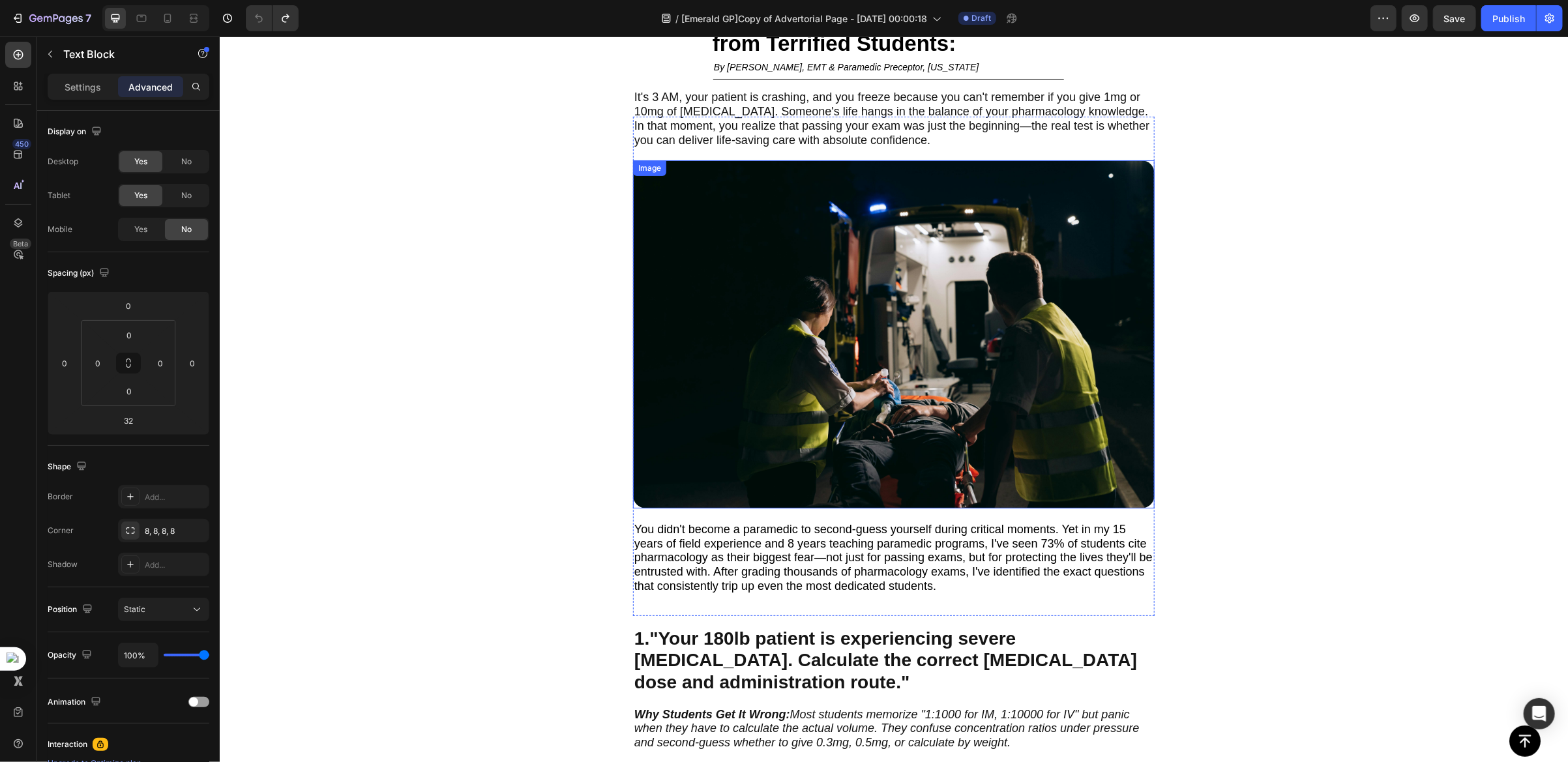
scroll to position [0, 0]
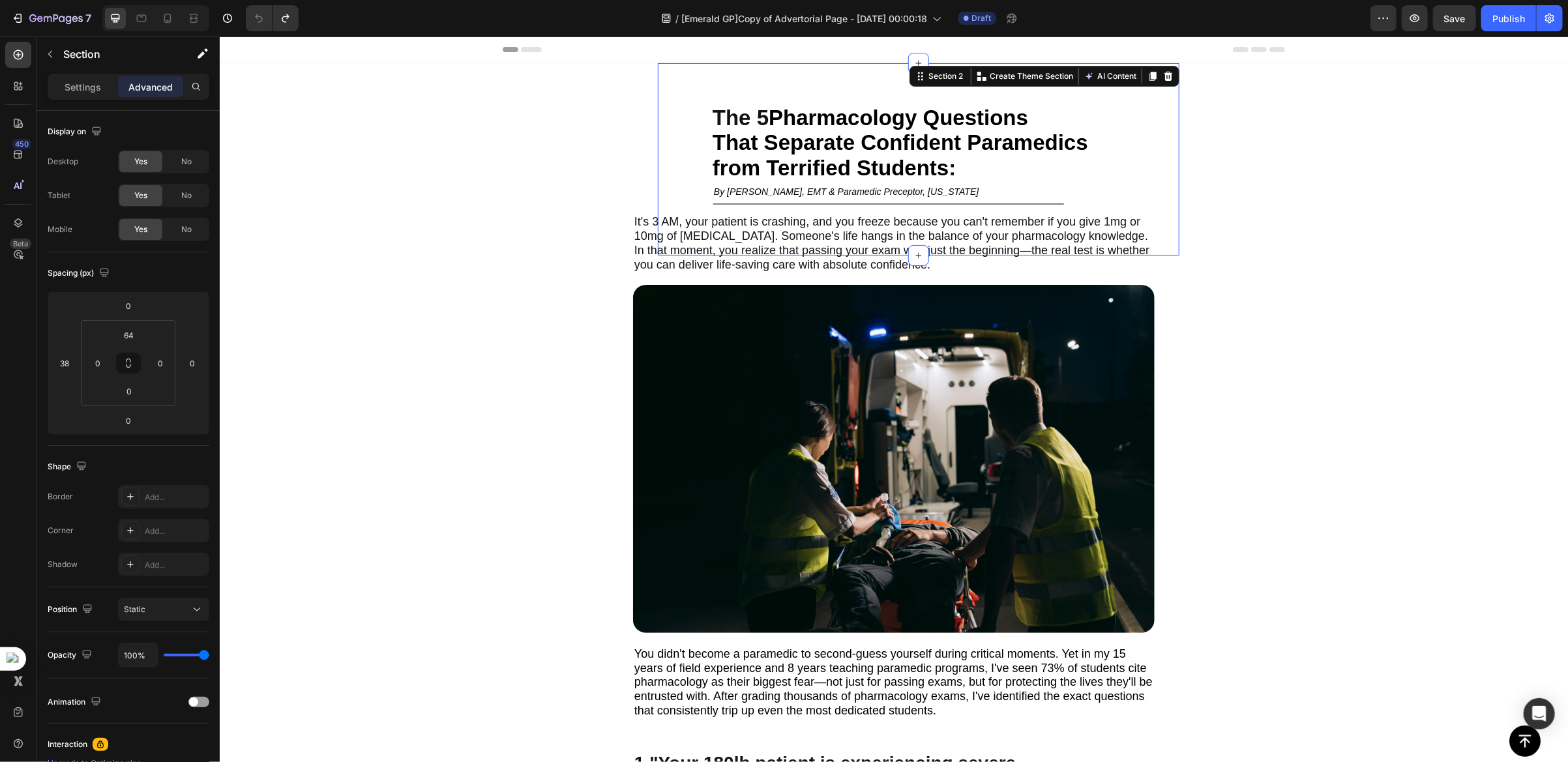
click at [700, 169] on div "The 5 Pharmacology Questions That Separate Confident Paramedics from Terrified …" at bounding box center [917, 179] width 522 height 150
click at [73, 372] on div "38" at bounding box center [65, 364] width 26 height 21
click at [66, 368] on input "38" at bounding box center [65, 363] width 19 height 19
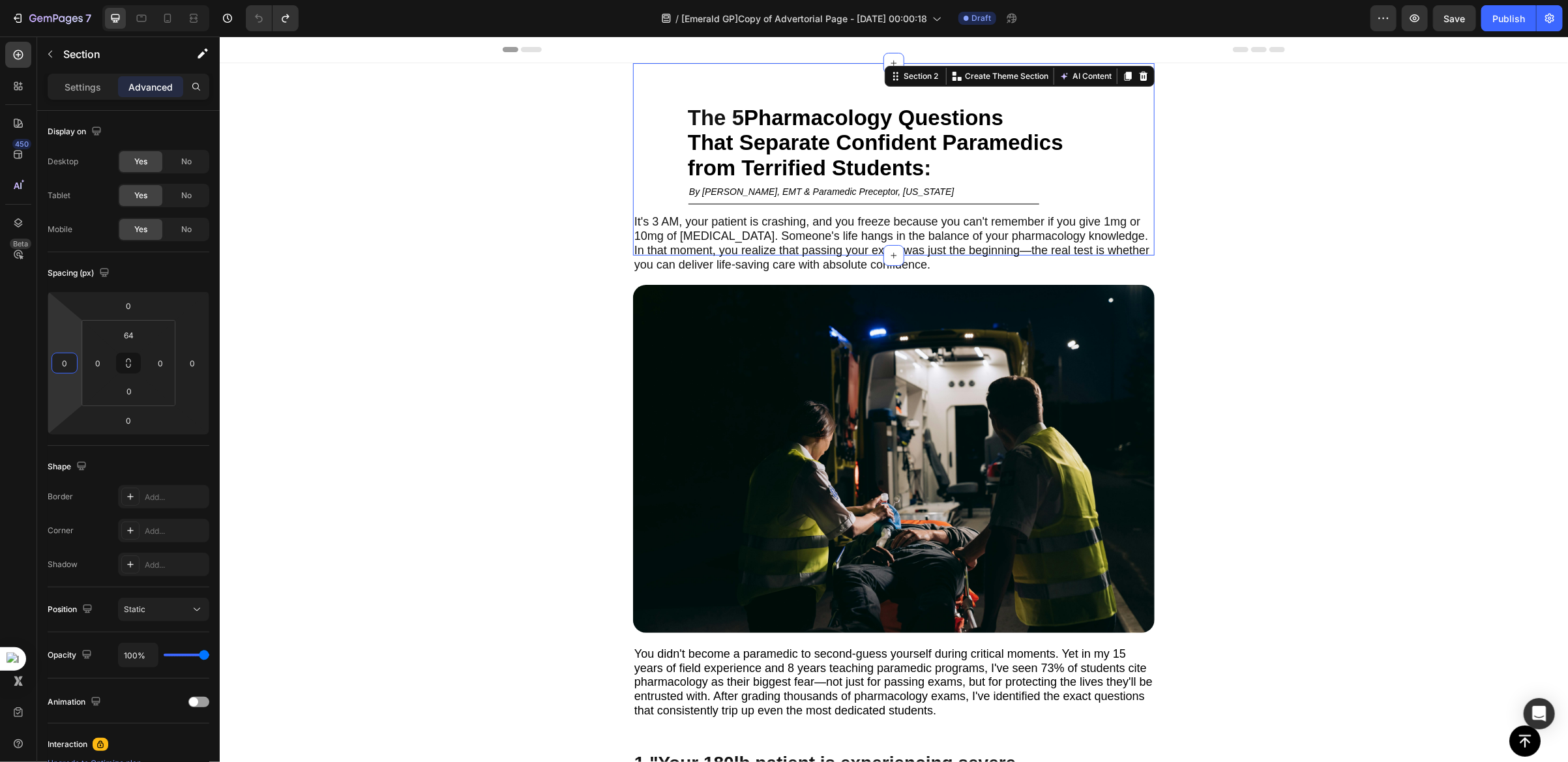
type input "0"
click at [655, 87] on div "The 5 Pharmacology Questions That Separate Confident Paramedics from Terrified …" at bounding box center [893, 159] width 522 height 192
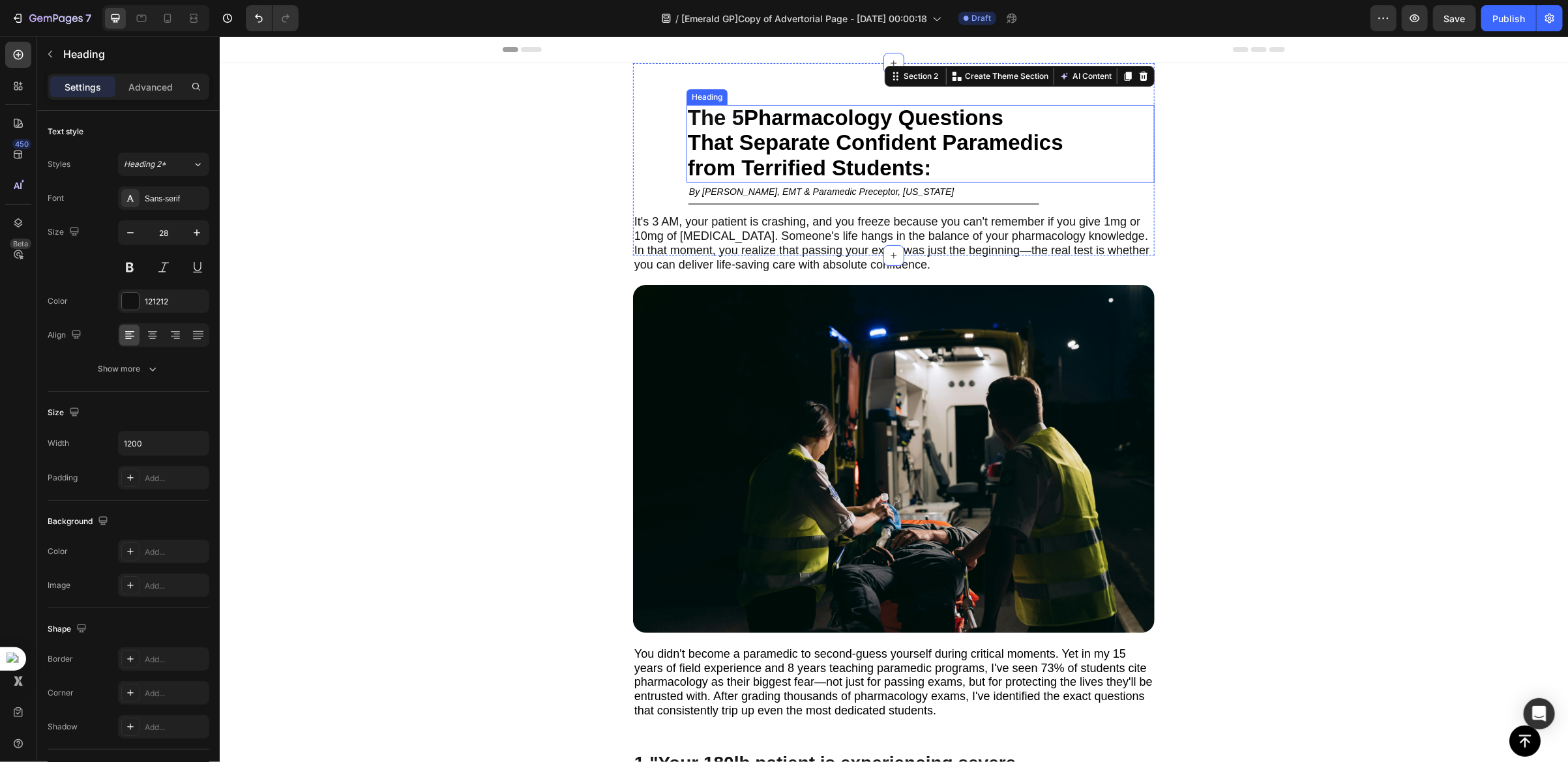
click at [692, 141] on span "That Separate Confident Paramedics" at bounding box center [874, 142] width 376 height 24
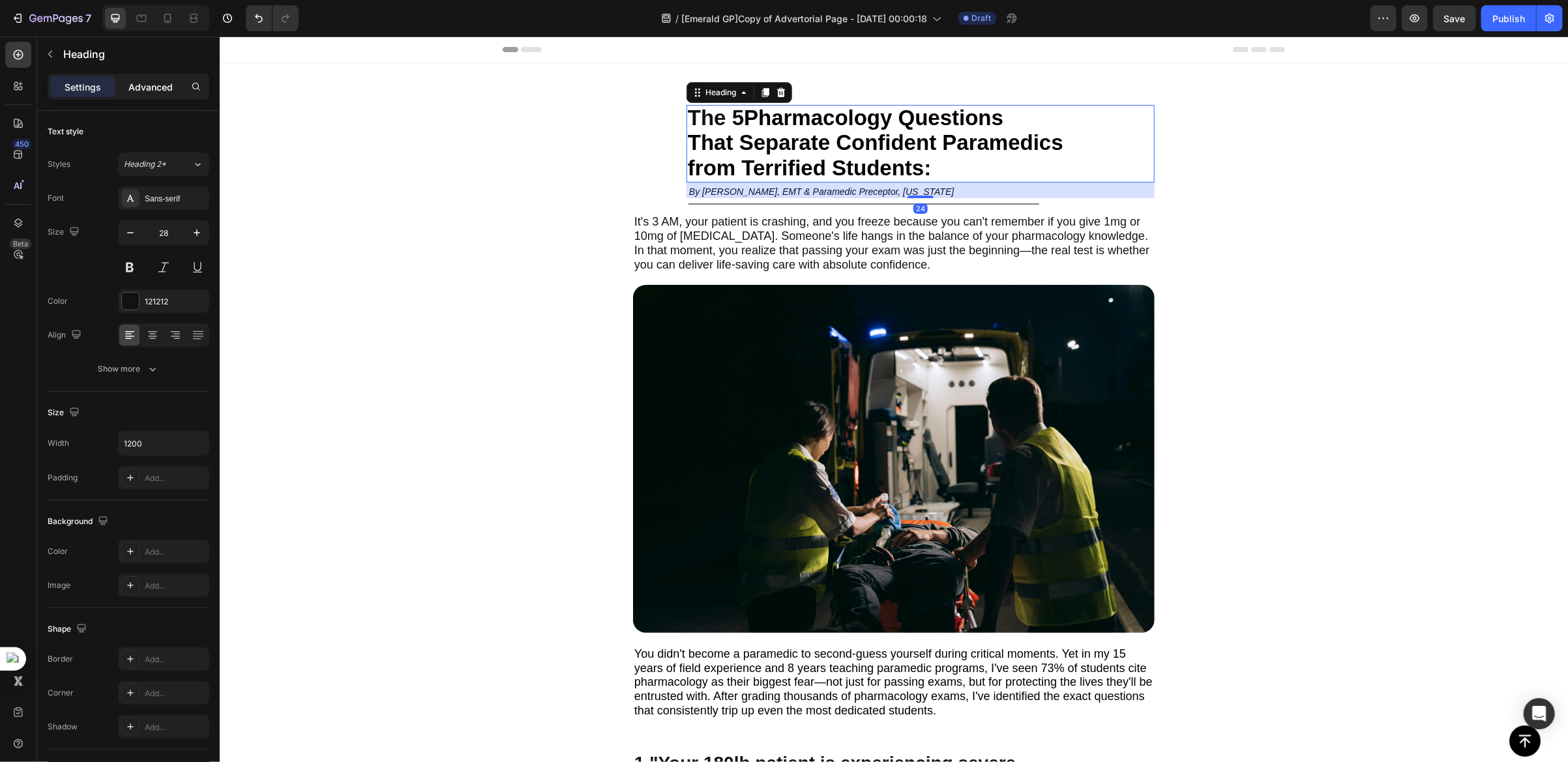
click at [163, 86] on p "Advanced" at bounding box center [150, 87] width 45 height 14
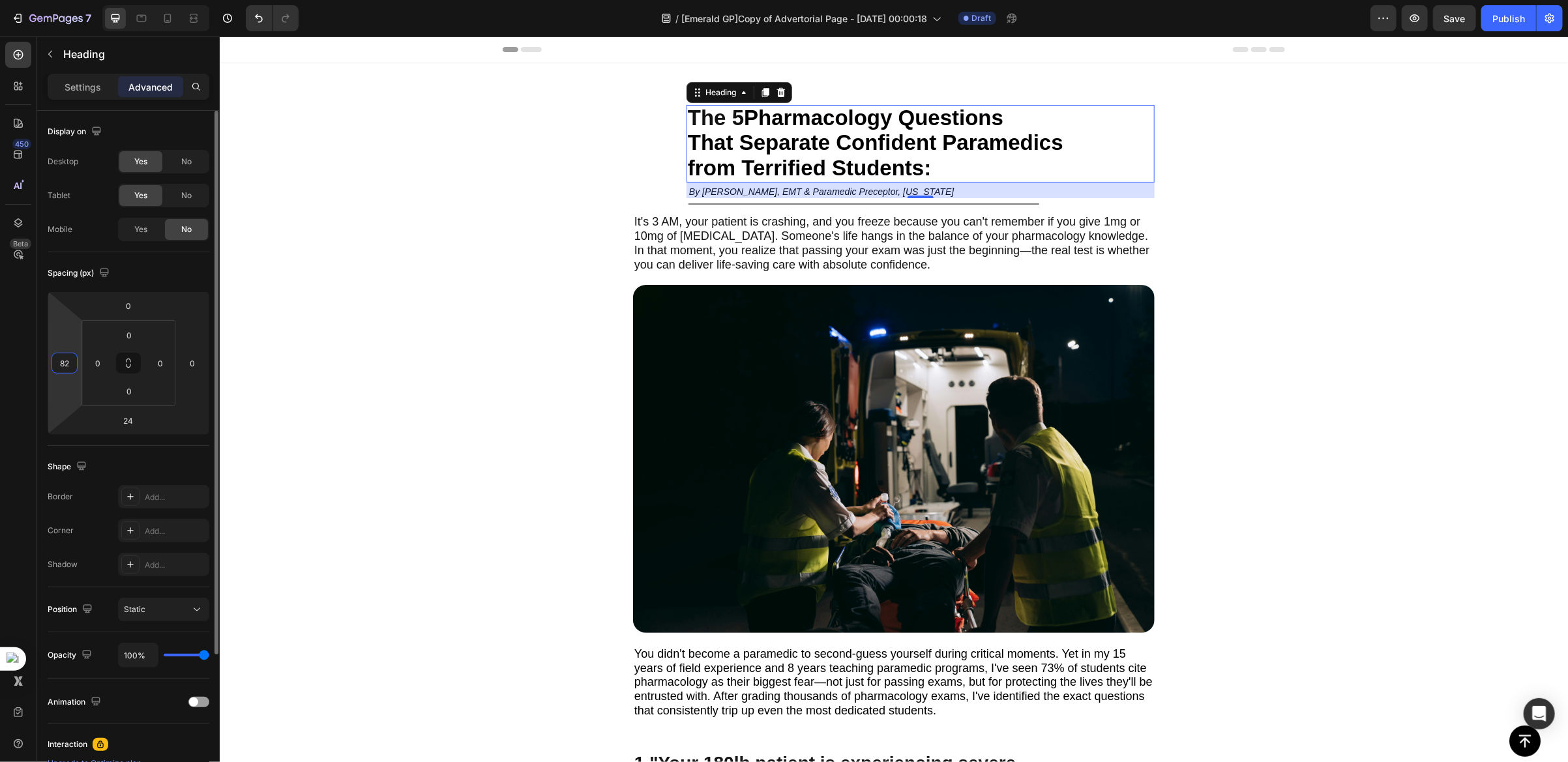
click at [59, 366] on input "82" at bounding box center [65, 363] width 19 height 19
type input "0"
click at [782, 232] on span "It's 3 AM, your patient is crashing, and you freeze because you can't remember …" at bounding box center [890, 241] width 515 height 55
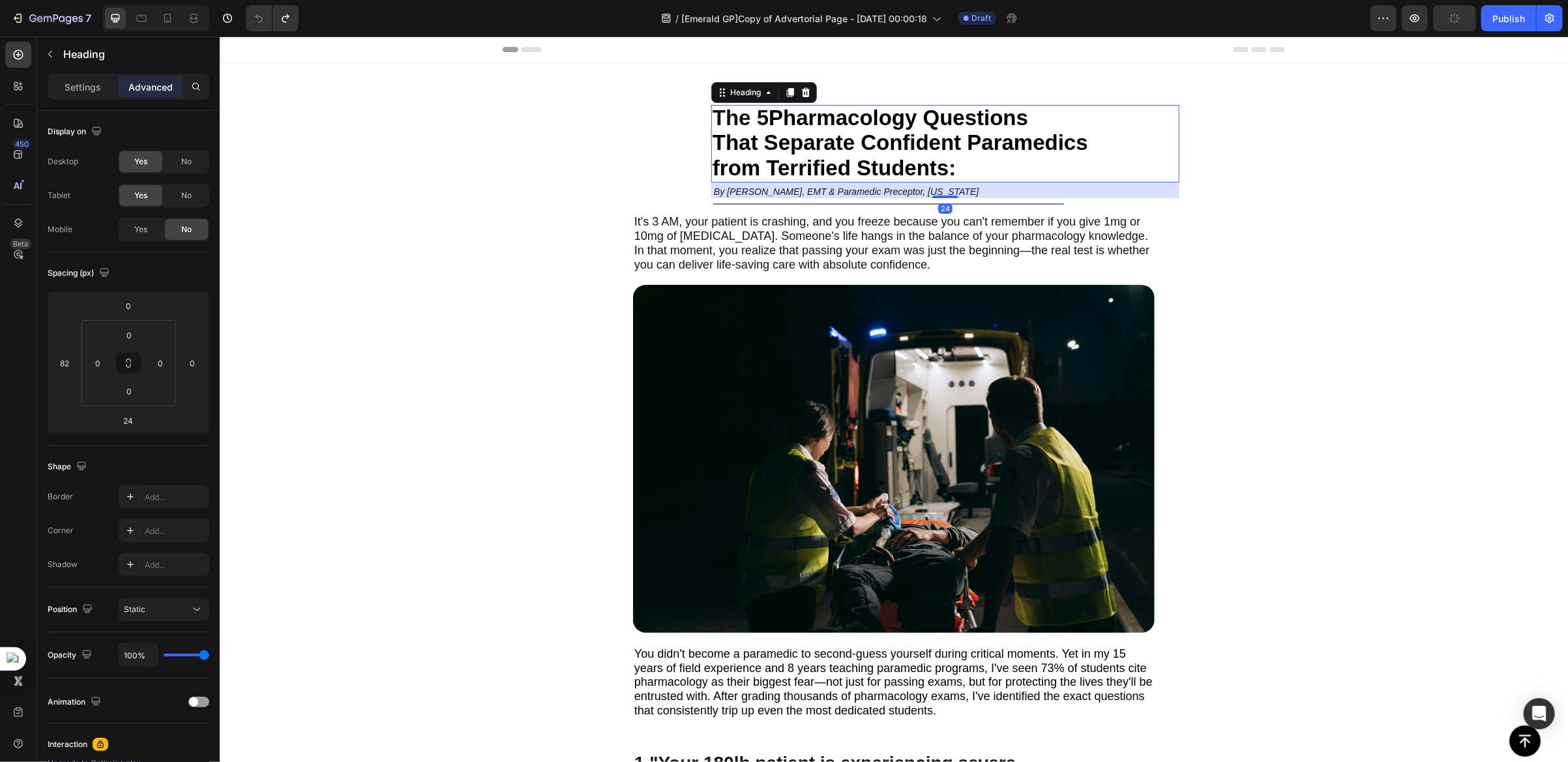
click at [717, 140] on span "That Separate Confident Paramedics" at bounding box center [900, 142] width 376 height 24
click at [690, 181] on div "The 5 Pharmacology Questions That Separate Confident Paramedics from Terrified …" at bounding box center [917, 179] width 522 height 150
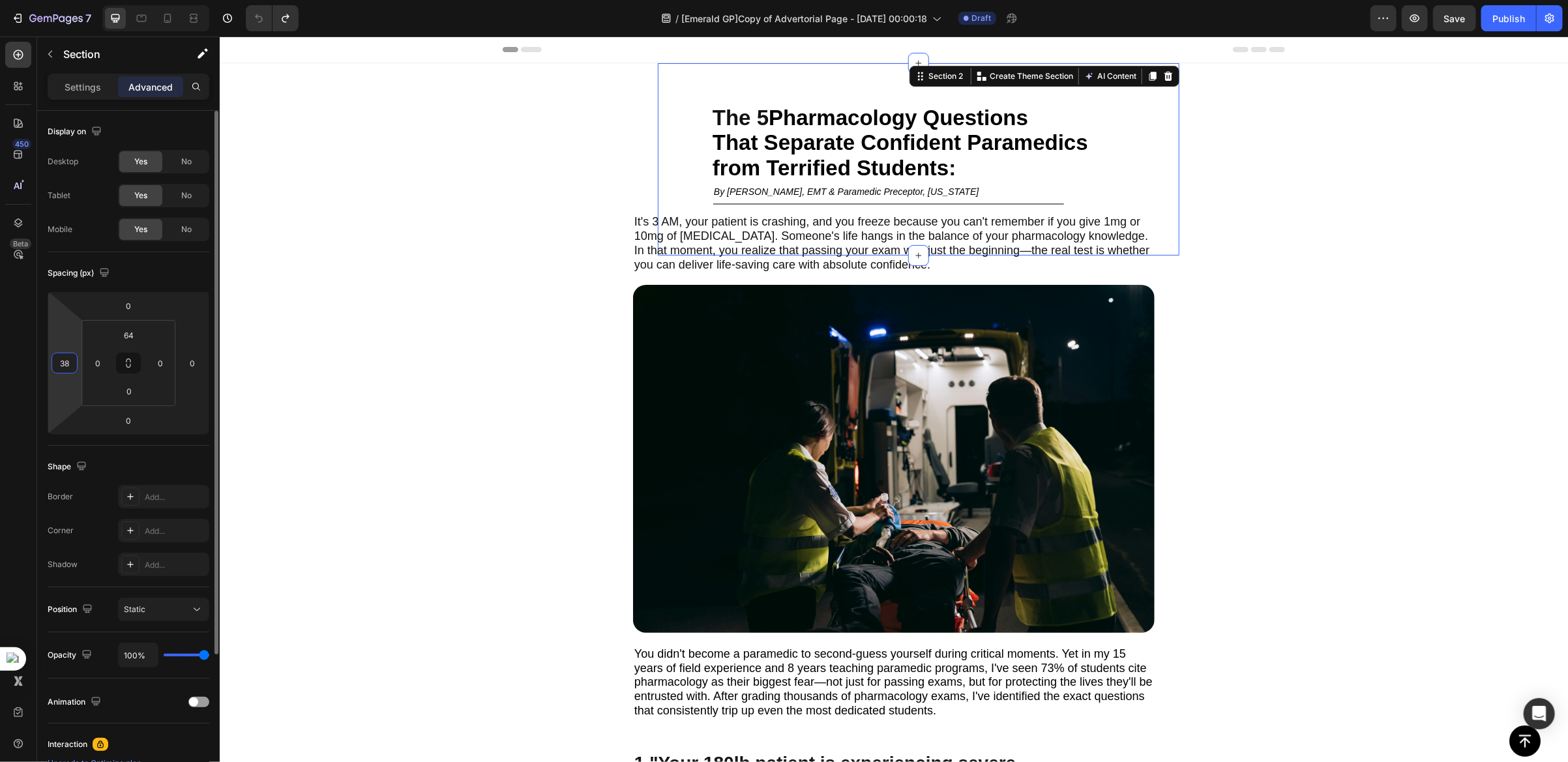
click at [66, 364] on input "38" at bounding box center [65, 363] width 19 height 19
type input "0"
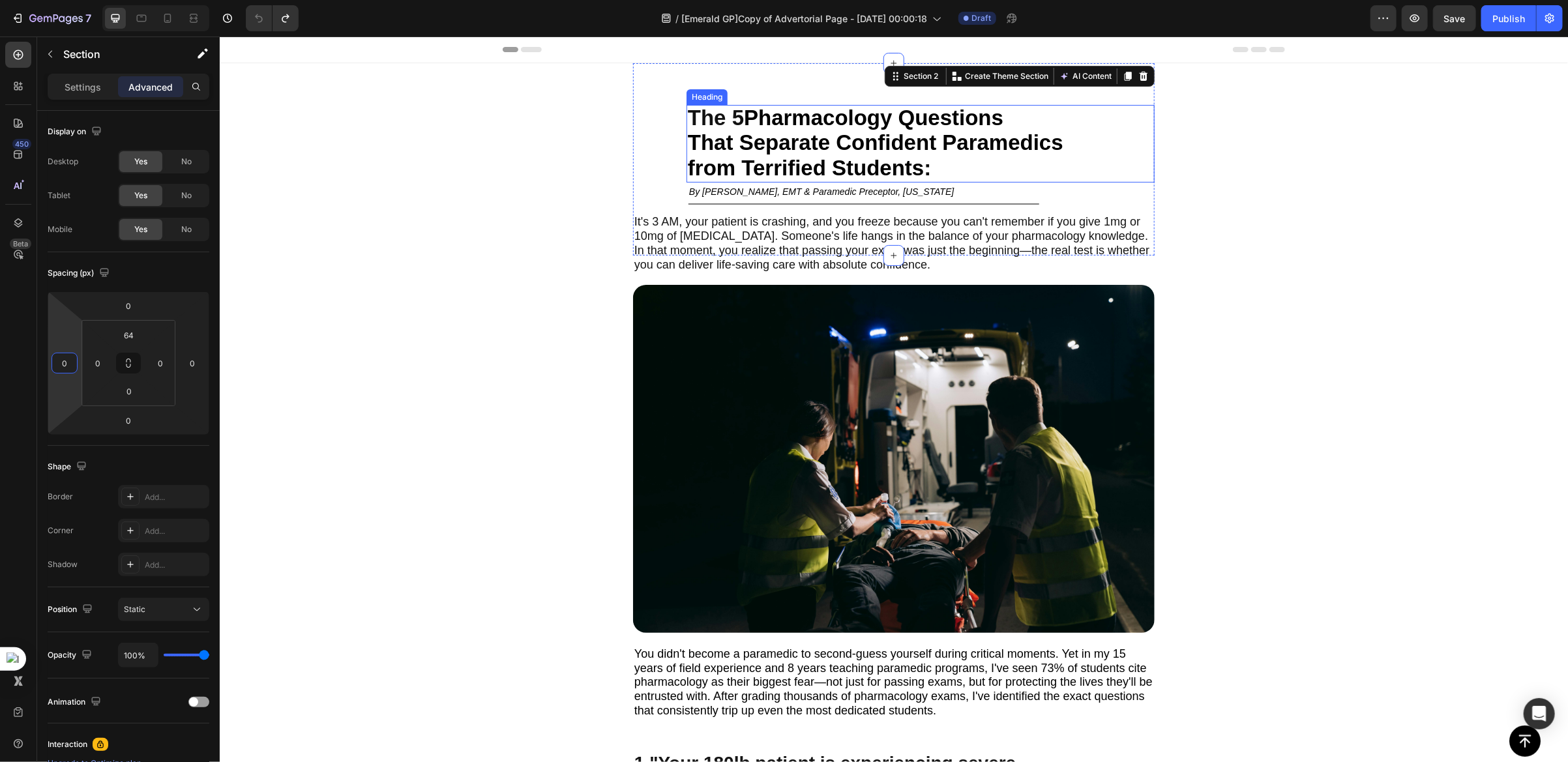
click at [702, 163] on span "from Terrified Students" at bounding box center [805, 168] width 236 height 24
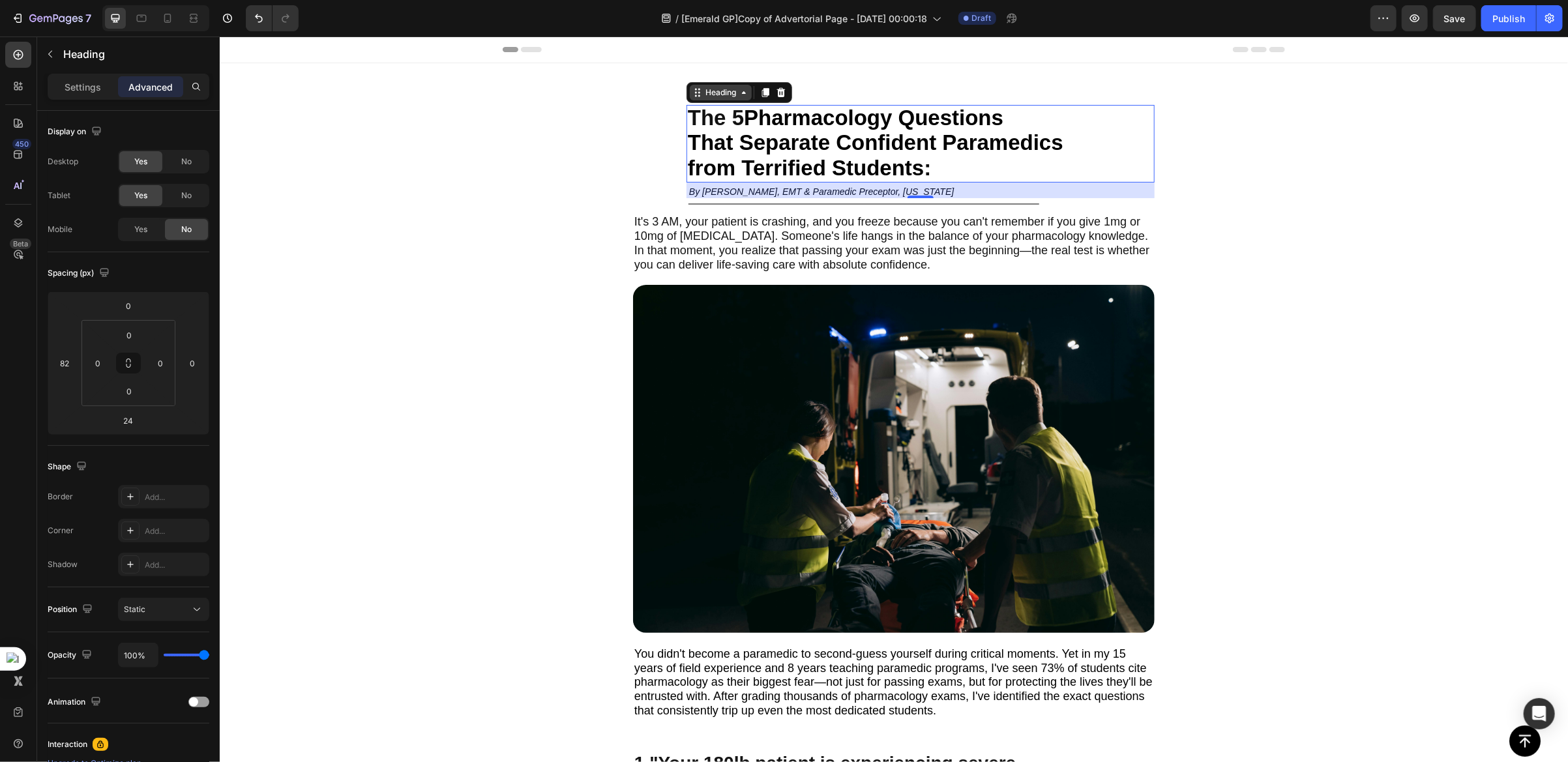
click at [709, 94] on div "Heading" at bounding box center [720, 91] width 36 height 11
click at [69, 364] on input "82" at bounding box center [65, 363] width 19 height 19
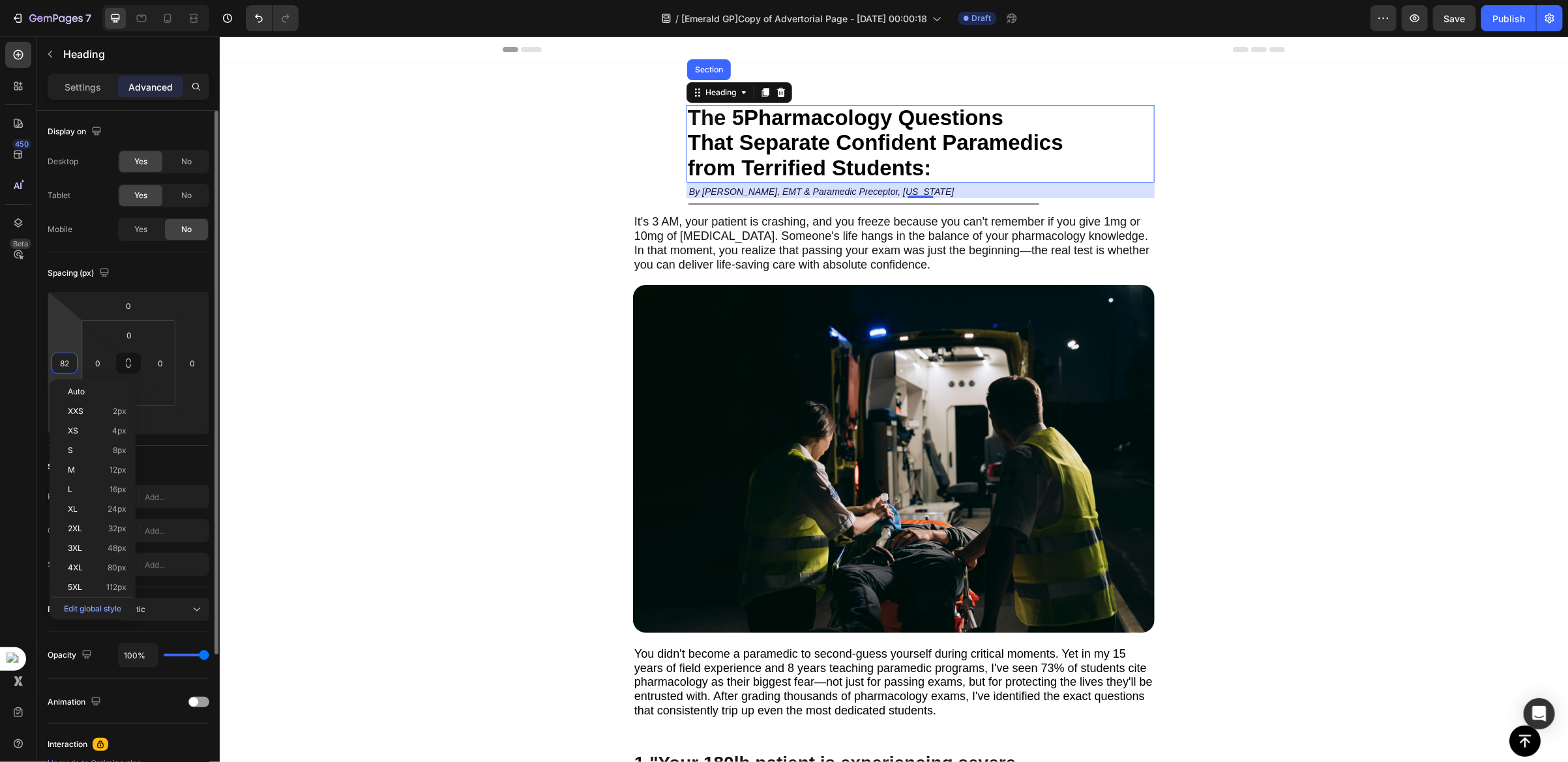
type input "0"
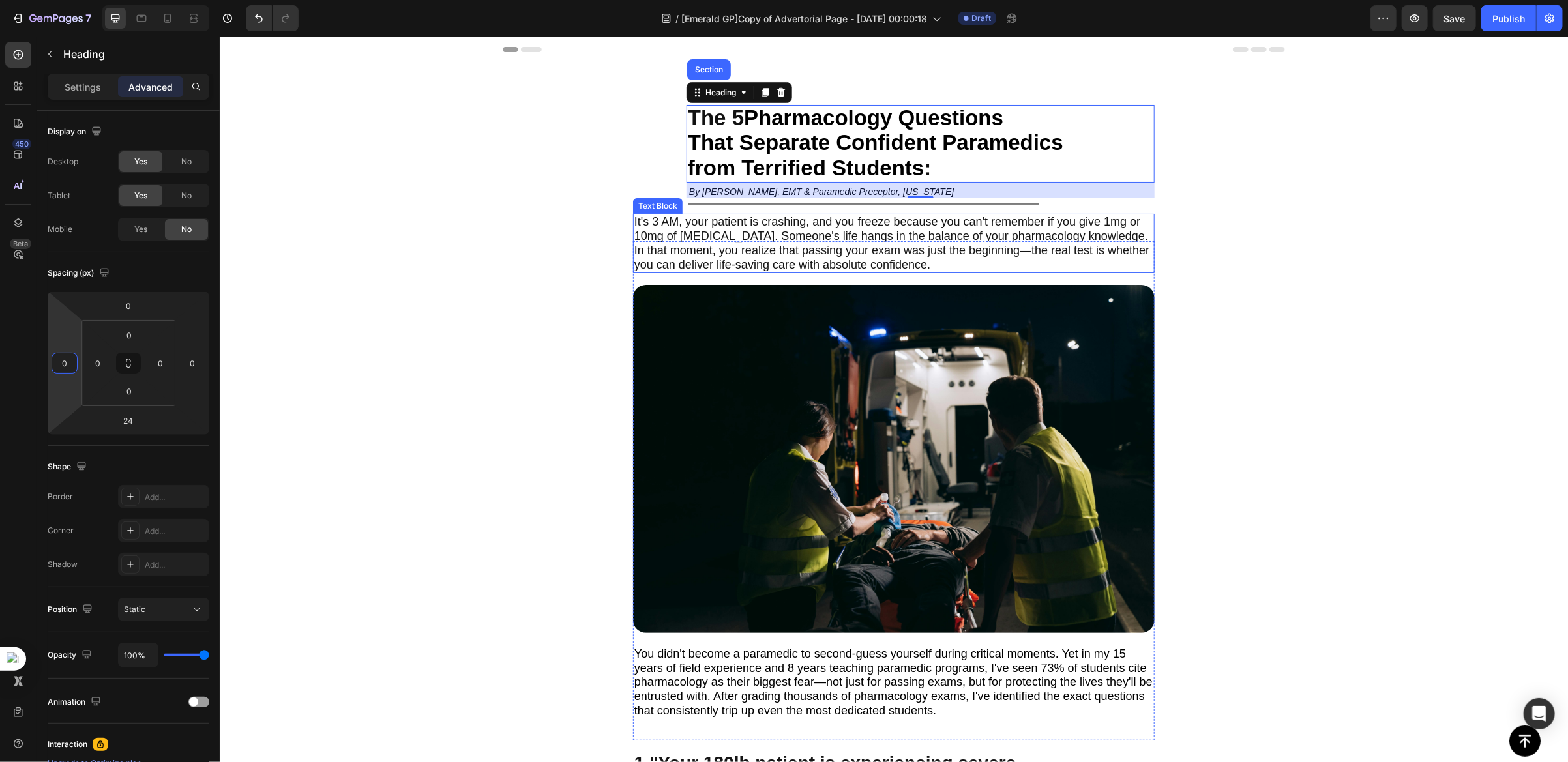
click at [701, 225] on span "It's 3 AM, your patient is crashing, and you freeze because you can't remember …" at bounding box center [890, 241] width 515 height 55
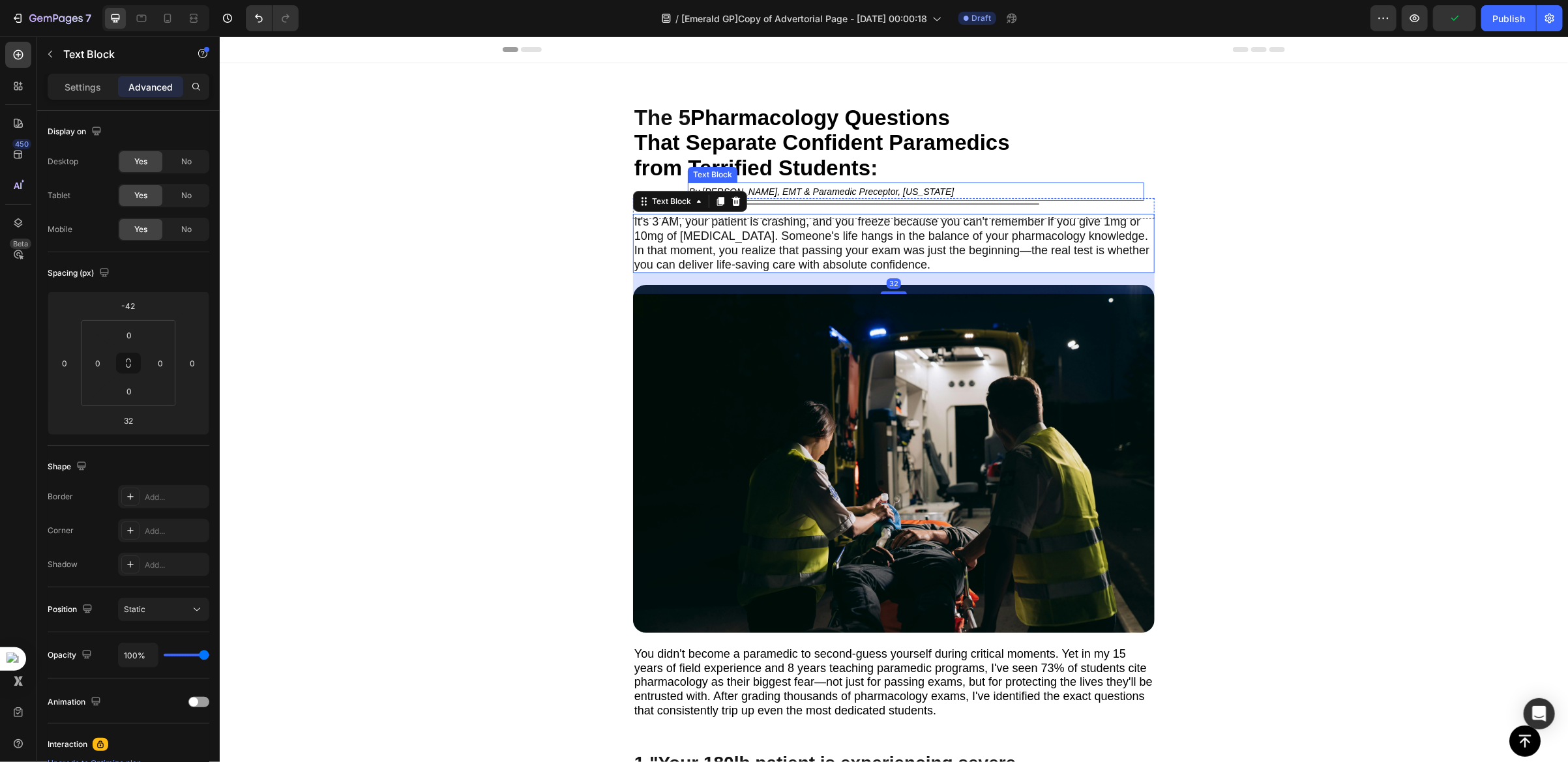
click at [767, 186] on icon "By [PERSON_NAME], EMT & Paramedic Preceptor, [US_STATE]" at bounding box center [820, 191] width 265 height 10
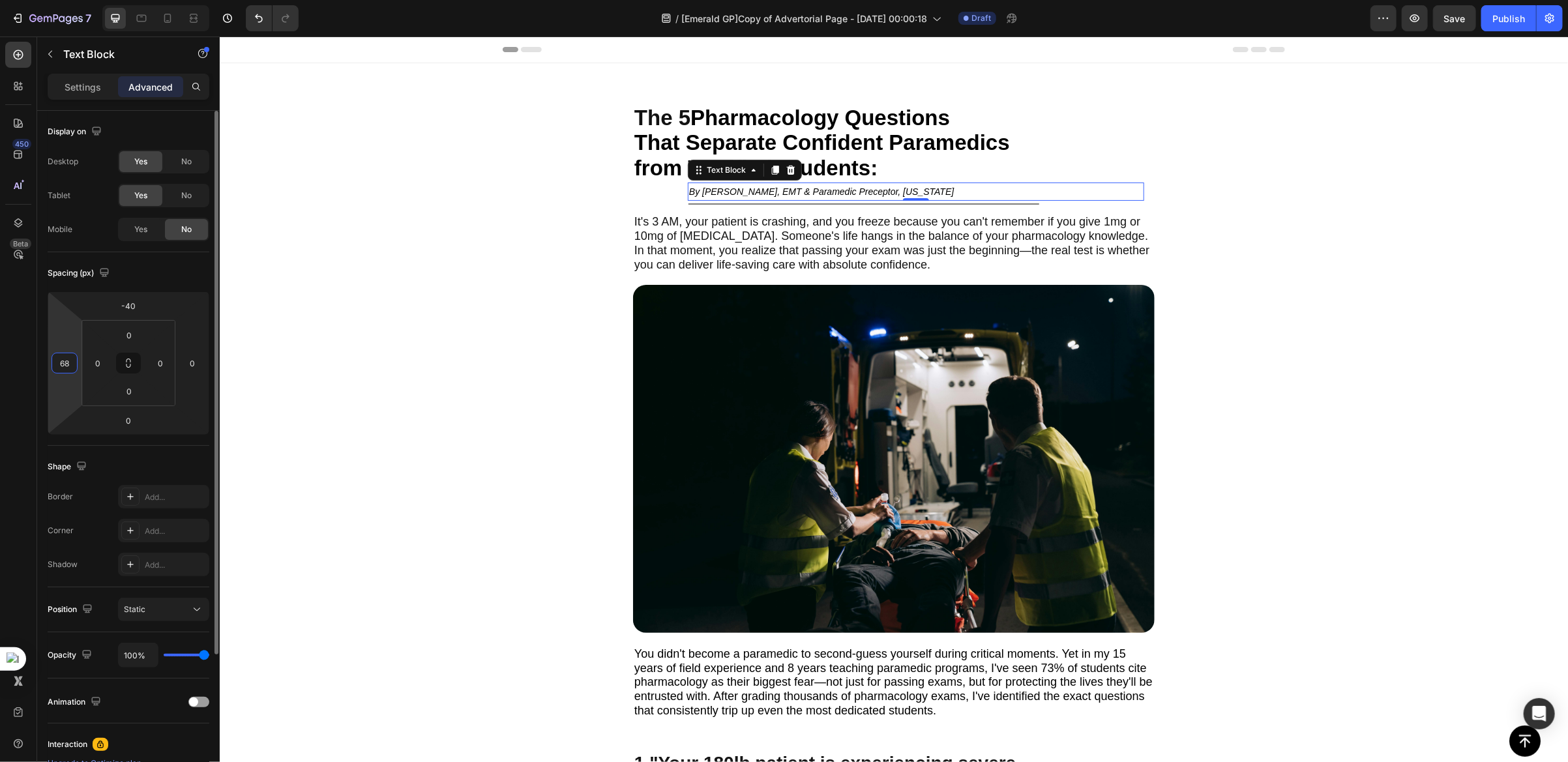
click at [71, 368] on input "68" at bounding box center [65, 363] width 19 height 19
type input "0"
click at [685, 236] on span "It's 3 AM, your patient is crashing, and you freeze because you can't remember …" at bounding box center [890, 241] width 515 height 55
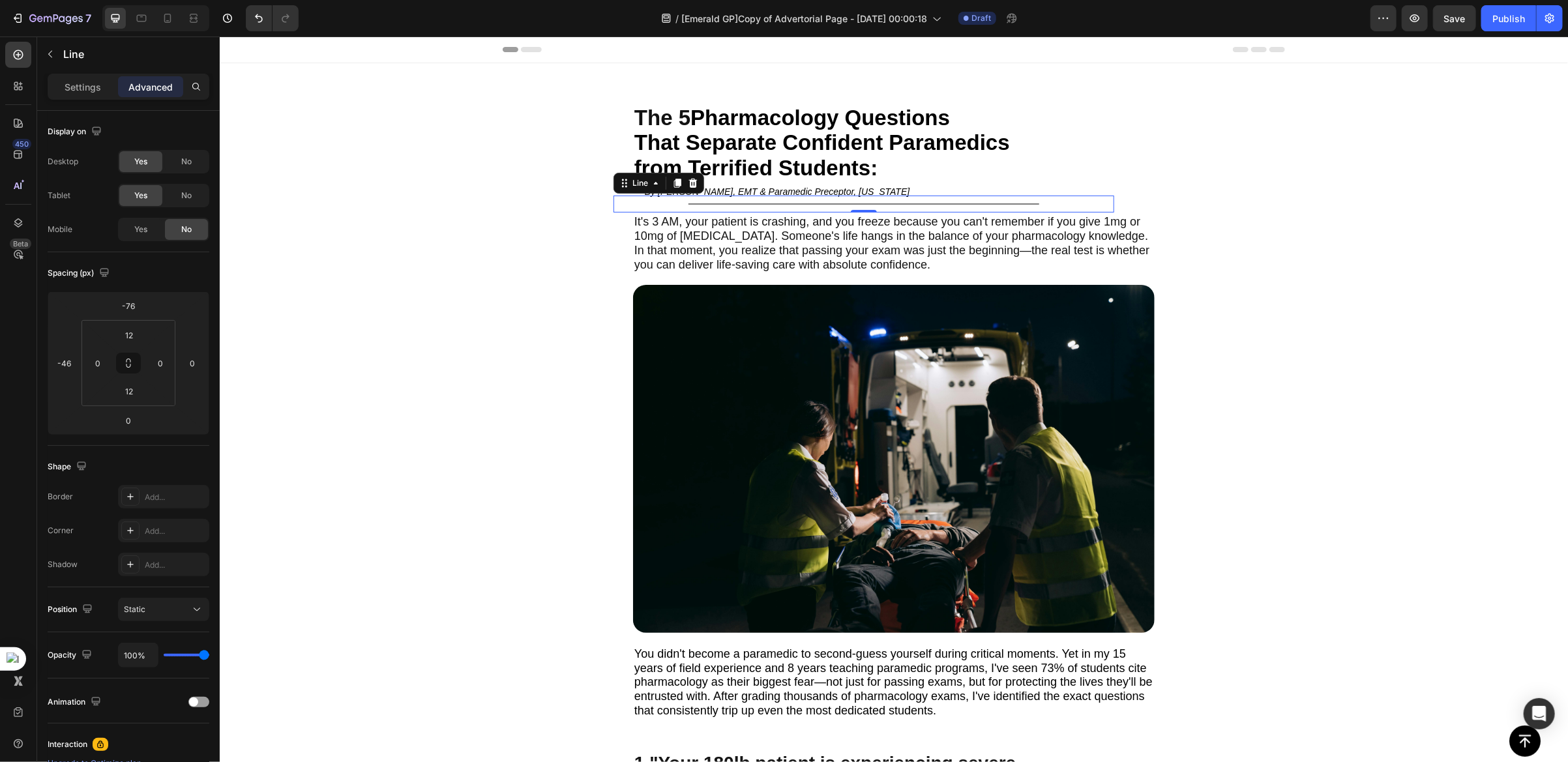
click at [901, 195] on div "Title Line 0" at bounding box center [862, 203] width 501 height 17
click at [69, 367] on input "-46" at bounding box center [65, 363] width 19 height 19
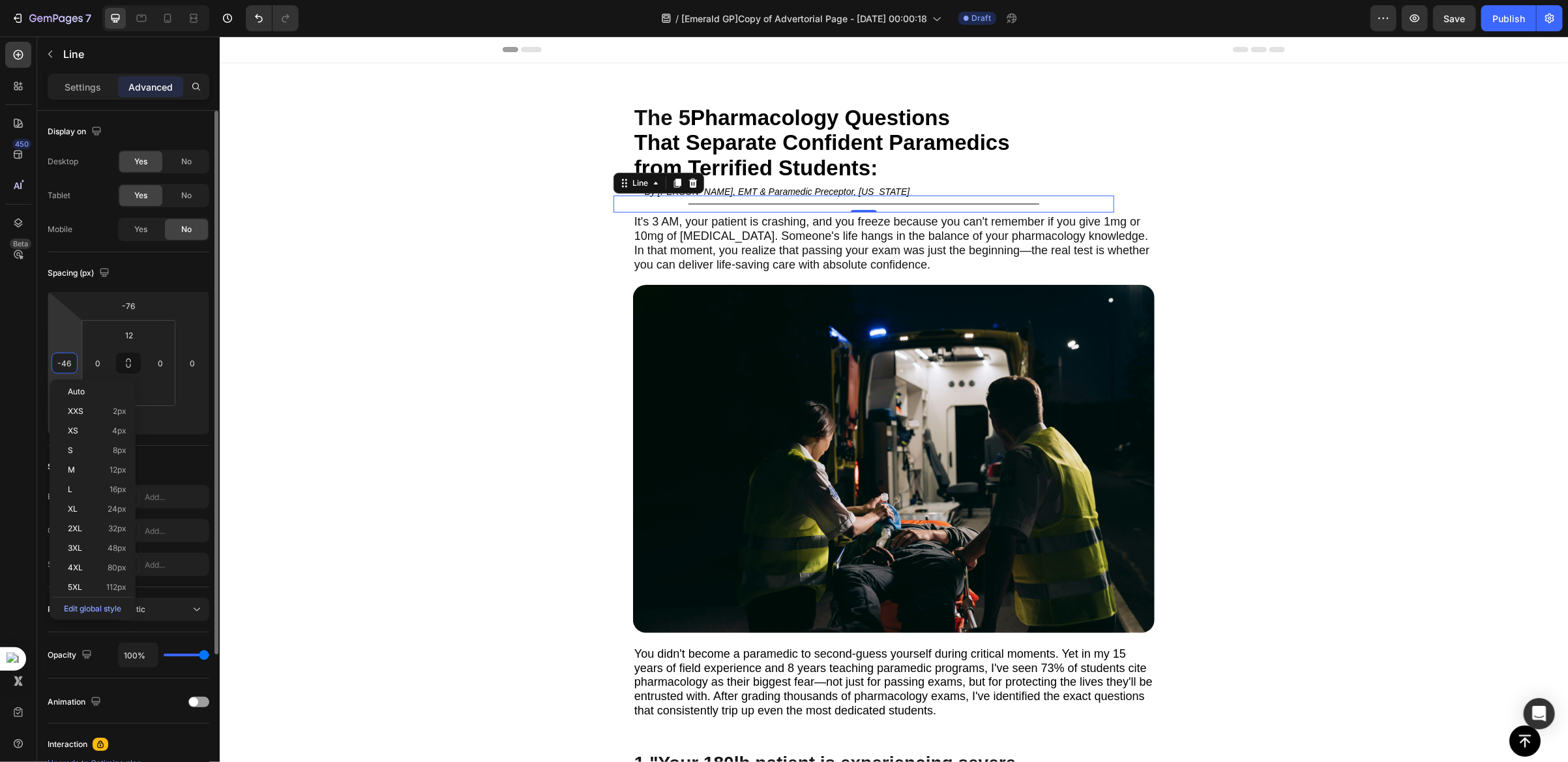
type input "0"
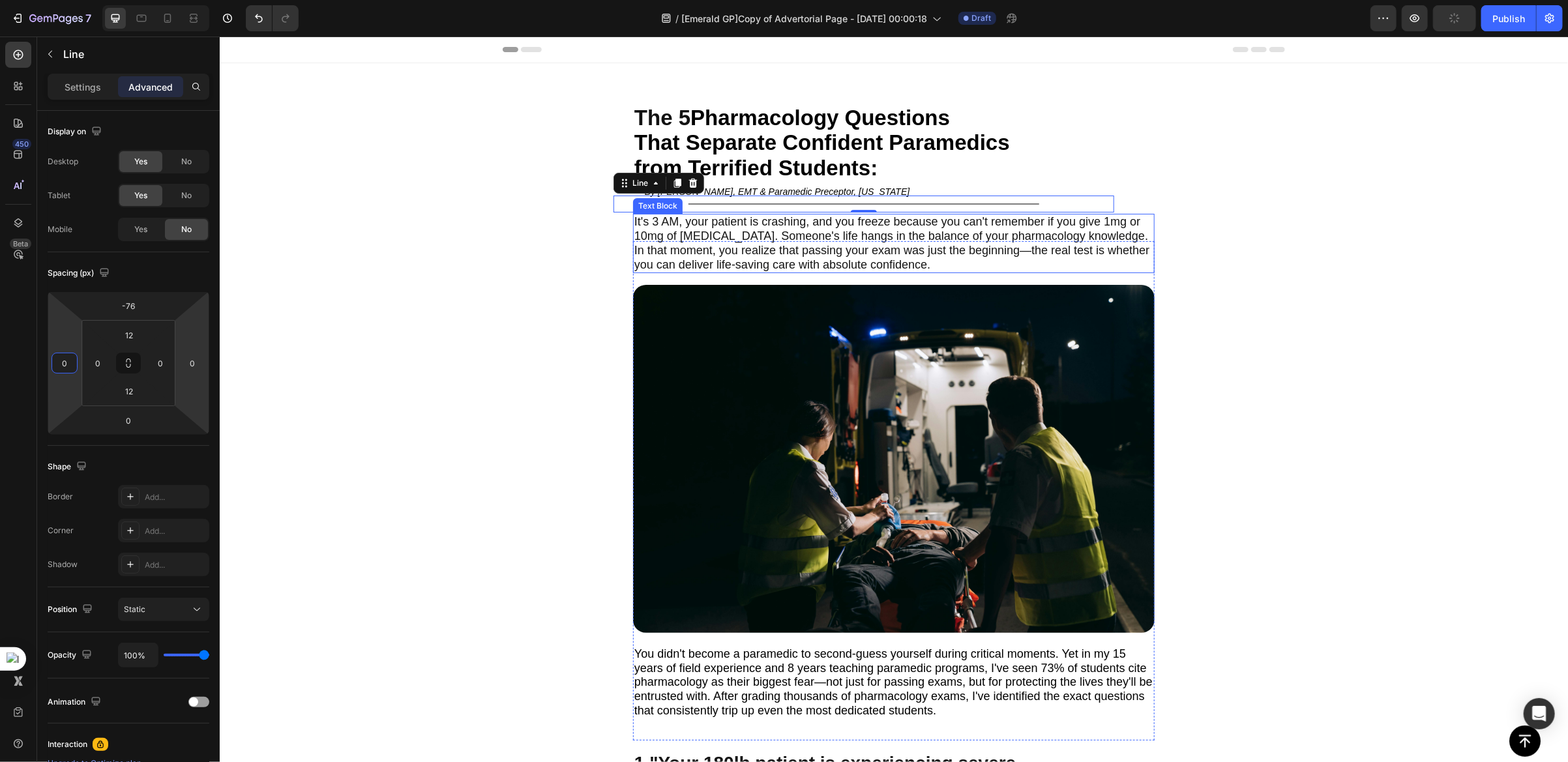
click at [752, 238] on span "It's 3 AM, your patient is crashing, and you freeze because you can't remember …" at bounding box center [890, 241] width 515 height 55
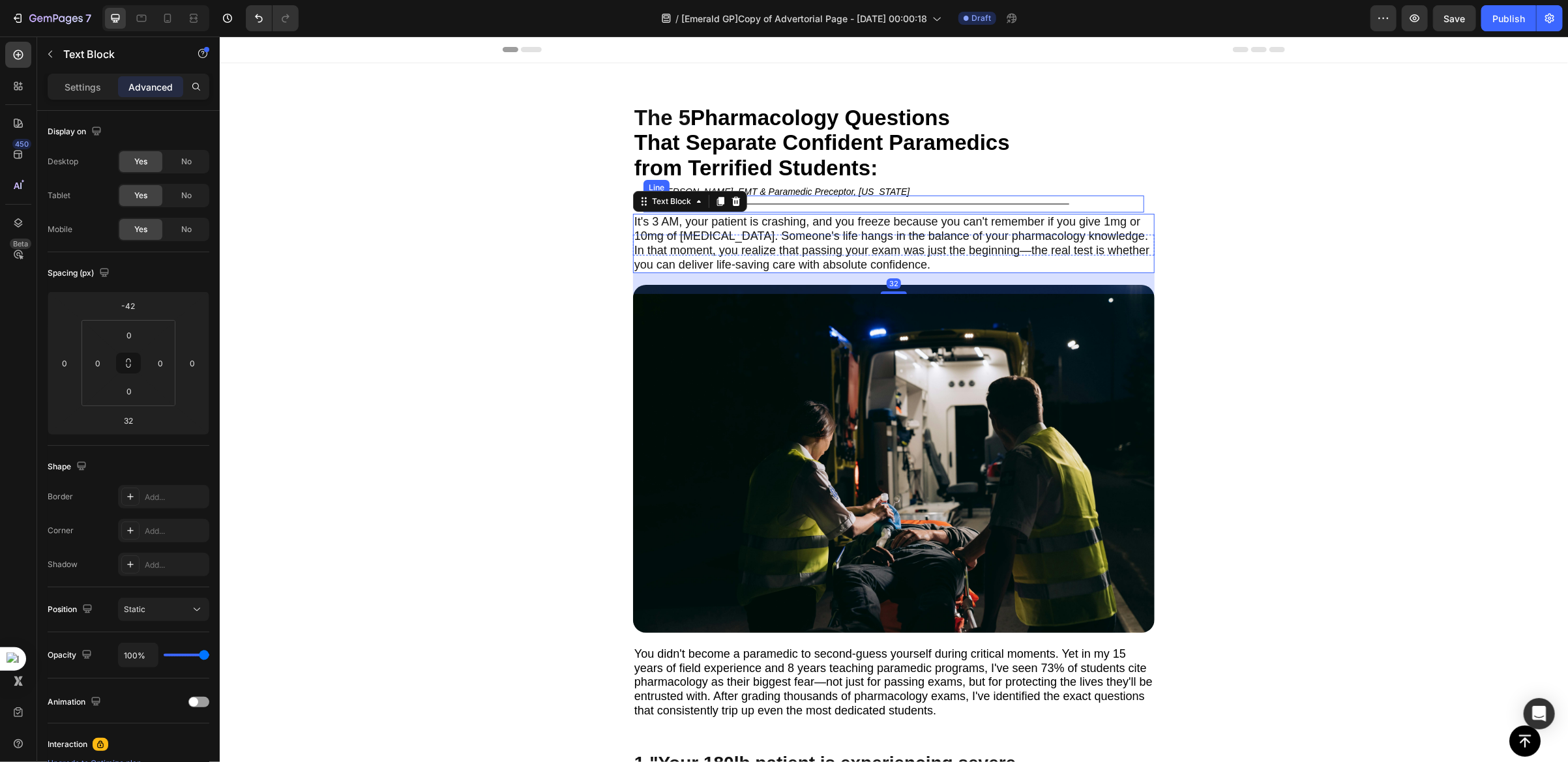
click at [818, 198] on div "Title Line" at bounding box center [893, 203] width 501 height 17
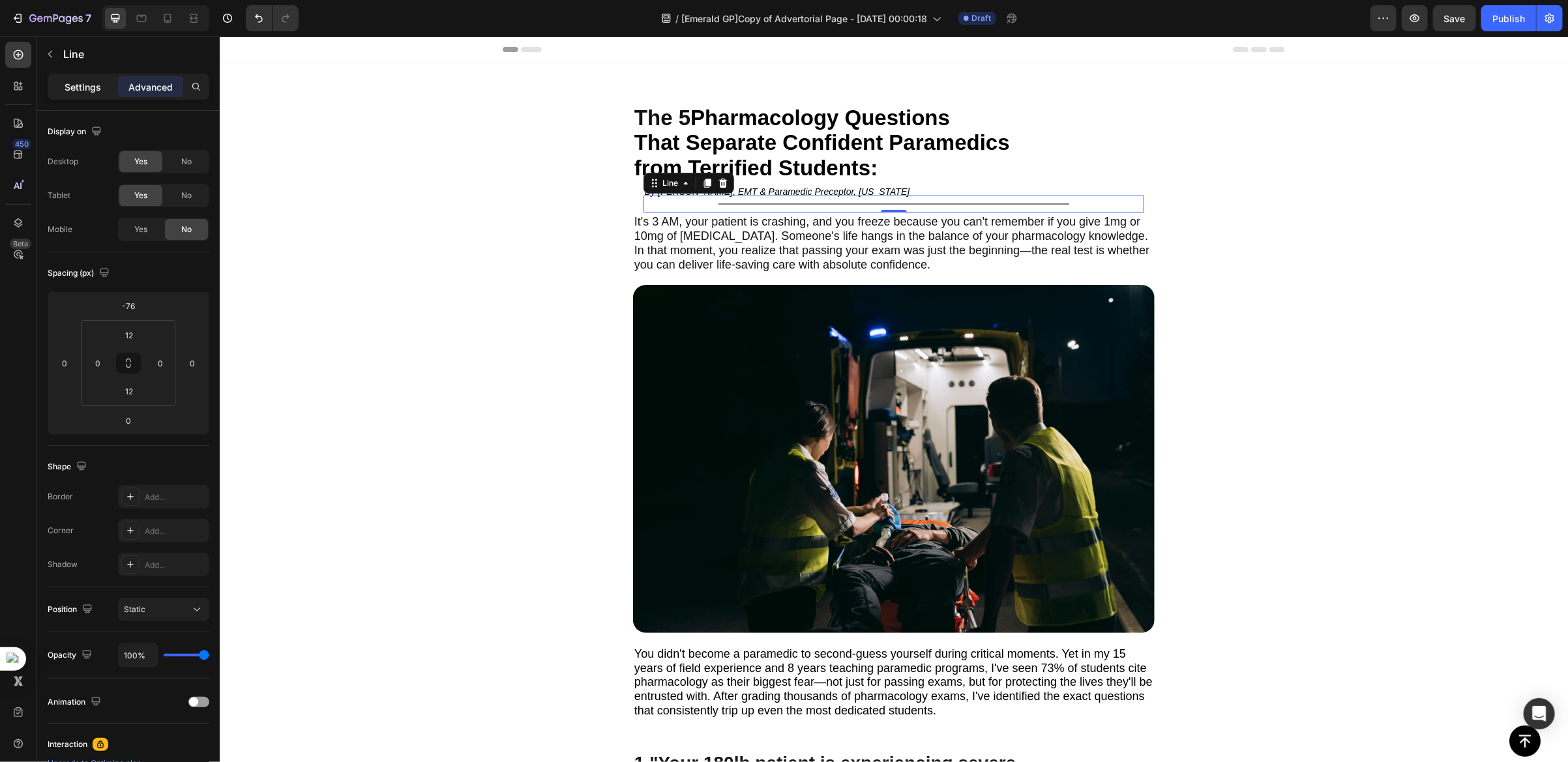
click at [82, 87] on p "Settings" at bounding box center [83, 87] width 37 height 14
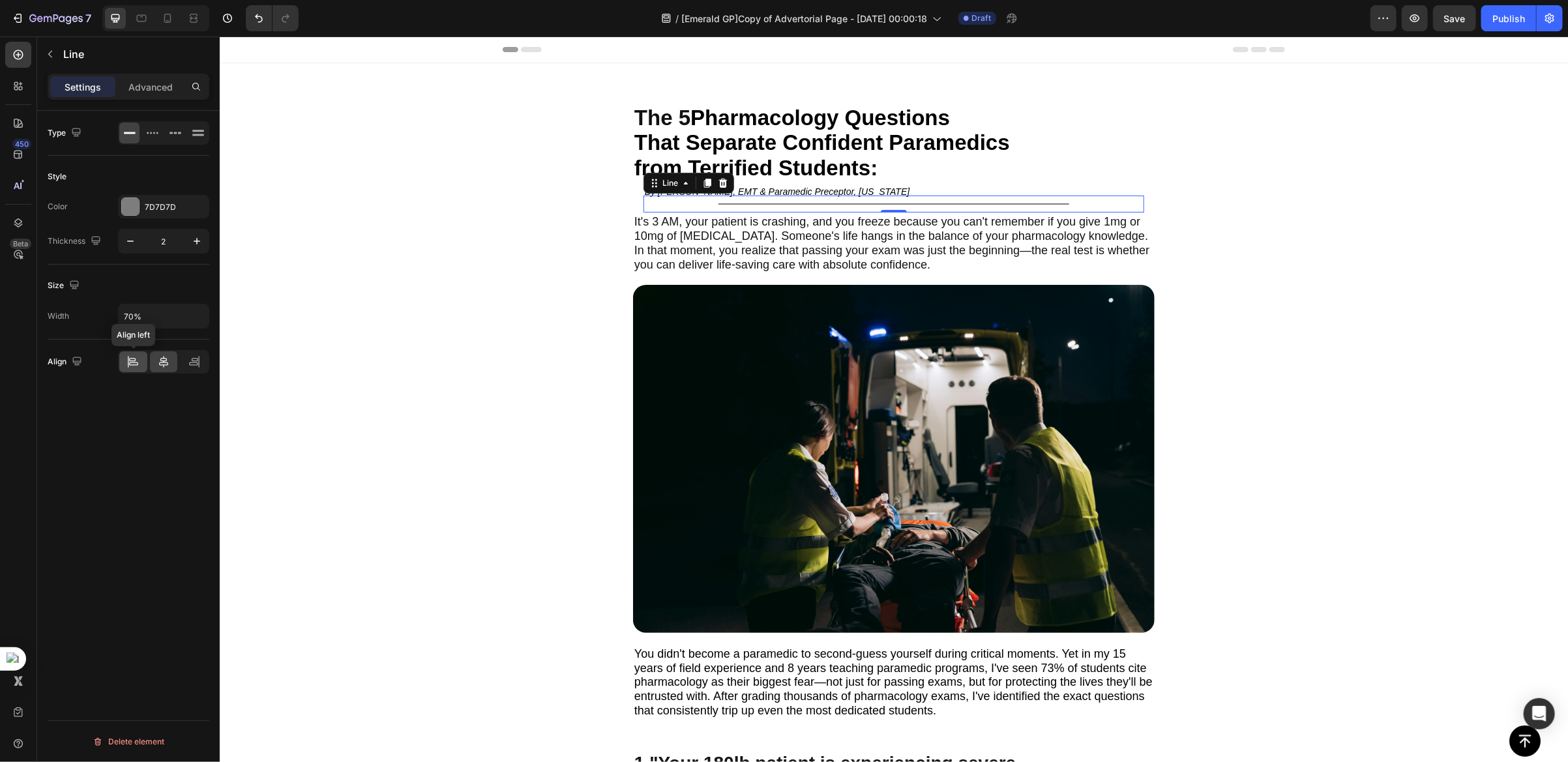
click at [131, 370] on div at bounding box center [134, 362] width 28 height 21
click at [632, 189] on div "The 5 Pharmacology Questions That Separate Confident Paramedics from Terrified …" at bounding box center [893, 179] width 522 height 150
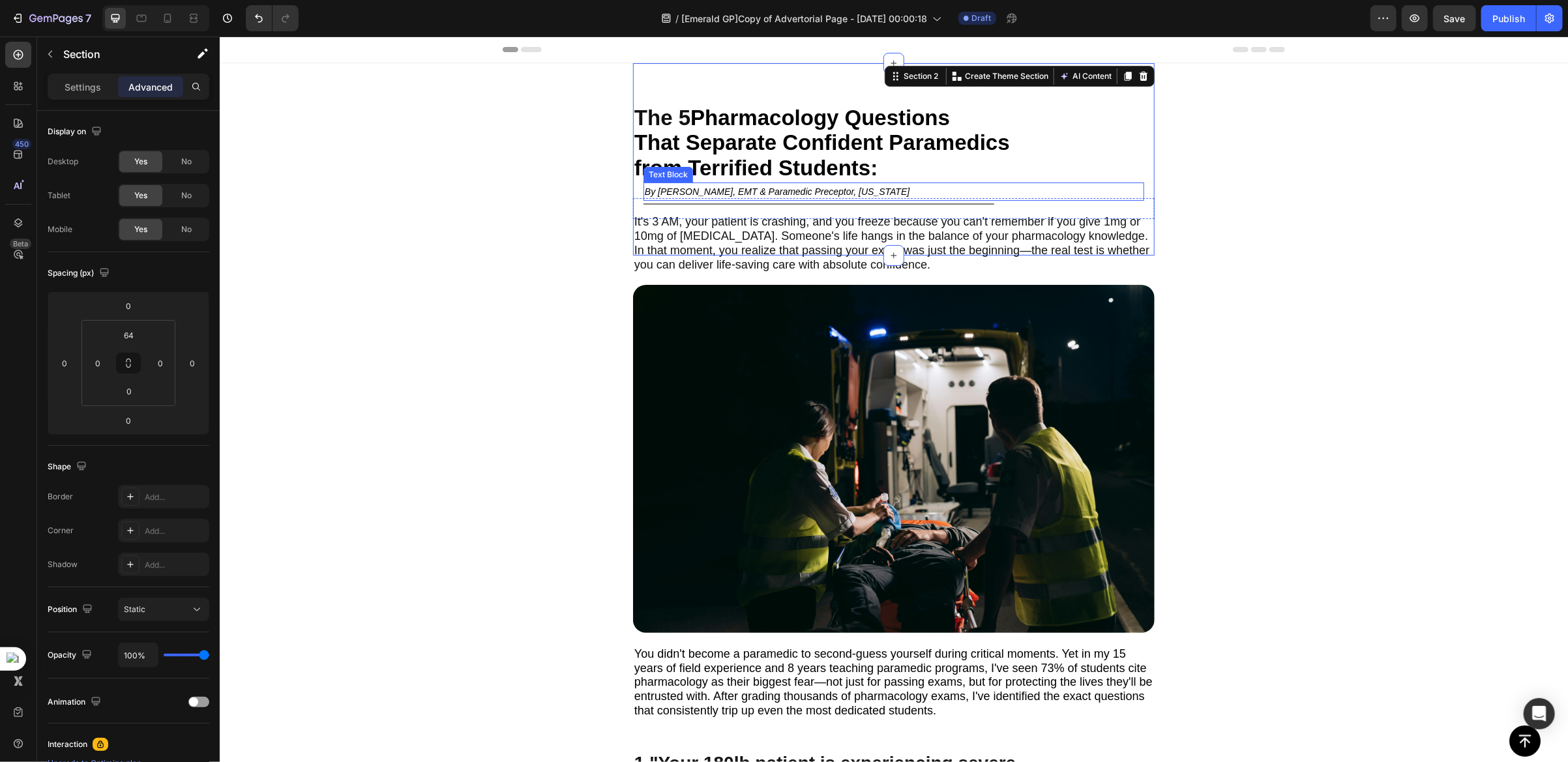
click at [643, 191] on div "By [PERSON_NAME], EMT & Paramedic Preceptor, [US_STATE]" at bounding box center [893, 190] width 501 height 18
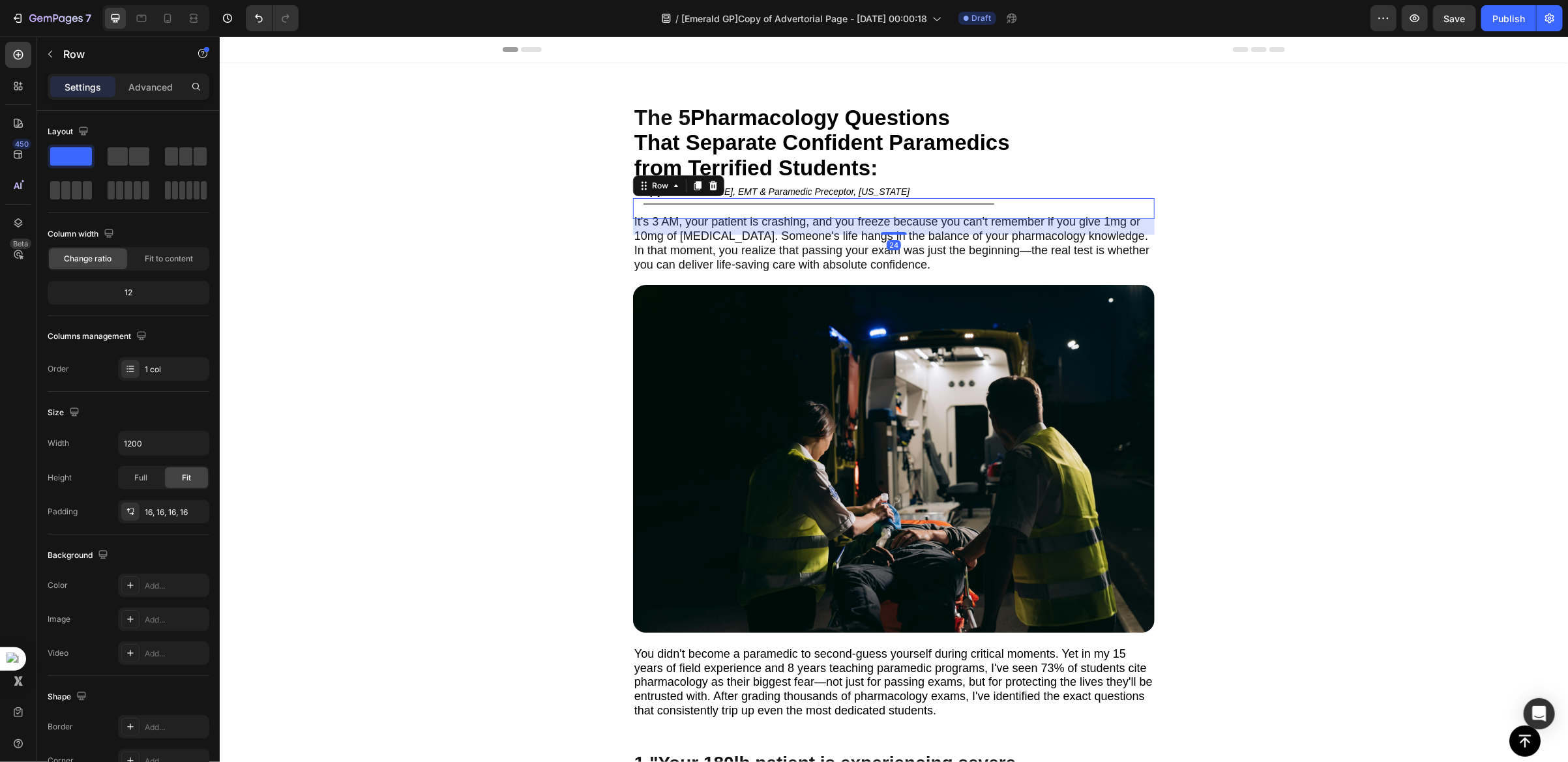
click at [632, 197] on div "By [PERSON_NAME], EMT & Paramedic Preceptor, [US_STATE] Text Block By [PERSON_N…" at bounding box center [893, 208] width 522 height 21
click at [651, 181] on div "Row" at bounding box center [659, 184] width 22 height 11
click at [782, 187] on icon "By [PERSON_NAME], EMT & Paramedic Preceptor, [US_STATE]" at bounding box center [776, 191] width 265 height 10
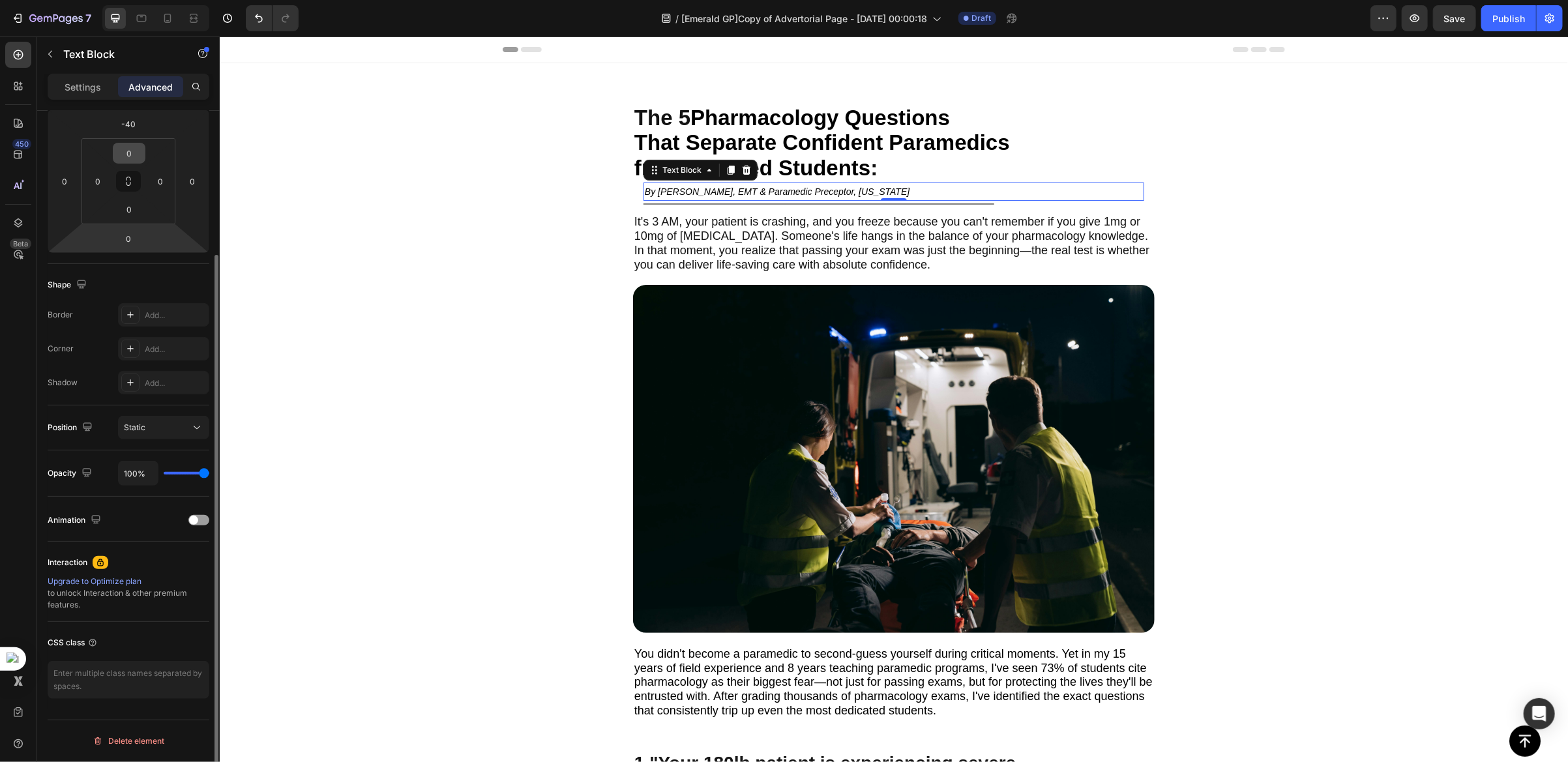
scroll to position [84, 0]
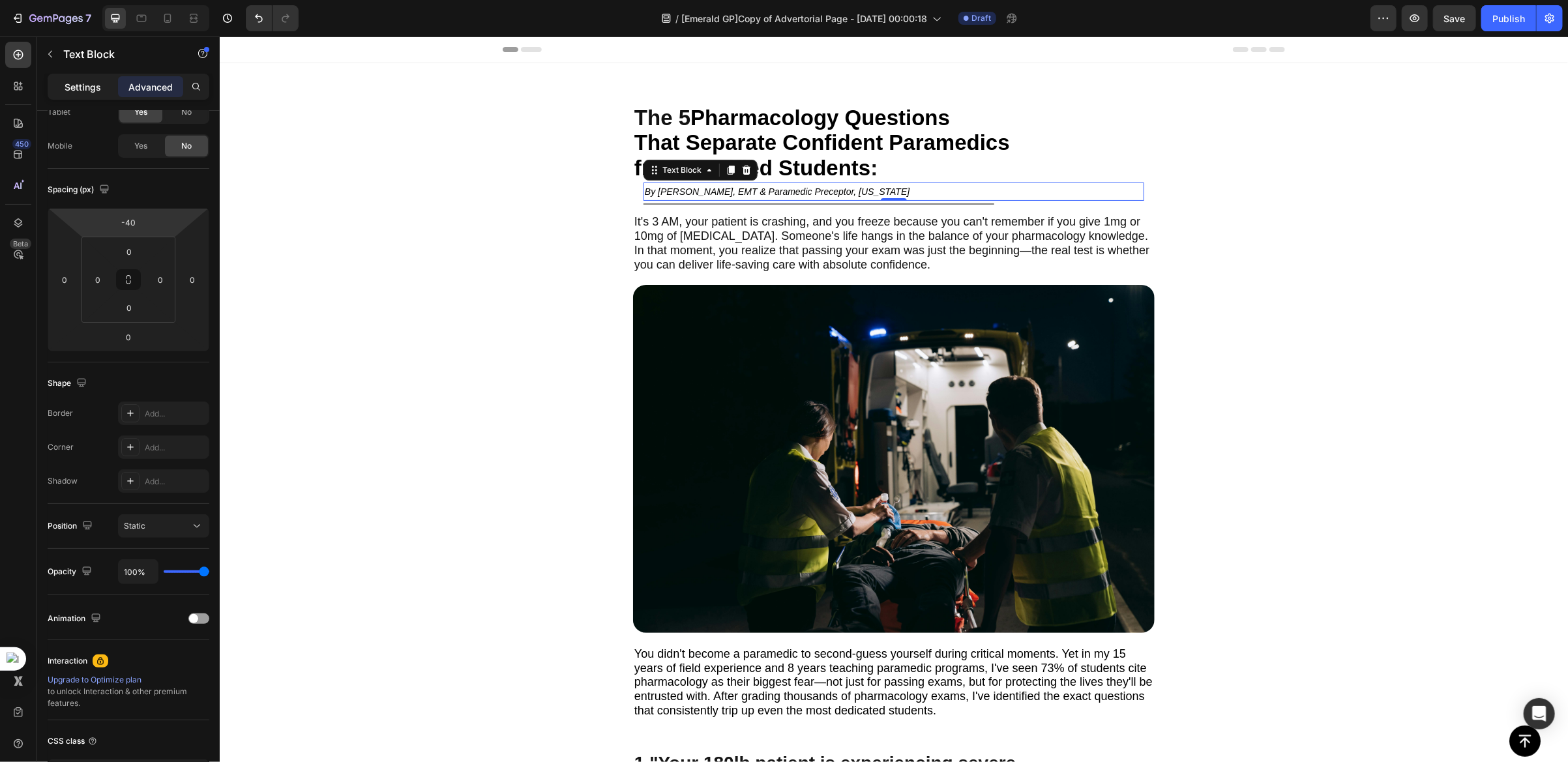
click at [81, 91] on p "Settings" at bounding box center [83, 87] width 37 height 14
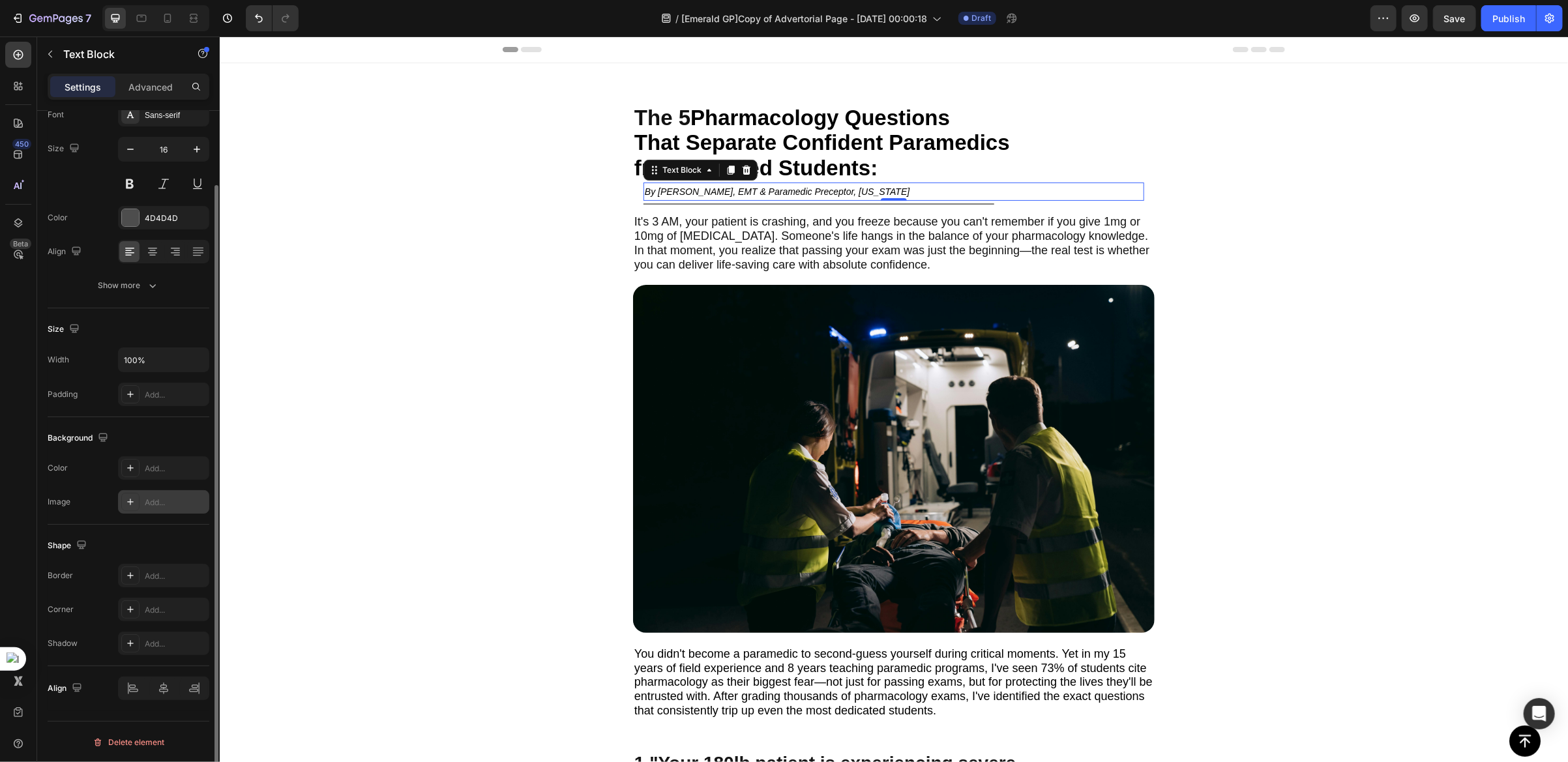
scroll to position [85, 0]
click at [901, 158] on h2 "The 5 Pharmacology Questions That Separate Confident Paramedics from Terrified …" at bounding box center [893, 142] width 522 height 78
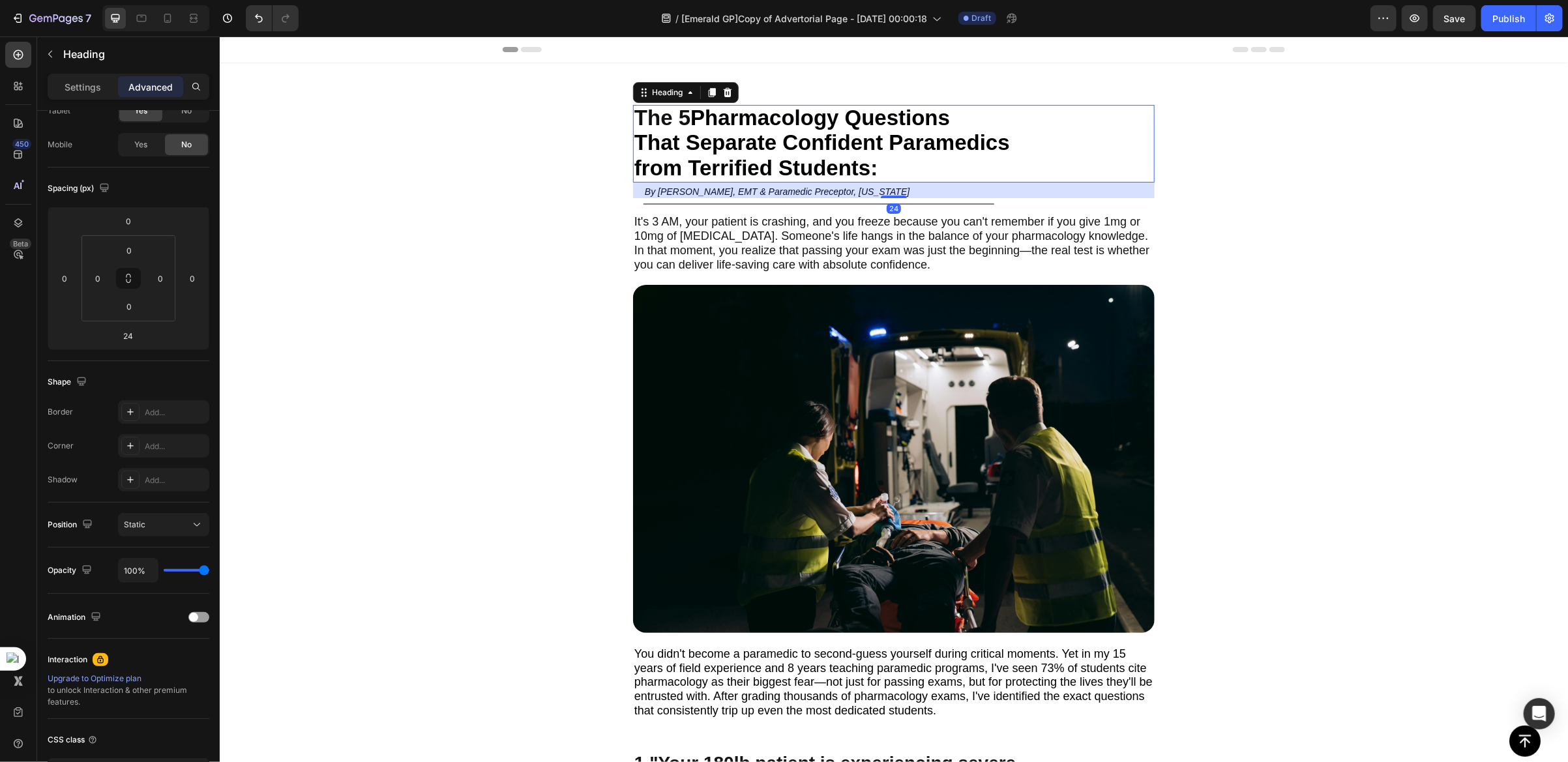
scroll to position [0, 0]
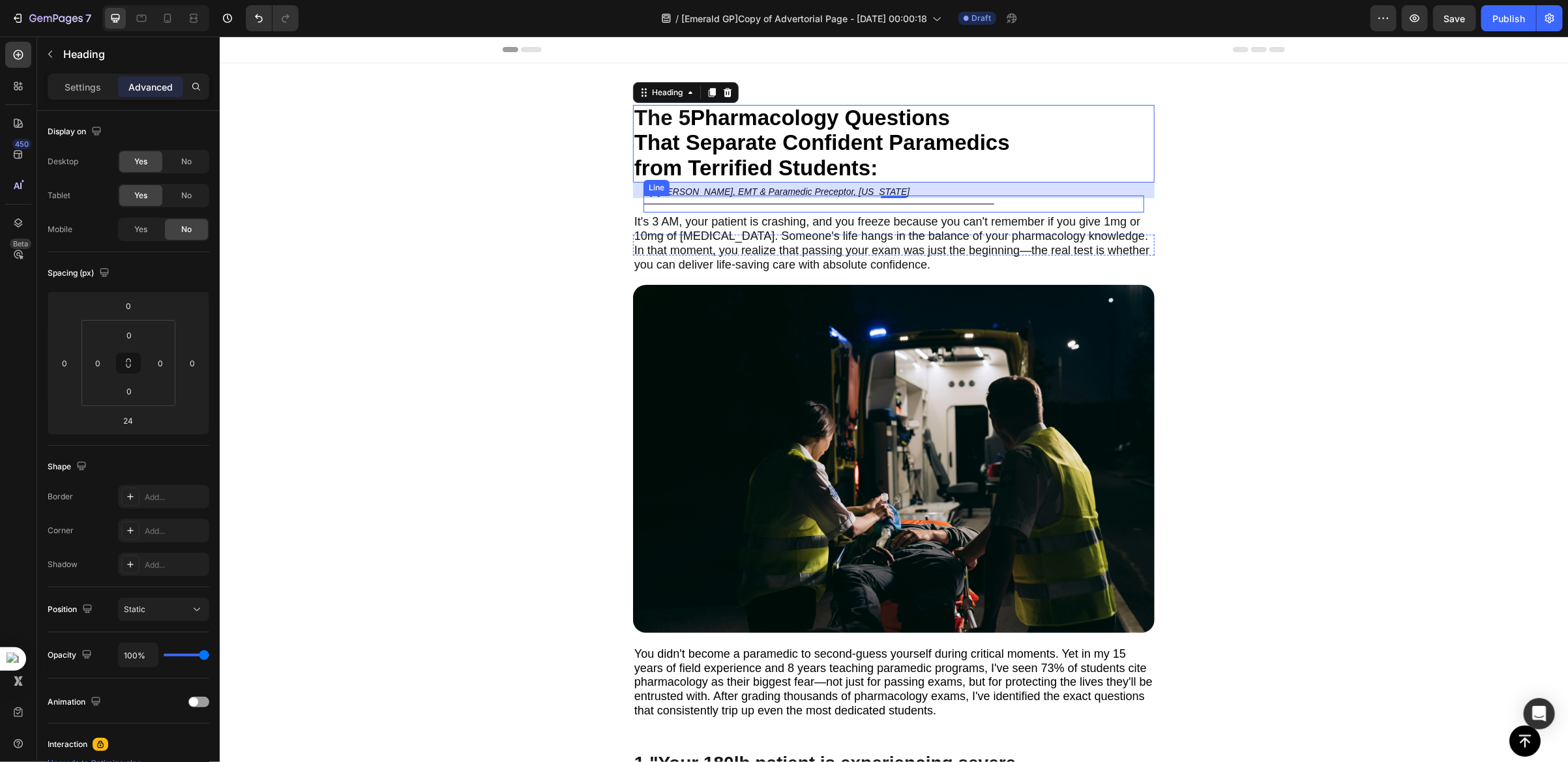
click at [1012, 203] on div "Title" at bounding box center [893, 203] width 501 height 1
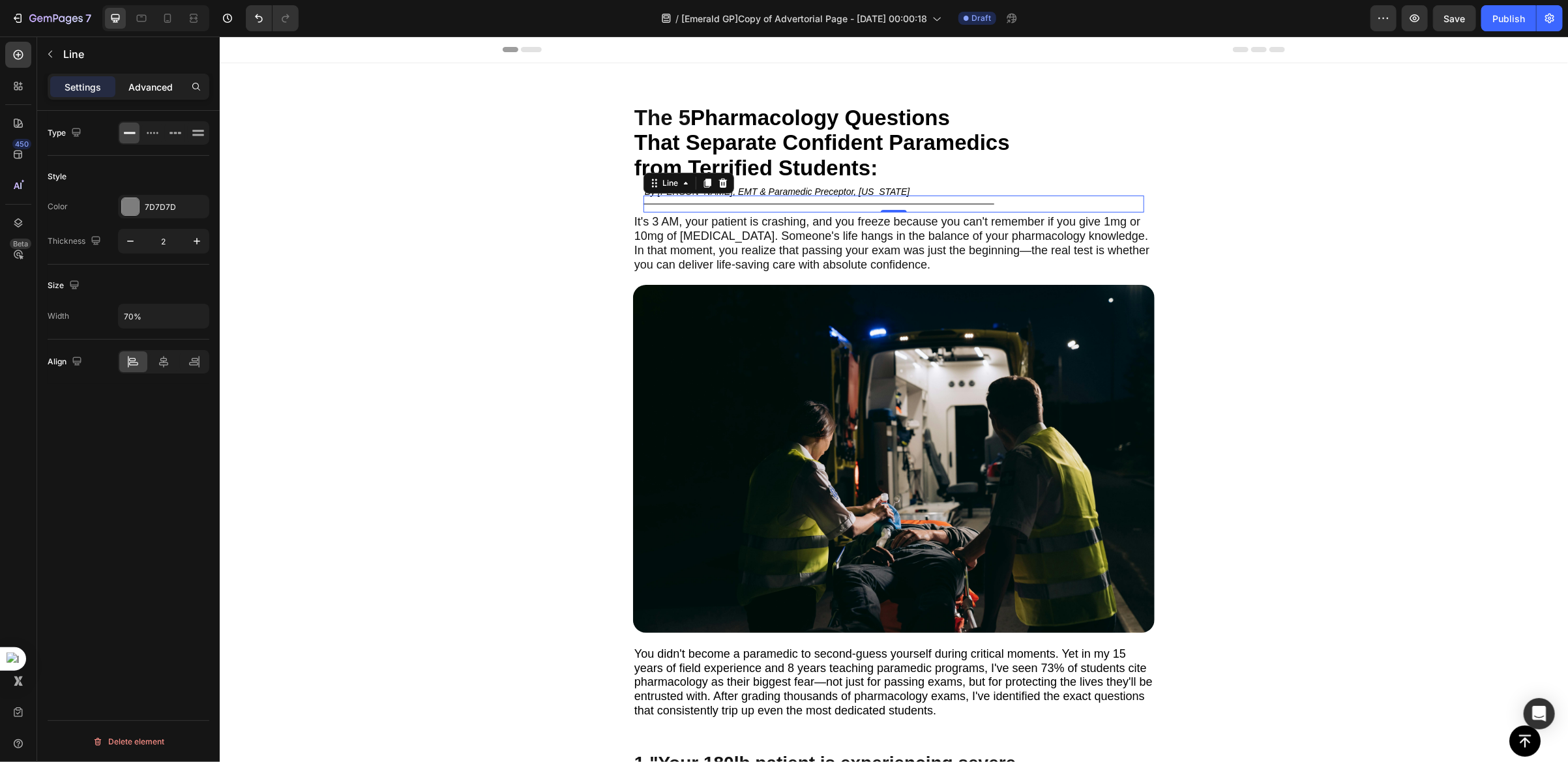
click at [150, 91] on p "Advanced" at bounding box center [150, 87] width 45 height 14
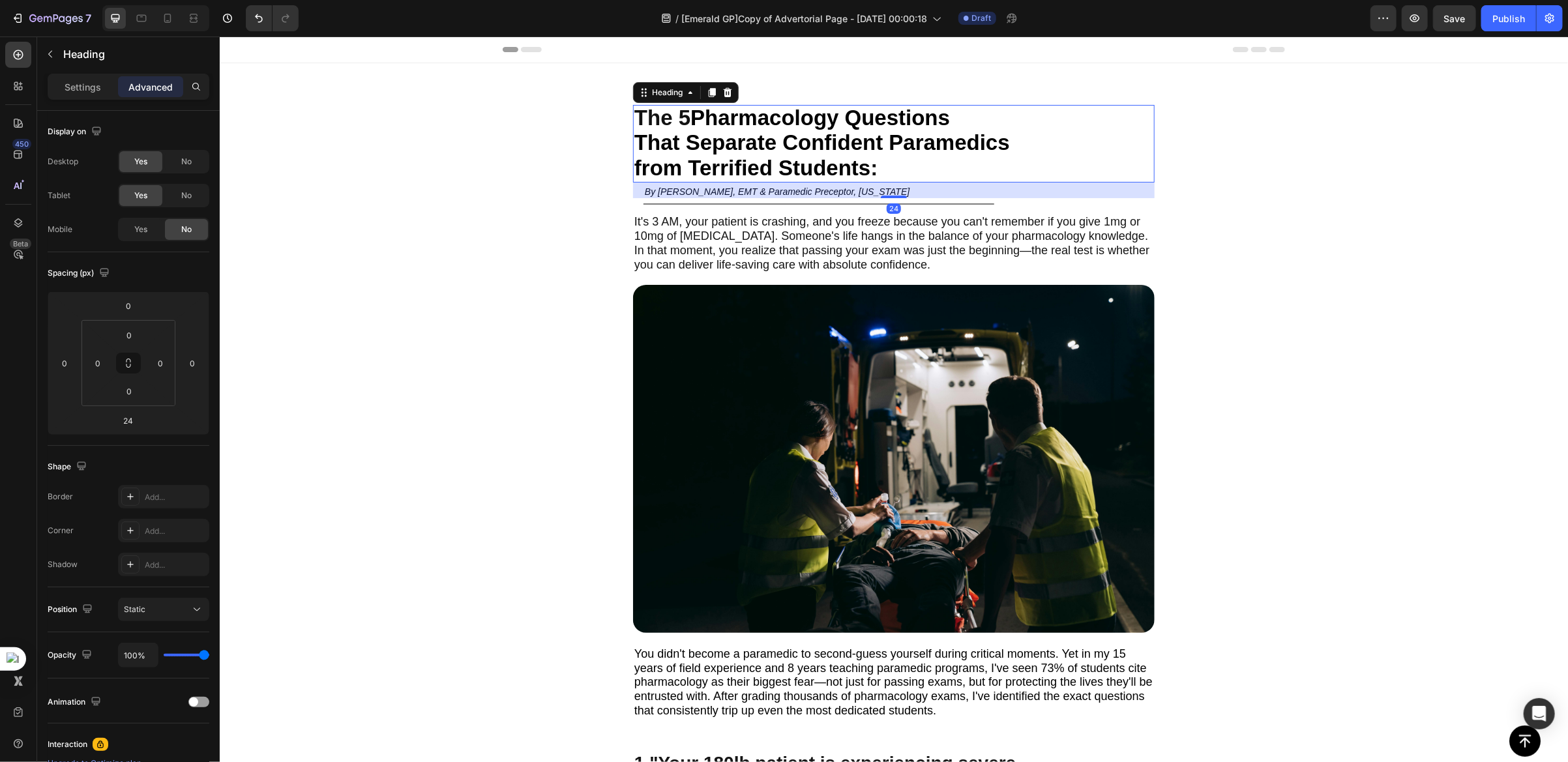
click at [890, 159] on h2 "The 5 Pharmacology Questions That Separate Confident Paramedics from Terrified …" at bounding box center [893, 142] width 522 height 78
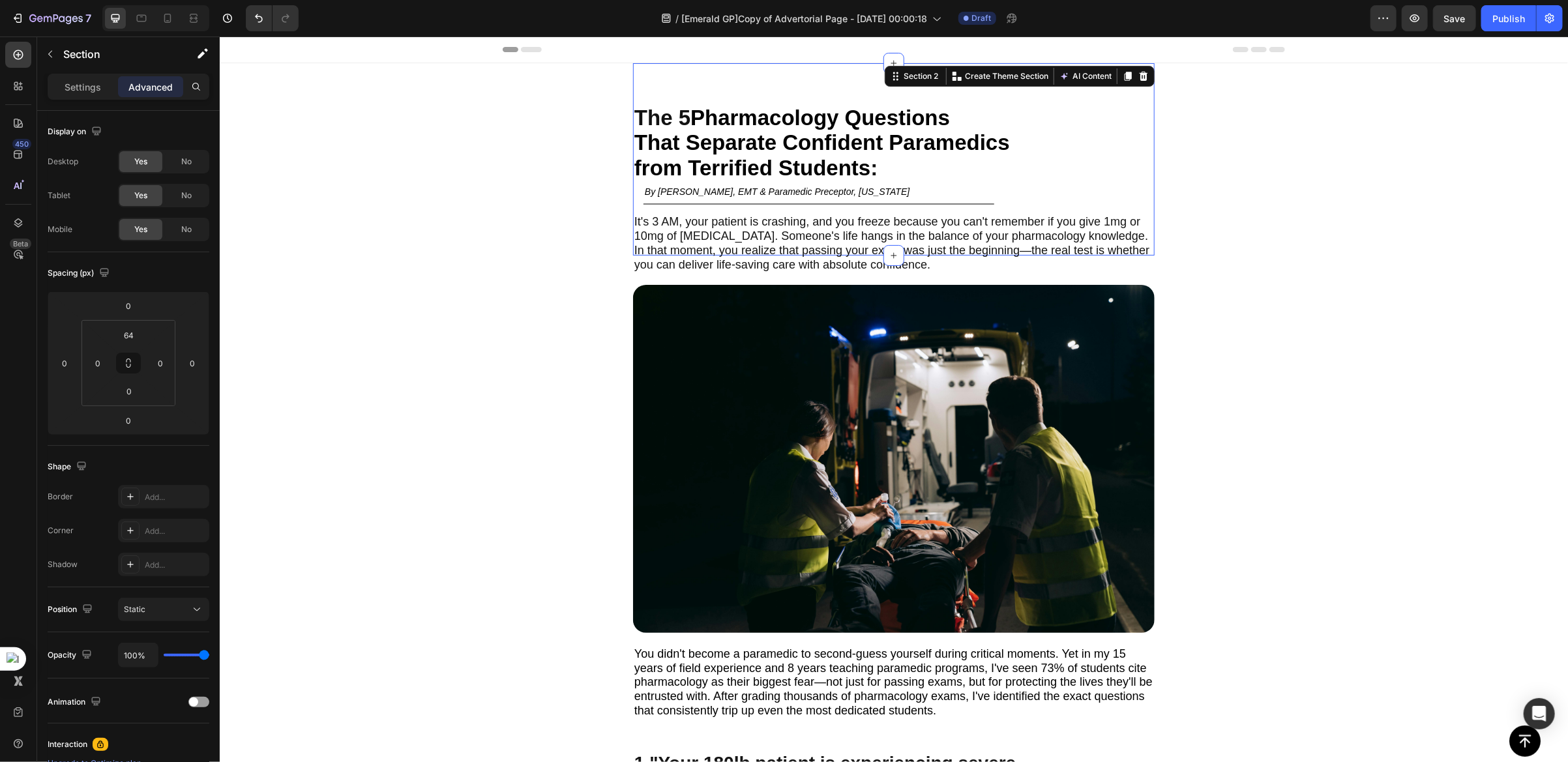
click at [824, 76] on div "The 5 Pharmacology Questions That Separate Confident Paramedics from Terrified …" at bounding box center [893, 159] width 522 height 192
click at [643, 195] on div "Title Line" at bounding box center [893, 203] width 501 height 17
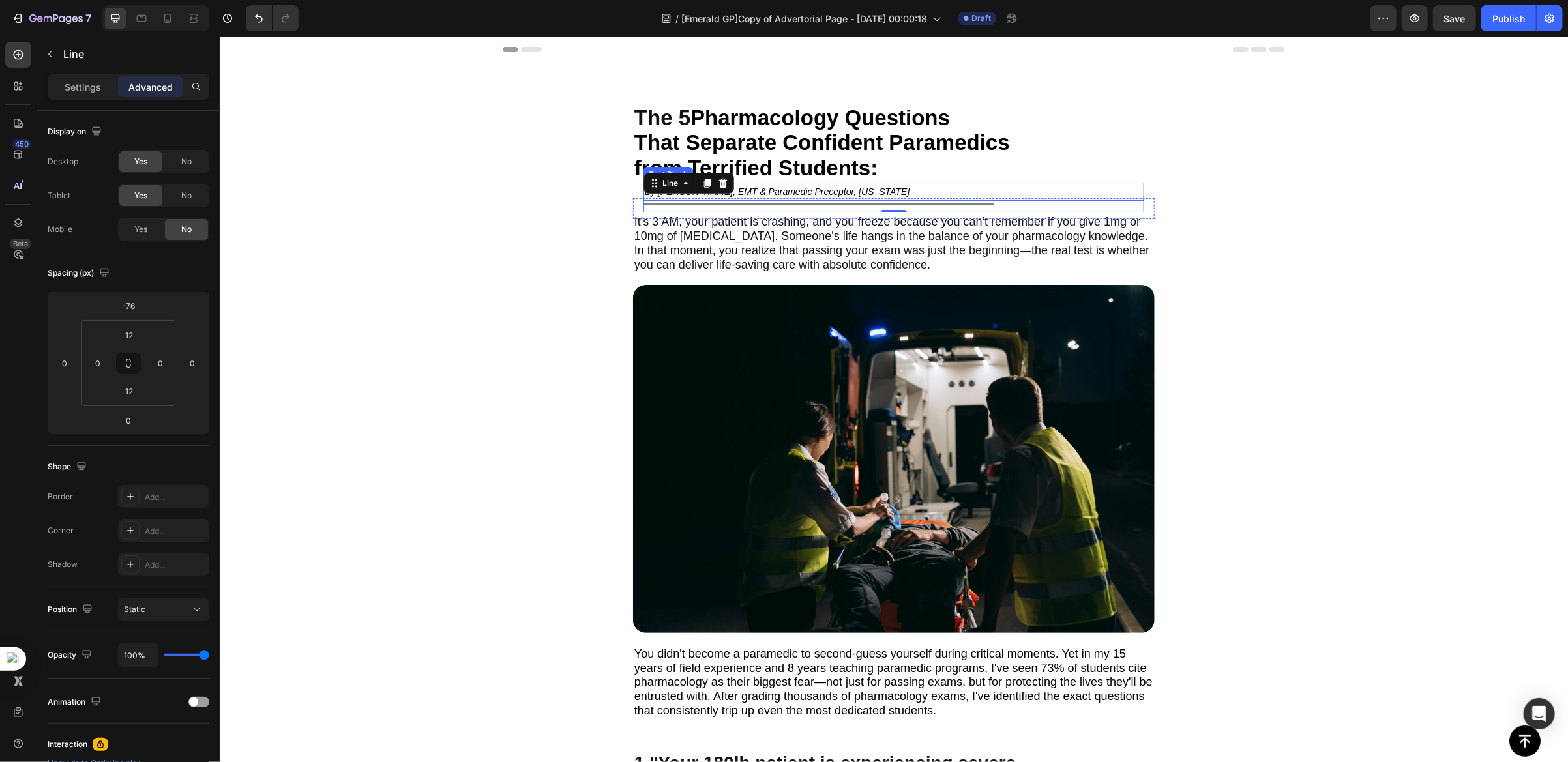
click at [791, 184] on p "By [PERSON_NAME], EMT & Paramedic Preceptor, [US_STATE]" at bounding box center [893, 191] width 498 height 16
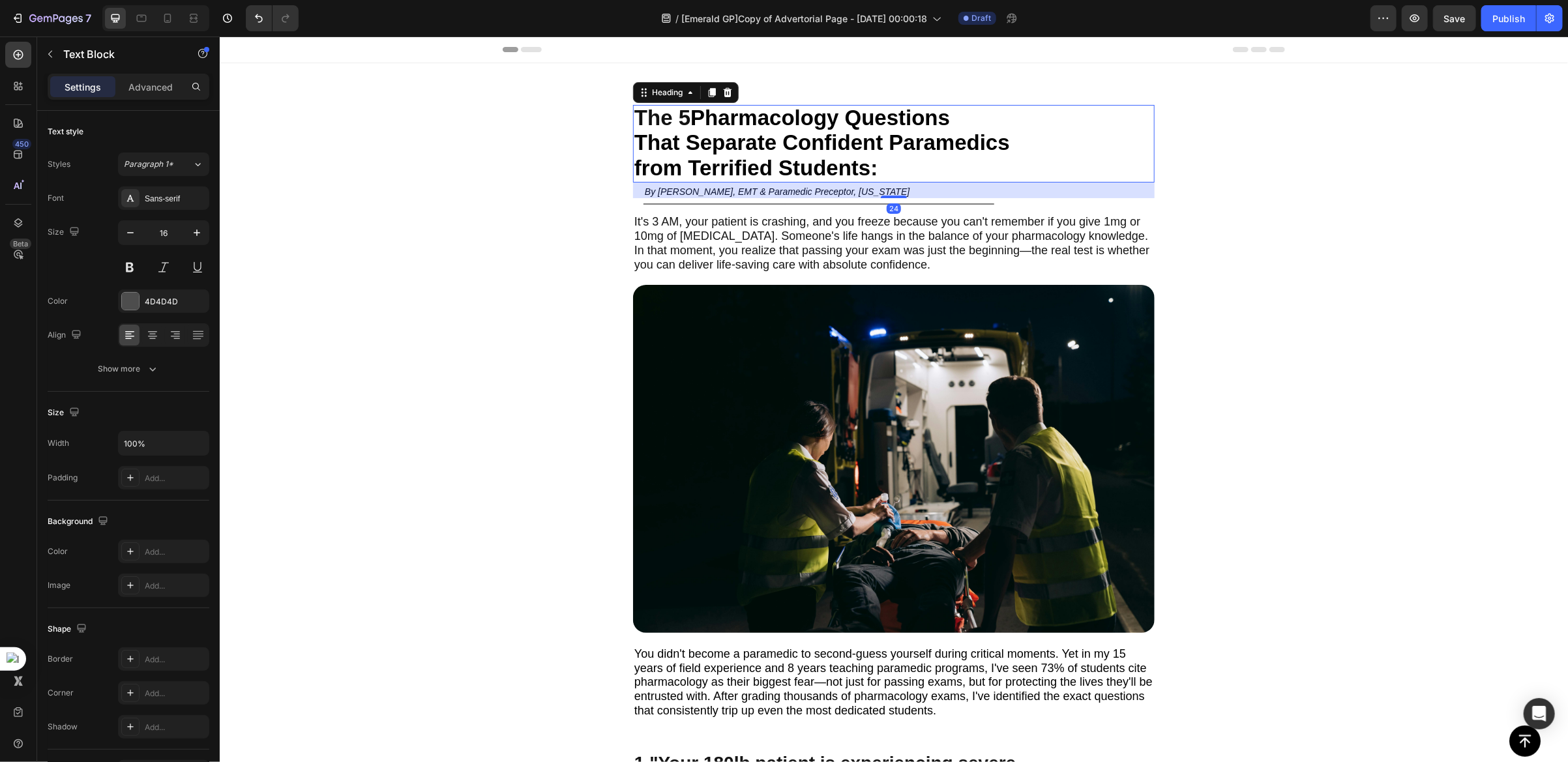
click at [632, 179] on h2 "The 5 Pharmacology Questions That Separate Confident Paramedics from Terrified …" at bounding box center [893, 142] width 522 height 78
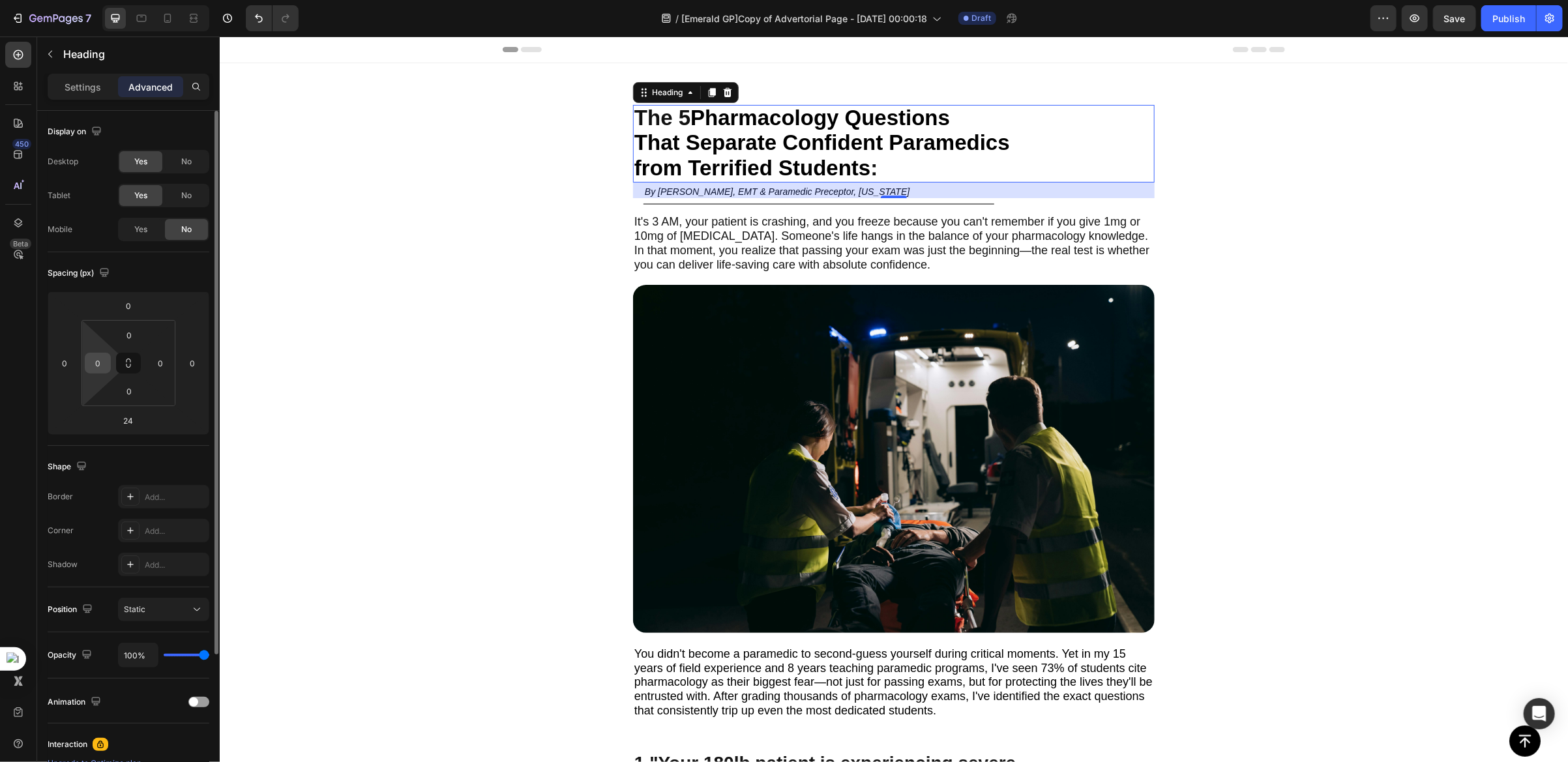
click at [101, 369] on input "0" at bounding box center [98, 363] width 19 height 19
type input "10"
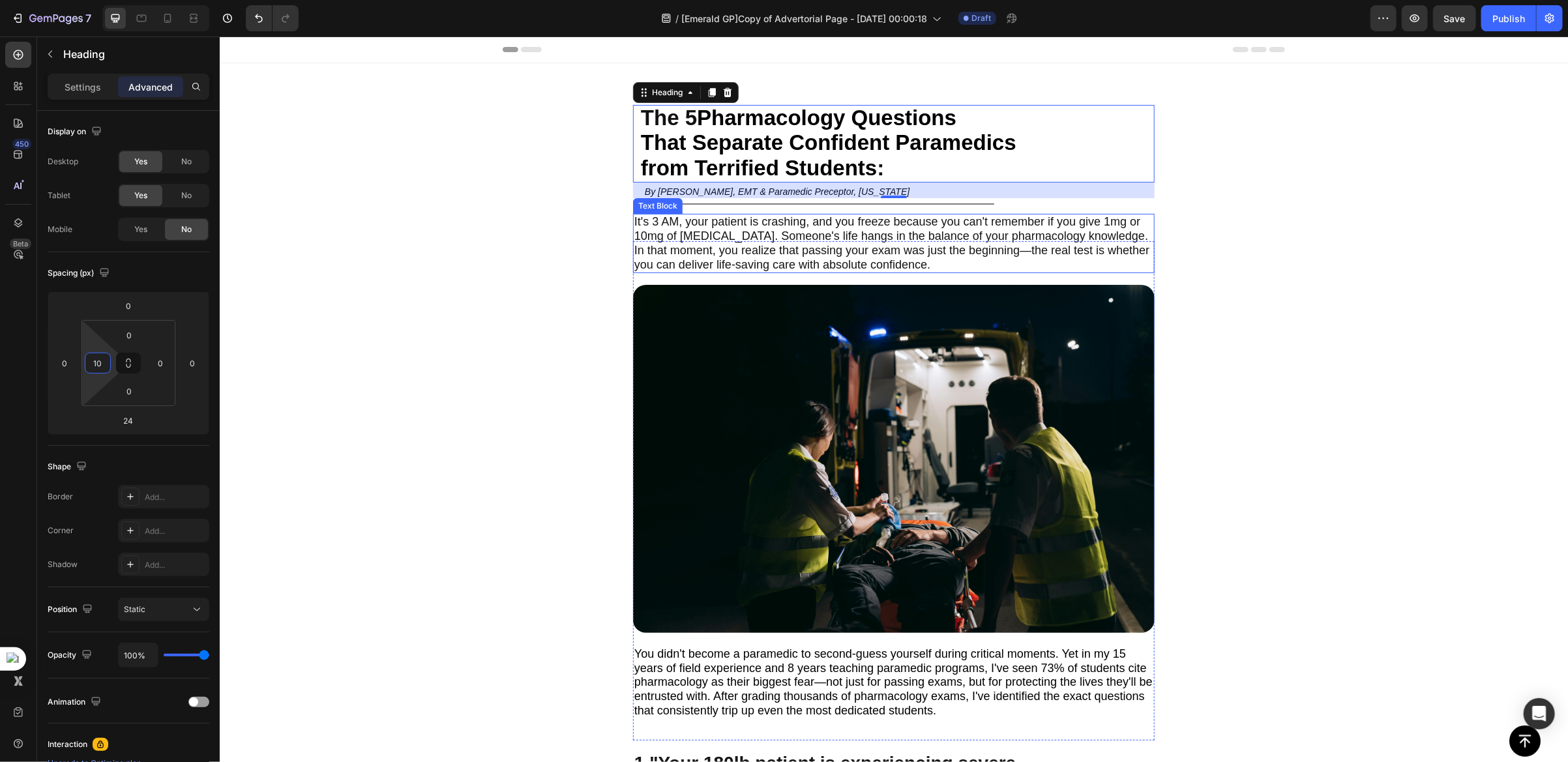
click at [646, 246] on span "It's 3 AM, your patient is crashing, and you freeze because you can't remember …" at bounding box center [890, 241] width 515 height 55
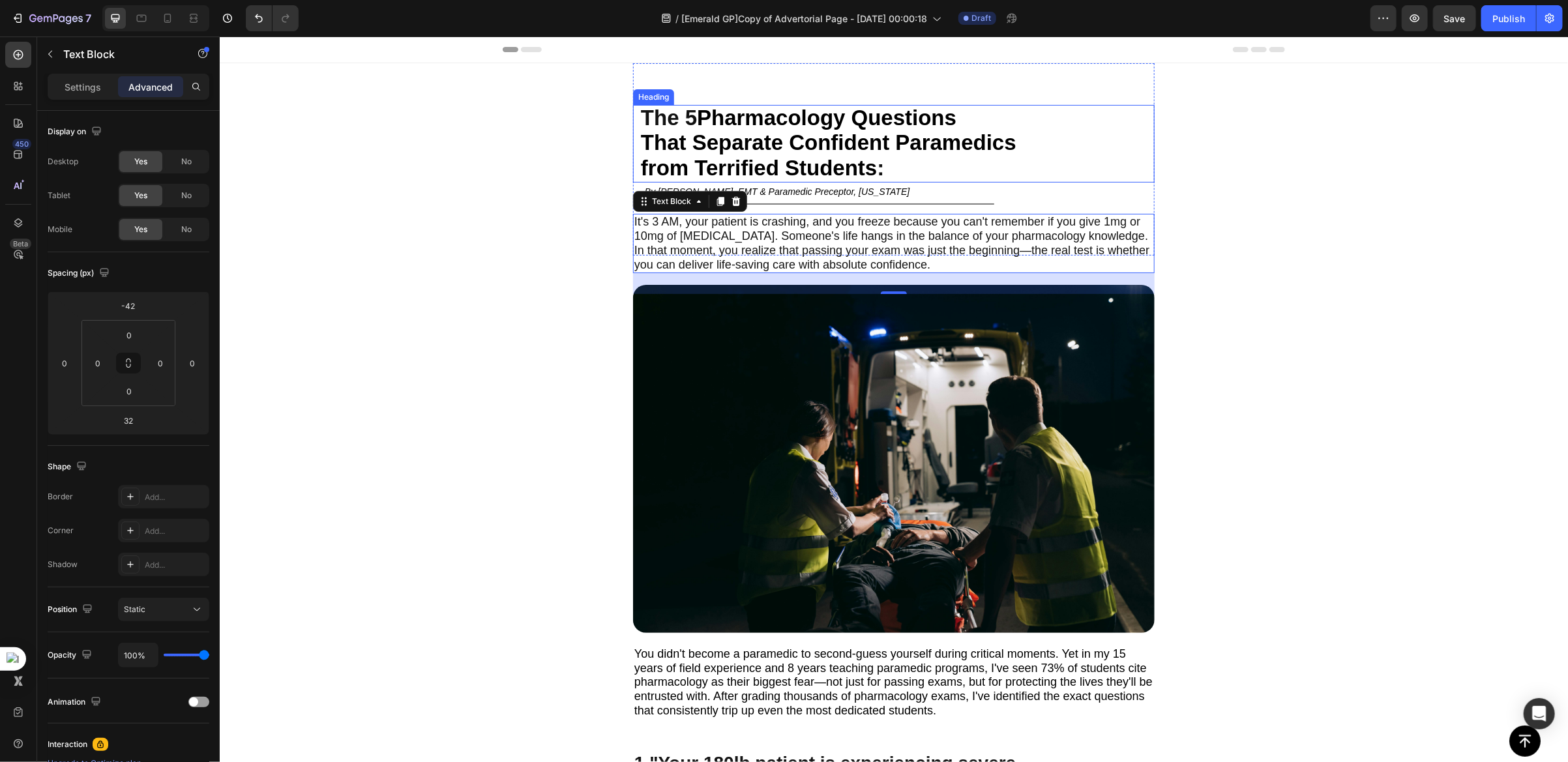
click at [748, 156] on span "from Terrified Students" at bounding box center [758, 168] width 236 height 24
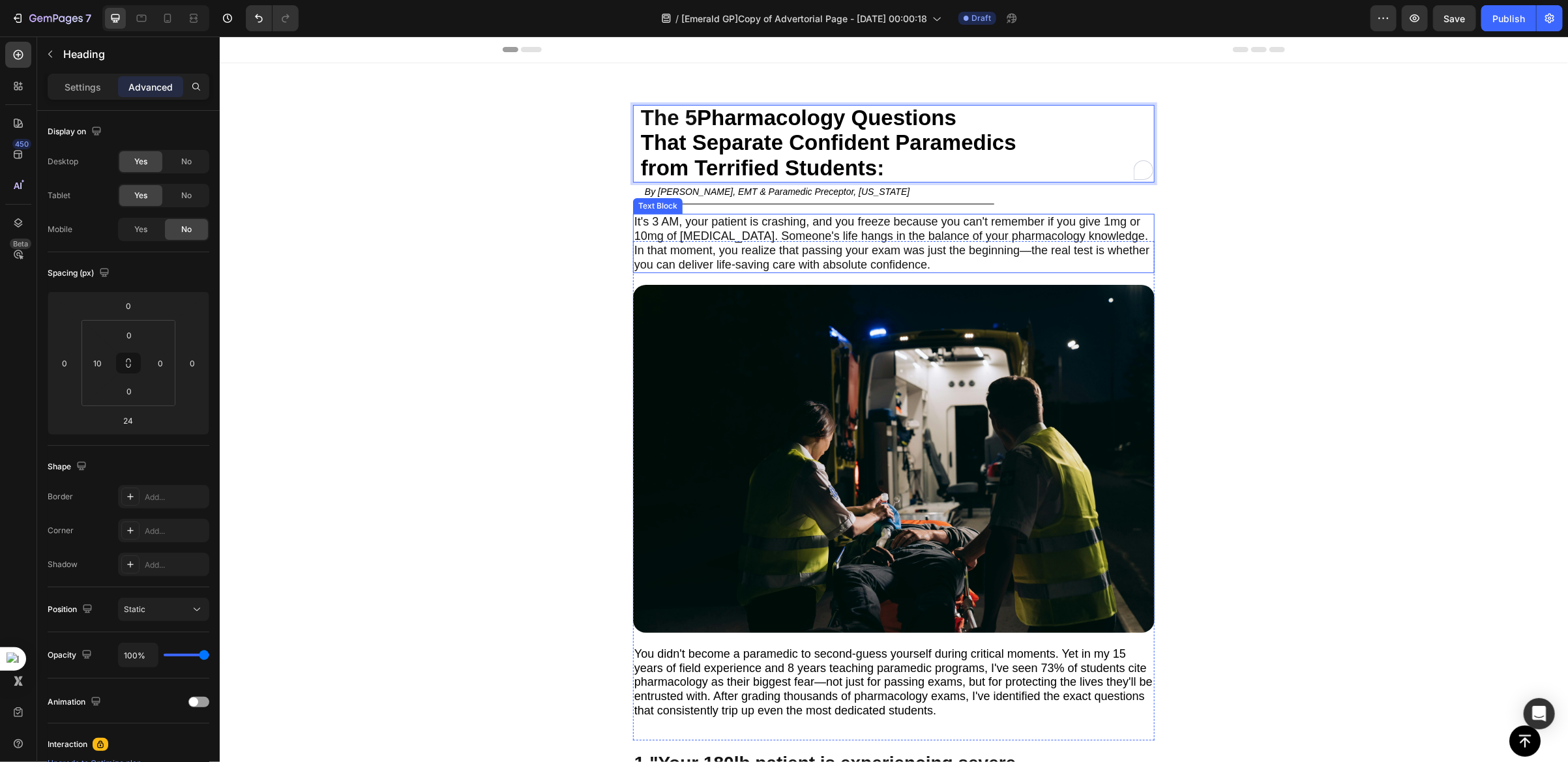
click at [632, 213] on div "It's 3 AM, your patient is crashing, and you freeze because you can't remember …" at bounding box center [893, 243] width 522 height 59
click at [862, 170] on span "from Terrified Students" at bounding box center [758, 168] width 236 height 24
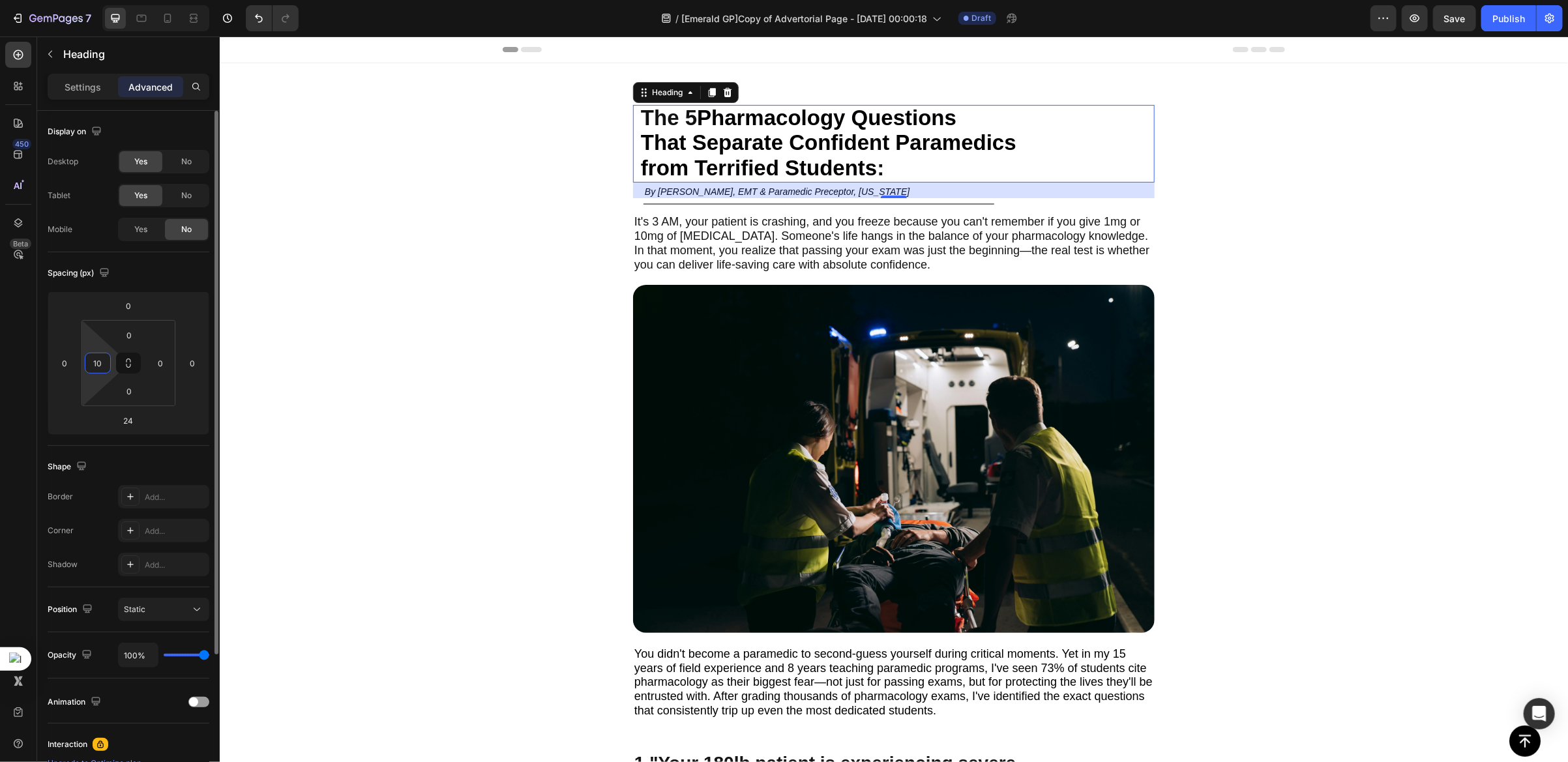
click at [94, 364] on input "10" at bounding box center [98, 363] width 19 height 19
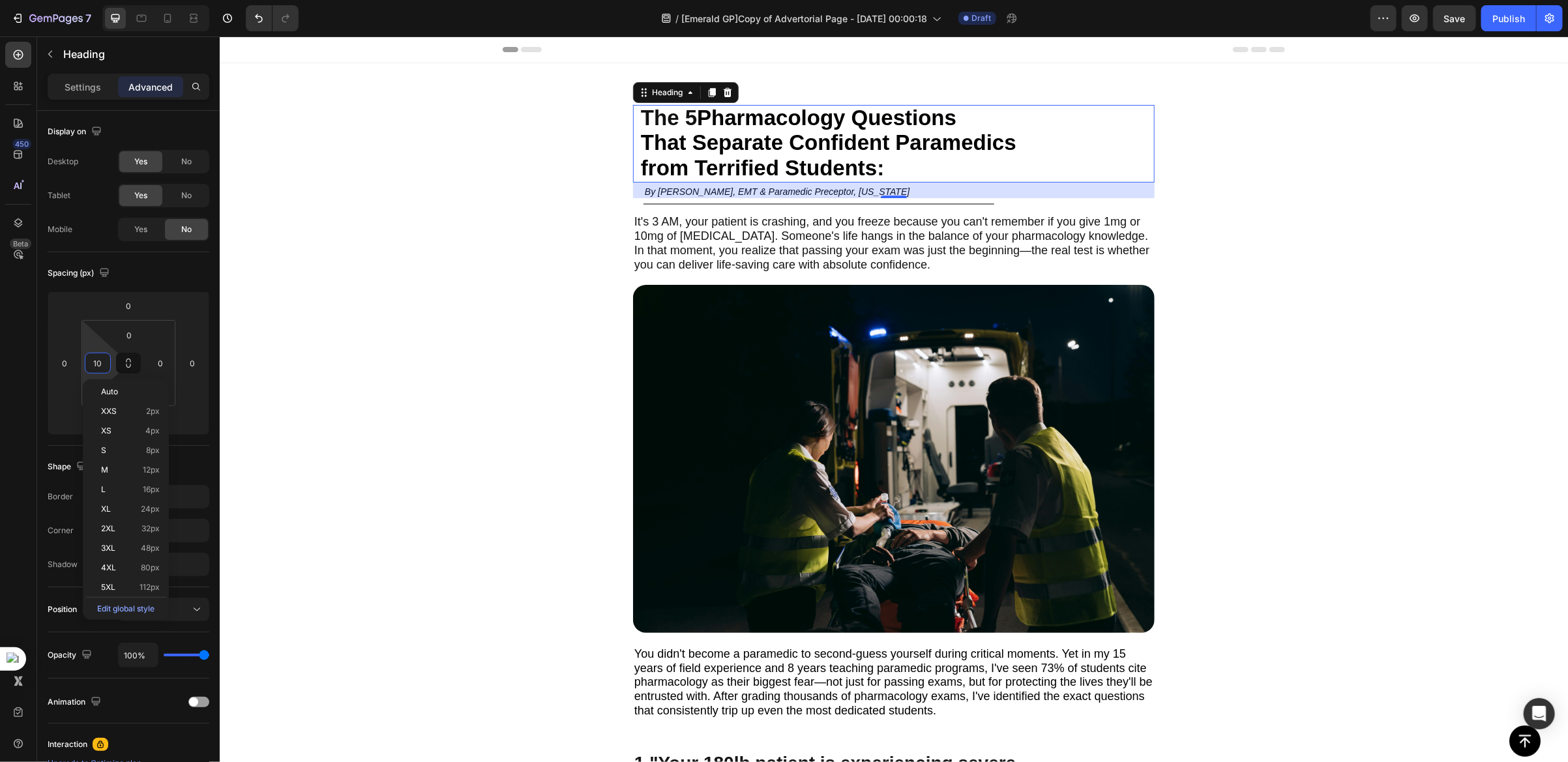
click at [659, 191] on div "24" at bounding box center [893, 190] width 522 height 16
click at [661, 189] on div "24" at bounding box center [893, 190] width 522 height 16
click at [703, 192] on div "24" at bounding box center [893, 190] width 522 height 16
click at [728, 185] on div "24" at bounding box center [893, 190] width 522 height 16
click at [719, 237] on span "It's 3 AM, your patient is crashing, and you freeze because you can't remember …" at bounding box center [890, 241] width 515 height 55
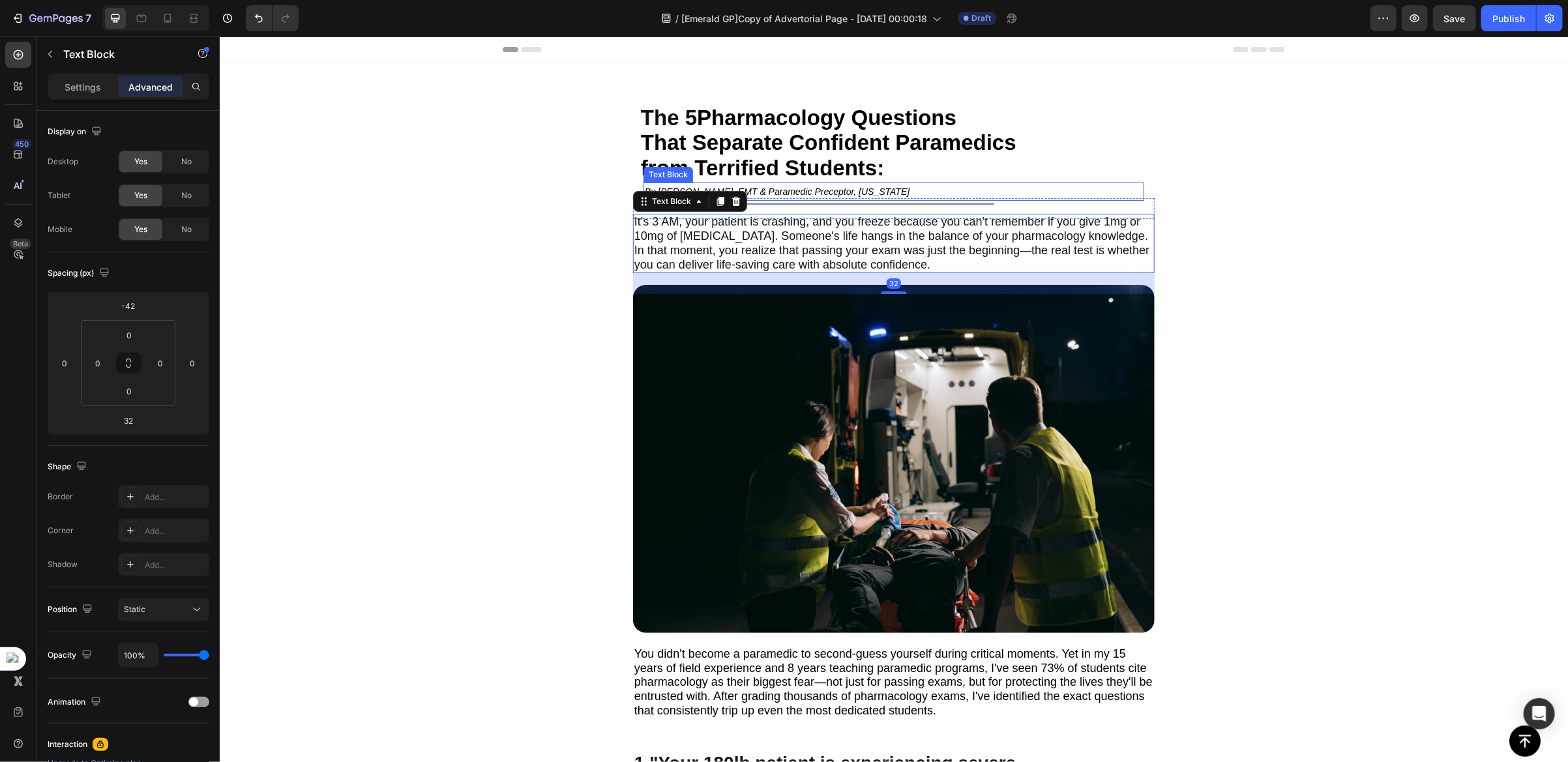
click at [766, 187] on icon "By [PERSON_NAME], EMT & Paramedic Preceptor, [US_STATE]" at bounding box center [776, 191] width 265 height 10
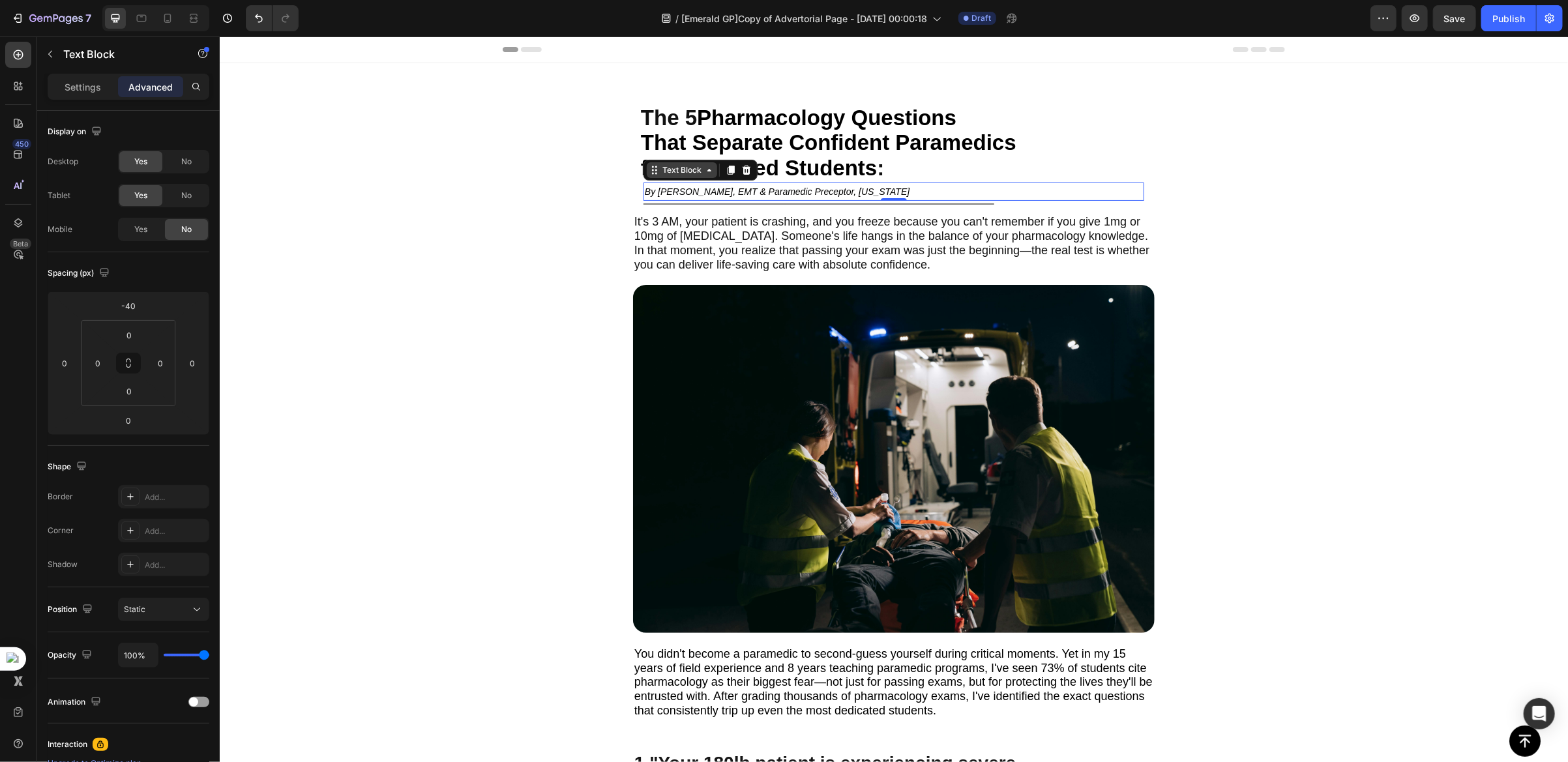
click at [673, 172] on div "Text Block" at bounding box center [680, 169] width 45 height 11
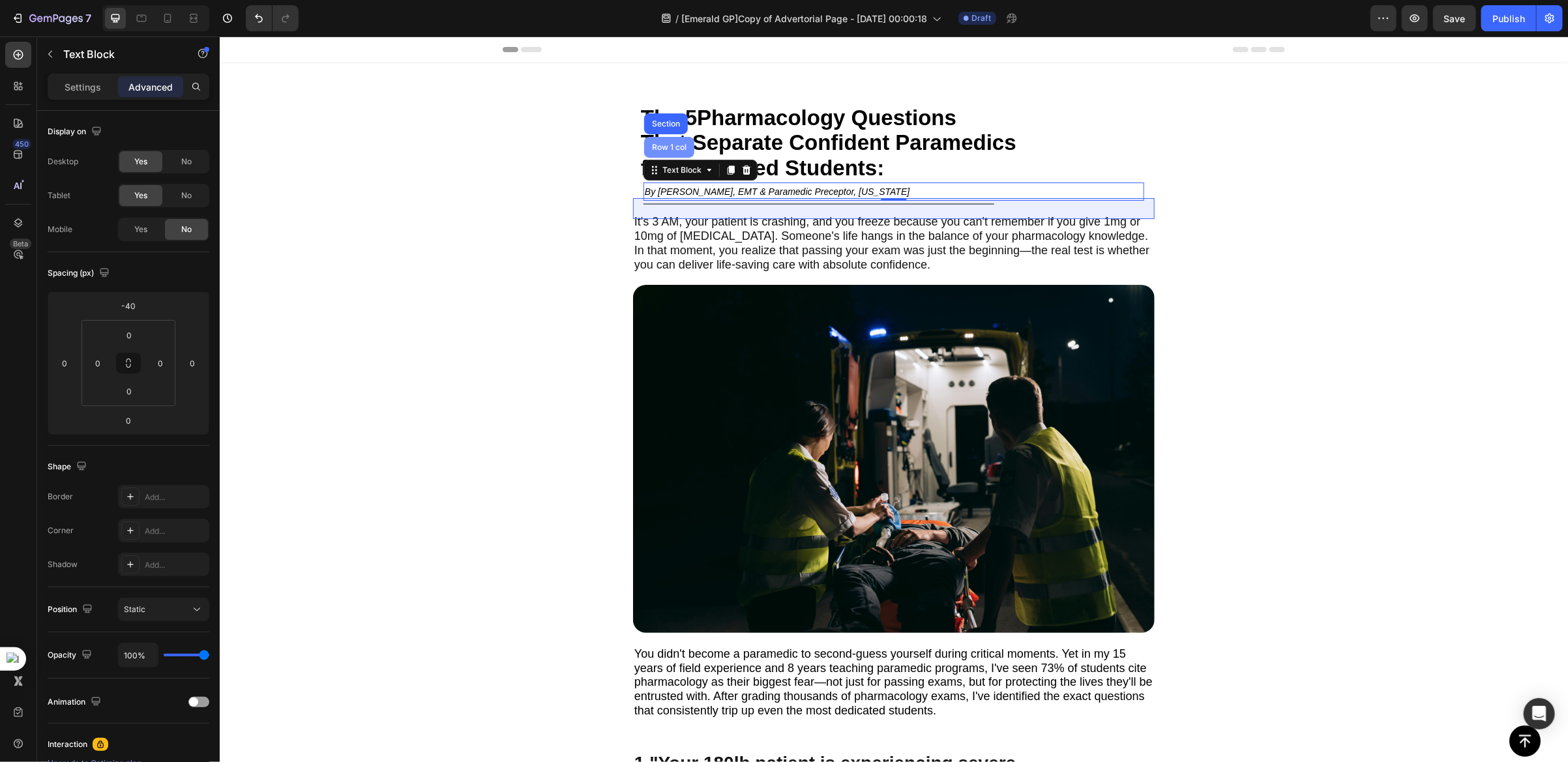
click at [667, 144] on div "Row 1 col" at bounding box center [668, 146] width 40 height 8
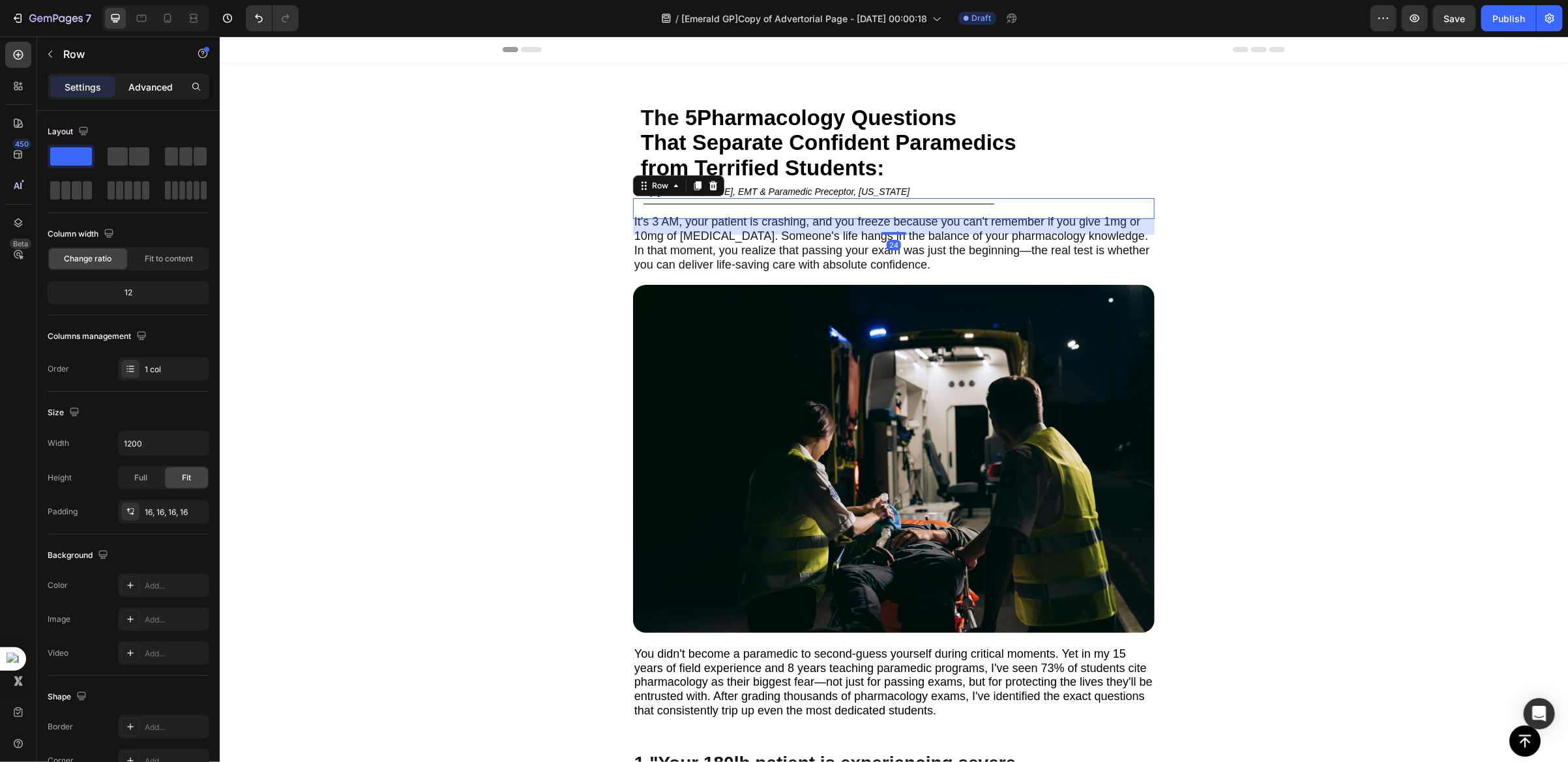
click at [148, 91] on p "Advanced" at bounding box center [150, 87] width 45 height 14
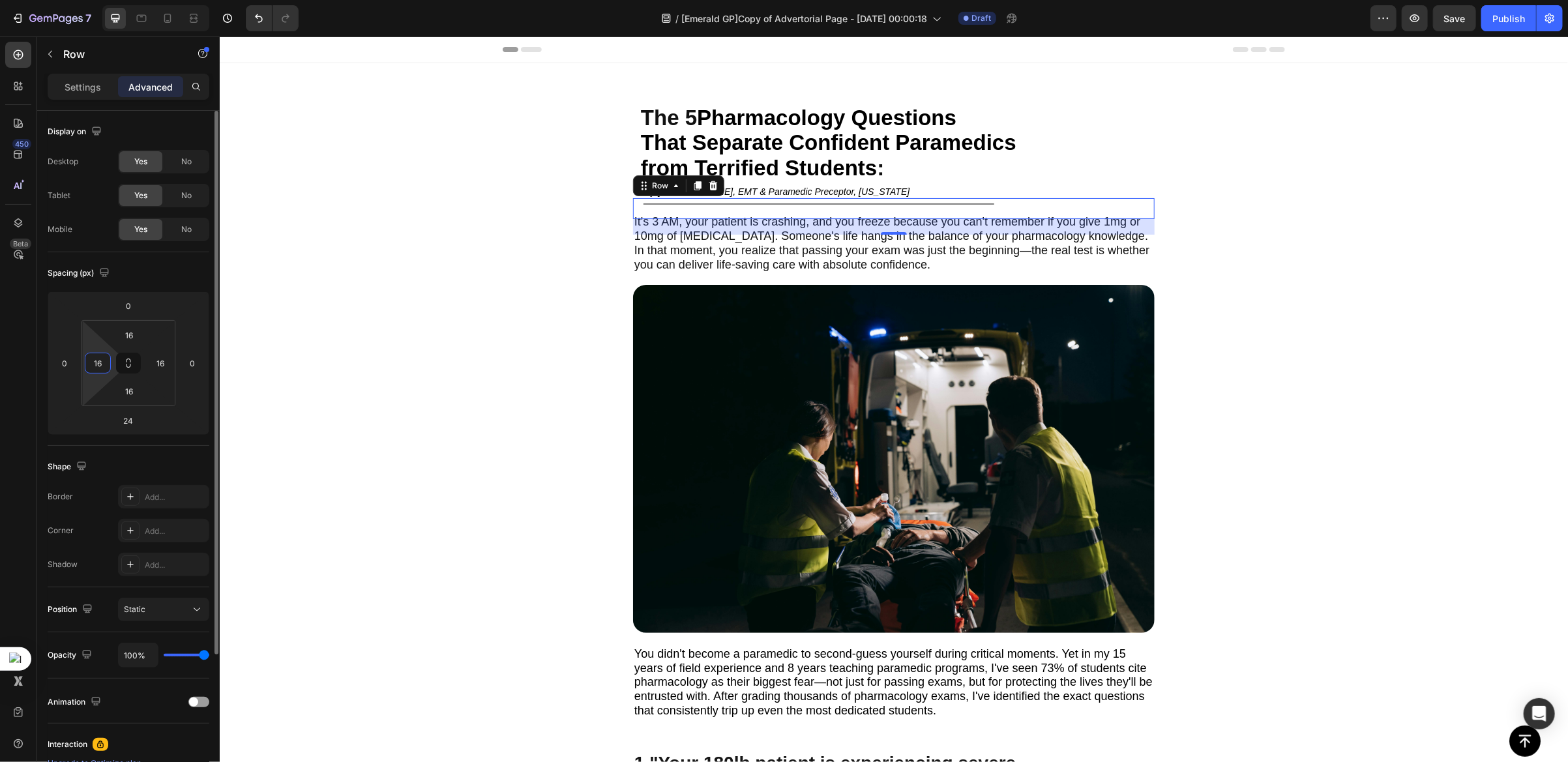
click at [104, 364] on input "16" at bounding box center [98, 363] width 19 height 19
type input "0"
click at [59, 0] on html "7 Version history / [Emerald GP]Copy of Advertorial Page - [DATE] 00:00:18 Draf…" at bounding box center [784, 0] width 1568 height 0
click at [701, 231] on div "24" at bounding box center [893, 226] width 522 height 16
click at [726, 161] on span "from Terrified Students" at bounding box center [758, 168] width 236 height 24
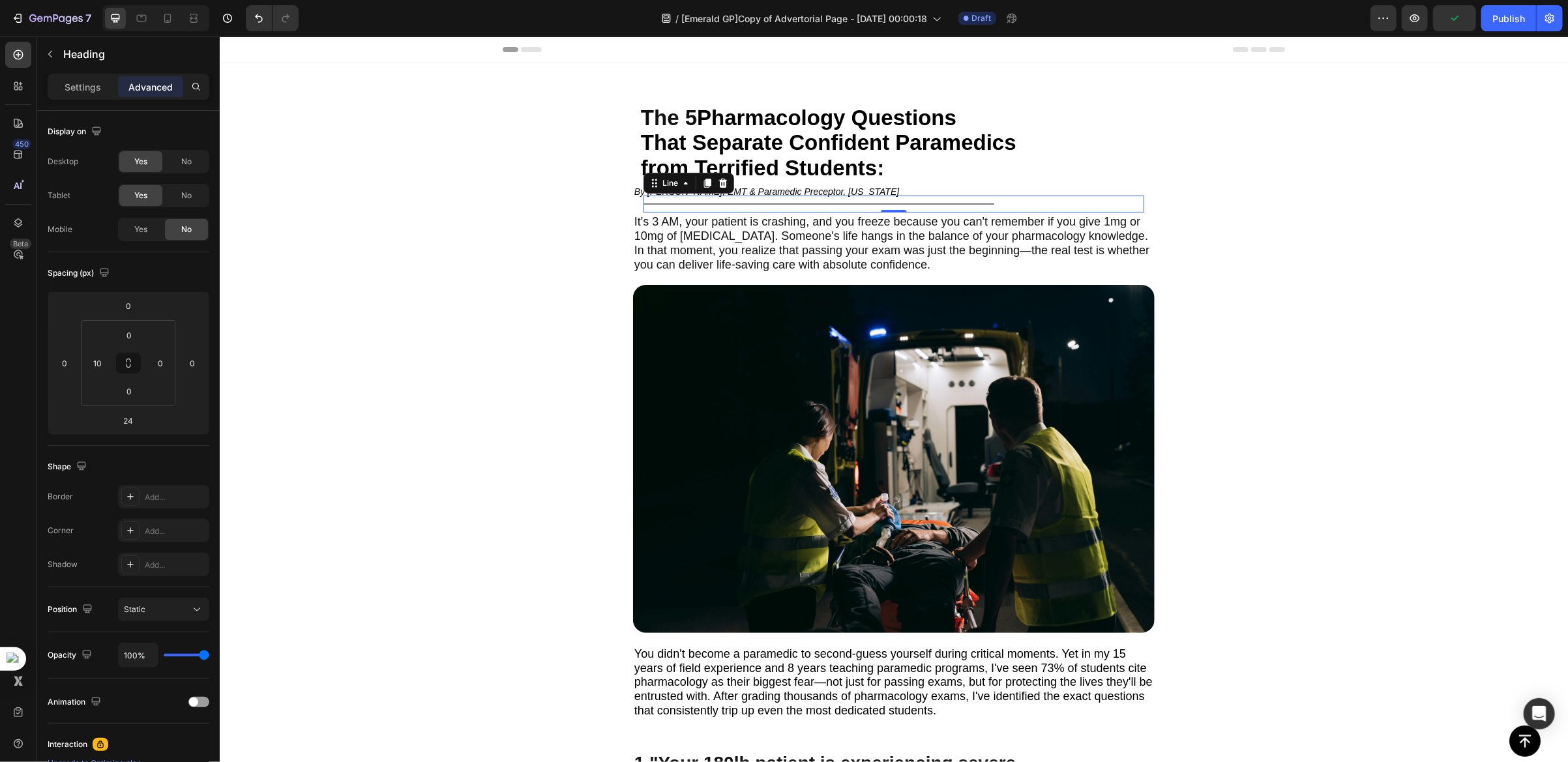
click at [653, 200] on div "Title Line 0" at bounding box center [893, 203] width 501 height 17
click at [632, 204] on div "By [PERSON_NAME], EMT & Paramedic Preceptor, [US_STATE] Text Block By [PERSON_N…" at bounding box center [893, 208] width 522 height 21
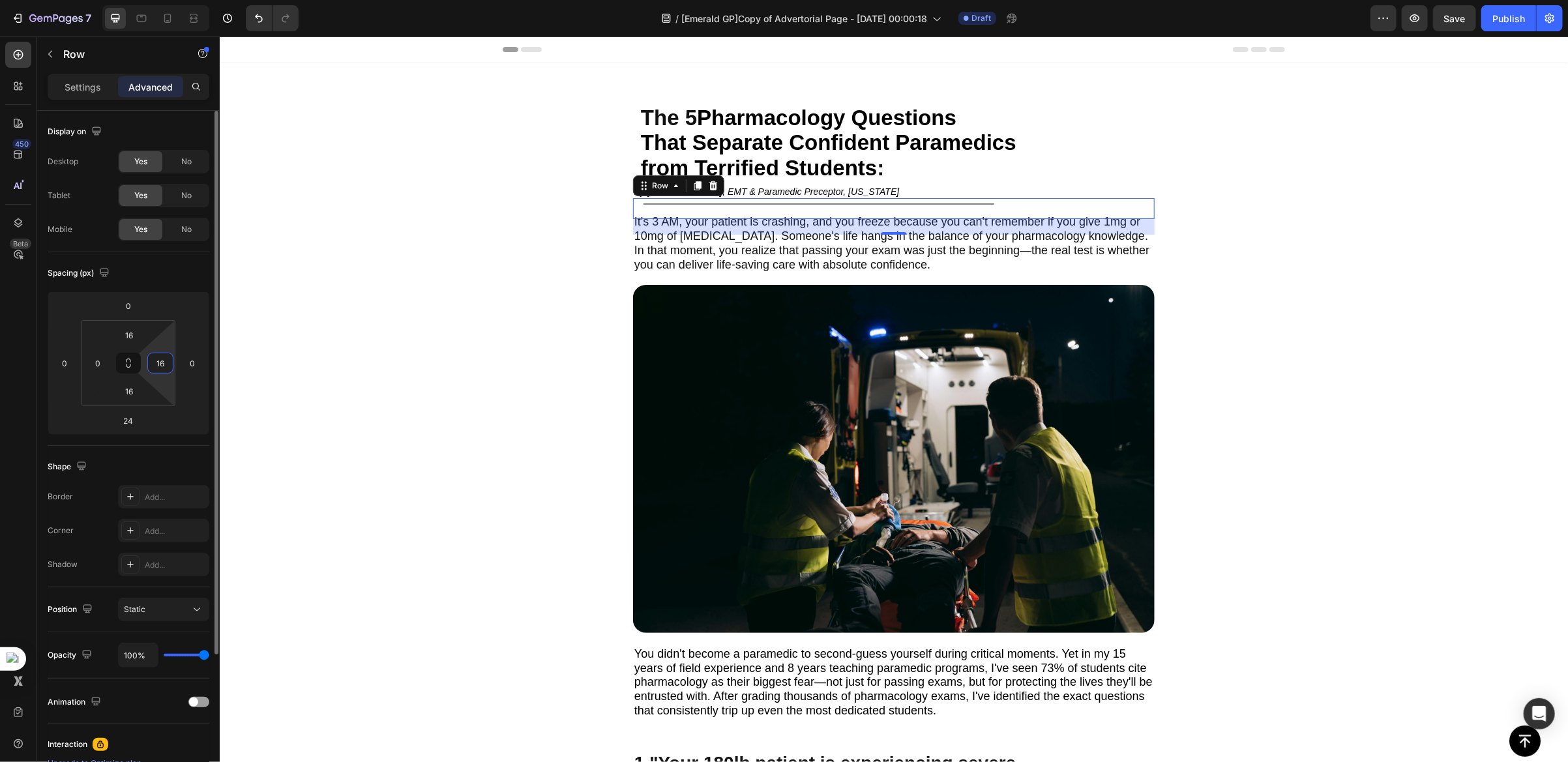
click at [166, 364] on input "16" at bounding box center [160, 363] width 19 height 19
type input "0"
click at [692, 253] on span "It's 3 AM, your patient is crashing, and you freeze because you can't remember …" at bounding box center [890, 241] width 515 height 55
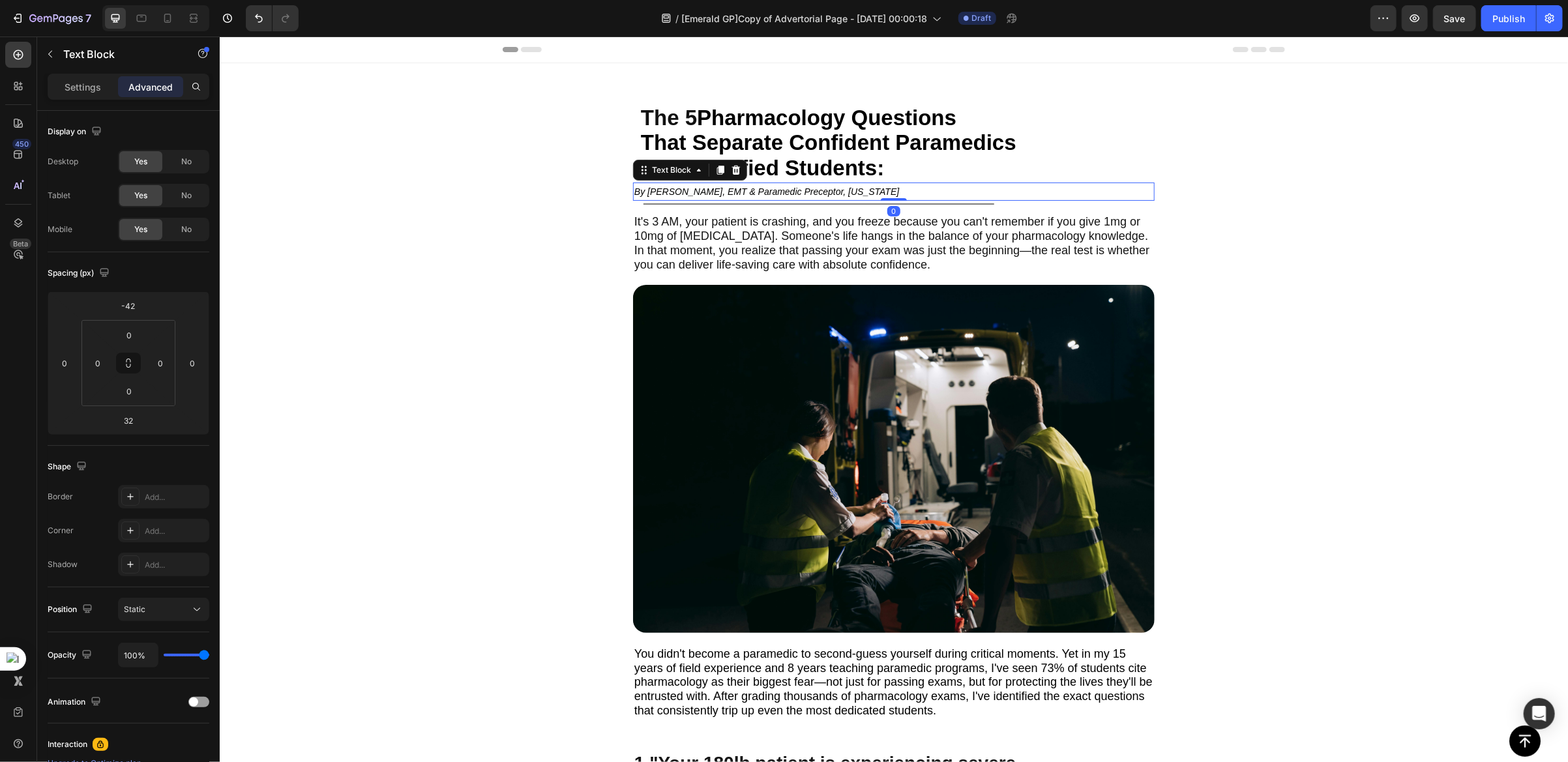
click at [806, 189] on icon "By [PERSON_NAME], EMT & Paramedic Preceptor, [US_STATE]" at bounding box center [765, 191] width 265 height 10
click at [715, 203] on div at bounding box center [818, 203] width 350 height 1
click at [659, 184] on div "Line" at bounding box center [669, 182] width 21 height 11
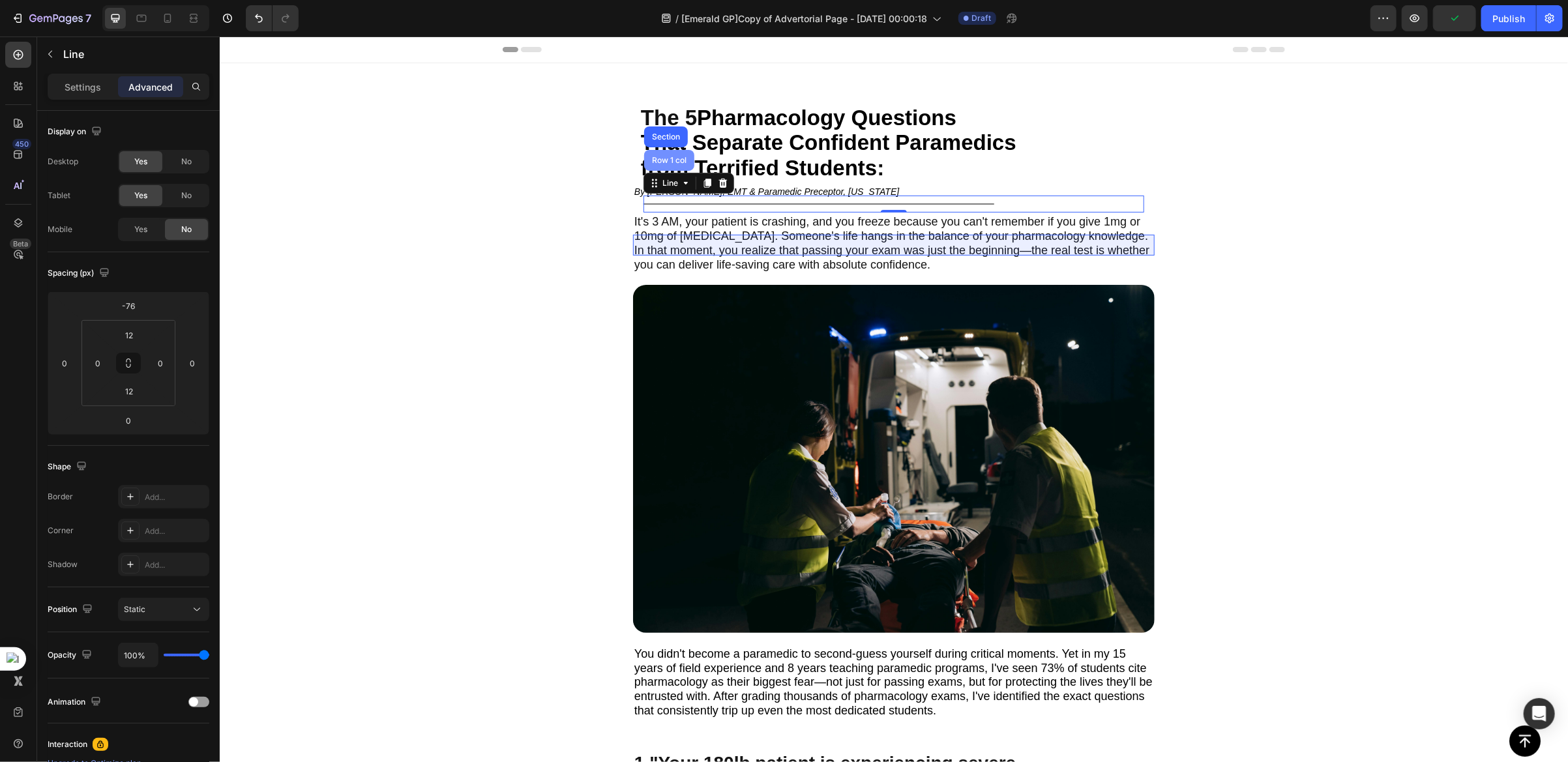
click at [660, 157] on div "Row 1 col" at bounding box center [668, 159] width 40 height 8
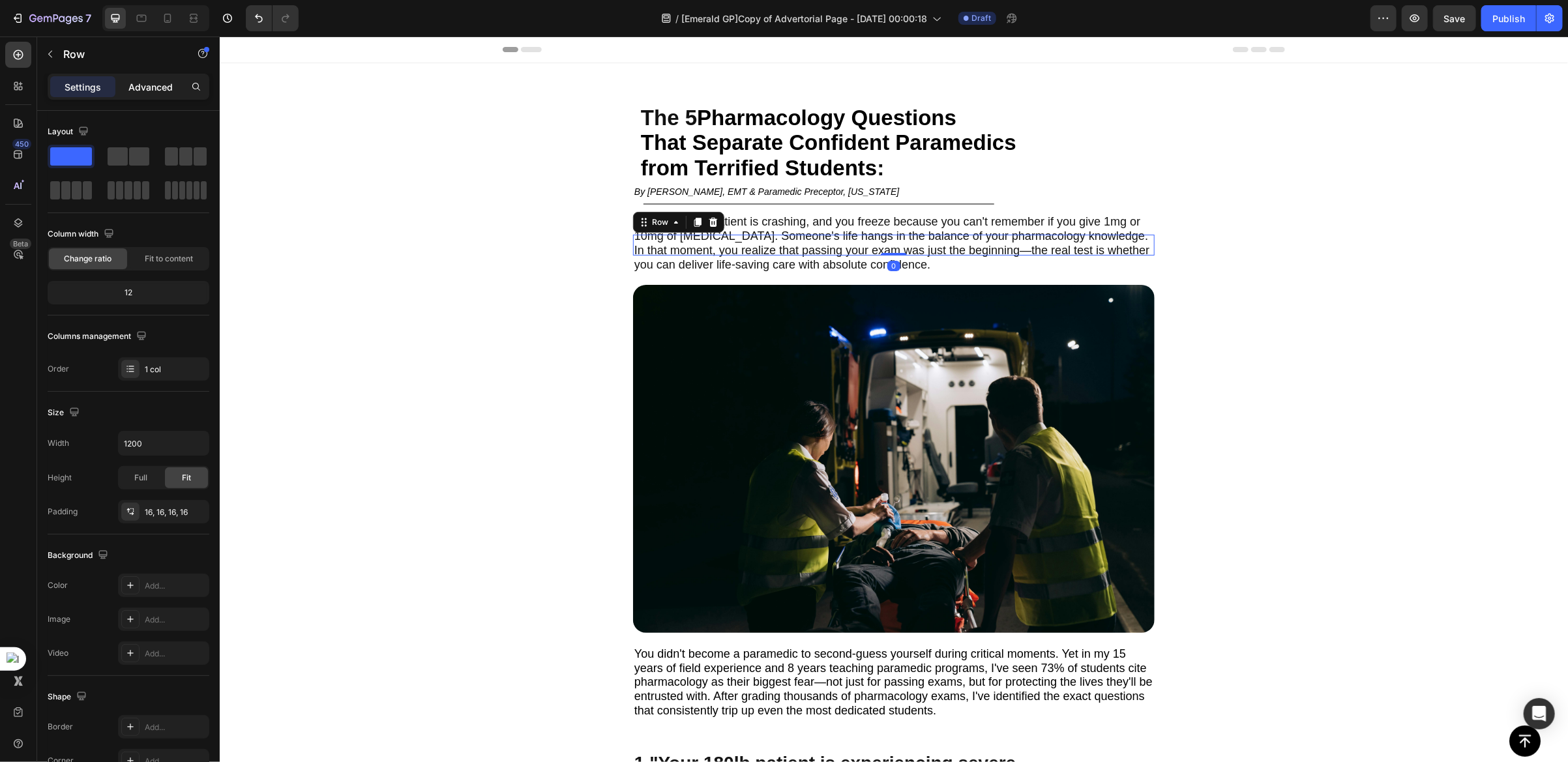
click at [151, 88] on p "Advanced" at bounding box center [150, 87] width 45 height 14
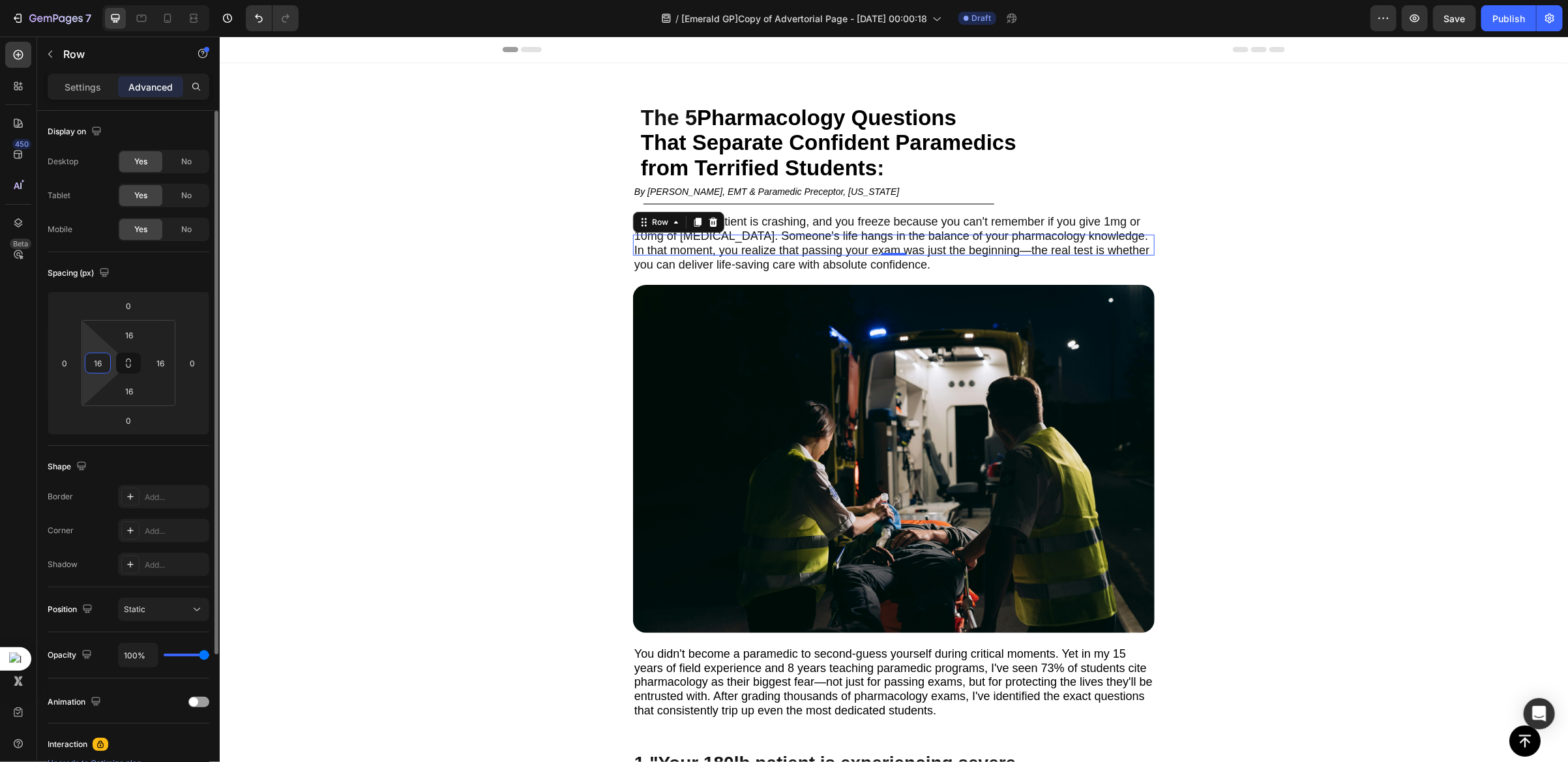
click at [100, 364] on input "16" at bounding box center [98, 363] width 19 height 19
type input "0"
click at [755, 238] on span "It's 3 AM, your patient is crashing, and you freeze because you can't remember …" at bounding box center [890, 241] width 515 height 55
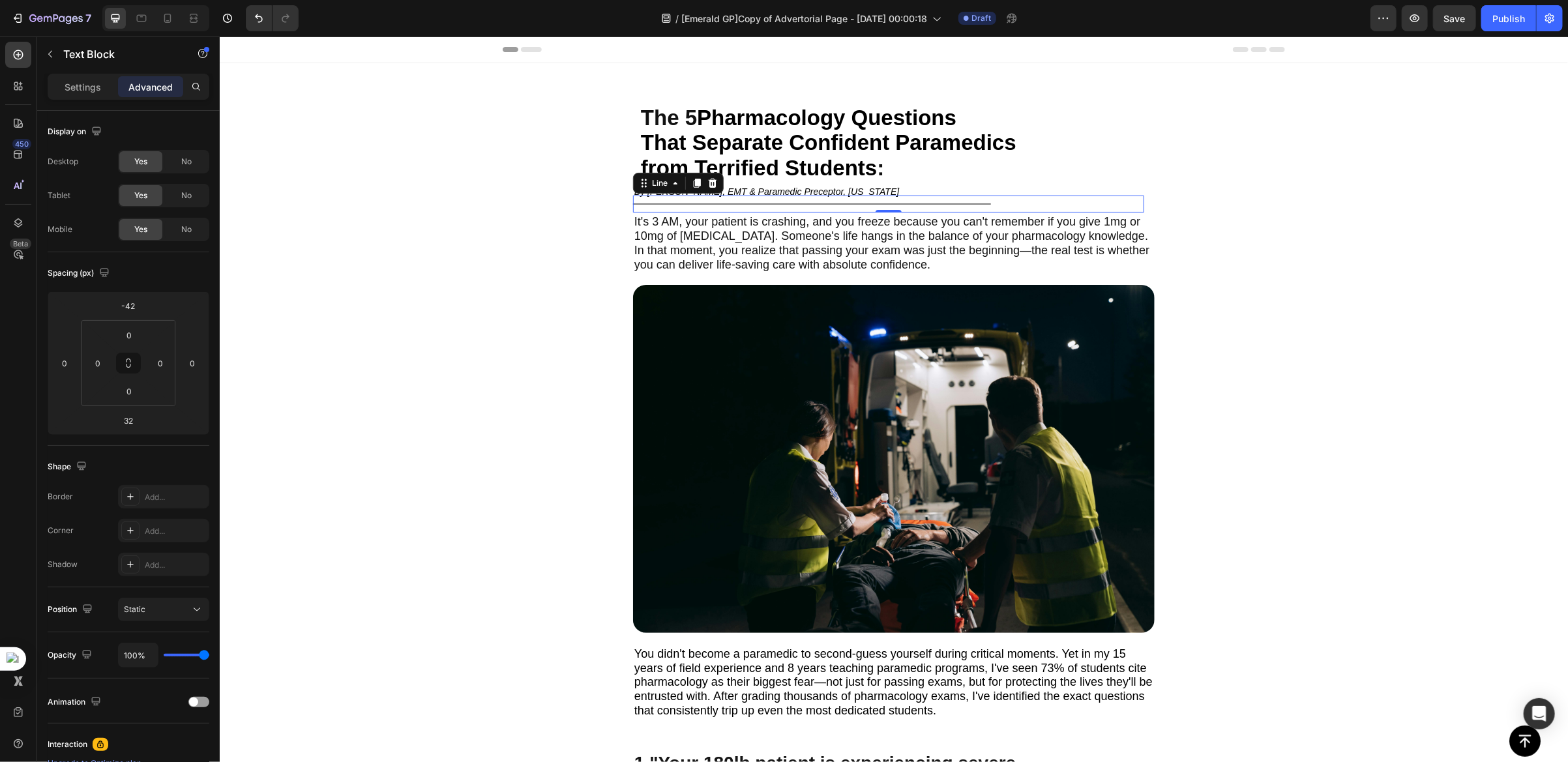
click at [823, 202] on div "Title Line 0" at bounding box center [888, 203] width 511 height 17
click at [816, 147] on span "That Separate Confident Paramedics" at bounding box center [828, 142] width 376 height 24
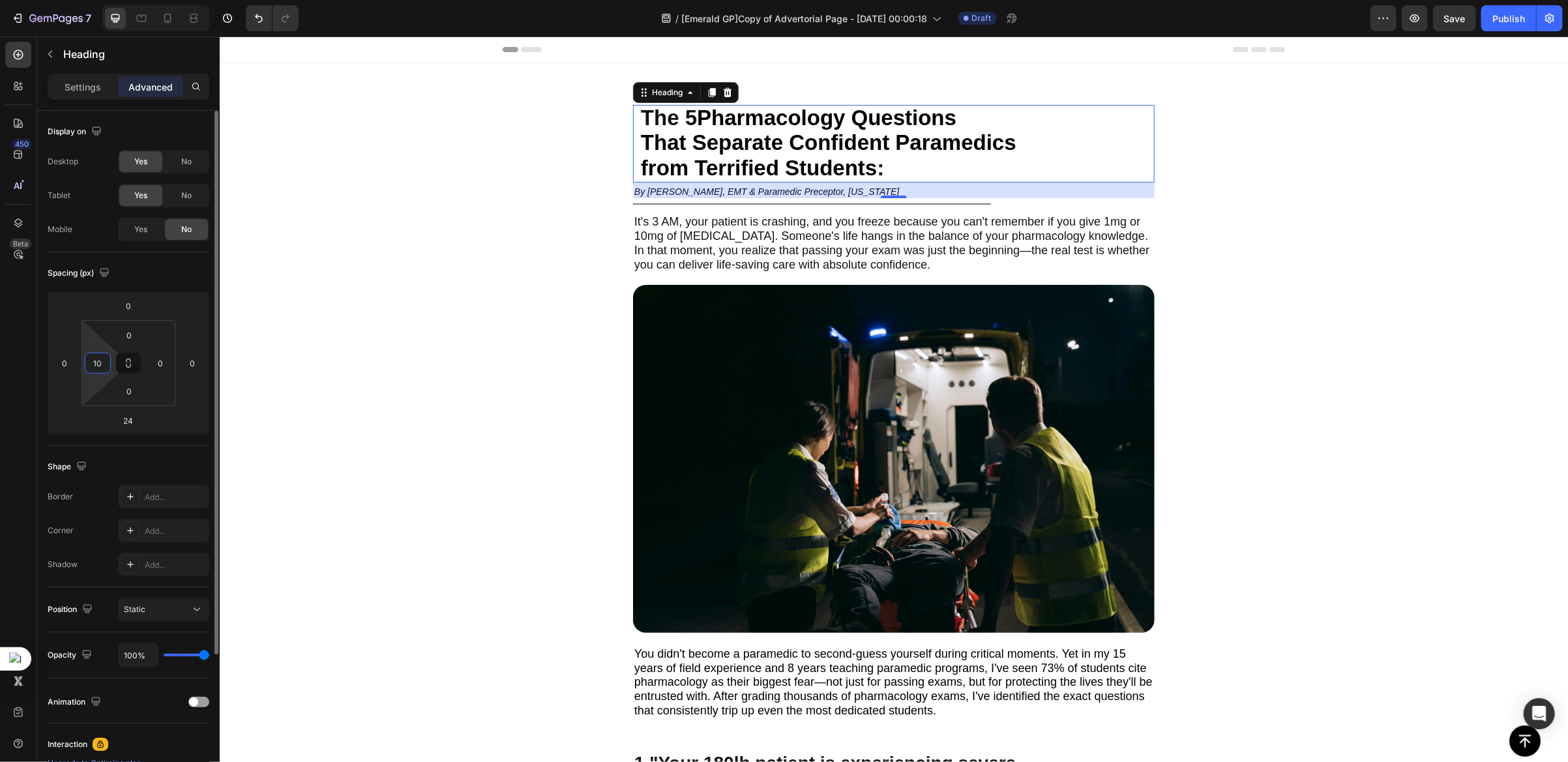
click at [97, 371] on input "10" at bounding box center [98, 363] width 19 height 19
type input "0"
click at [762, 236] on span "It's 3 AM, your patient is crashing, and you freeze because you can't remember …" at bounding box center [890, 241] width 515 height 55
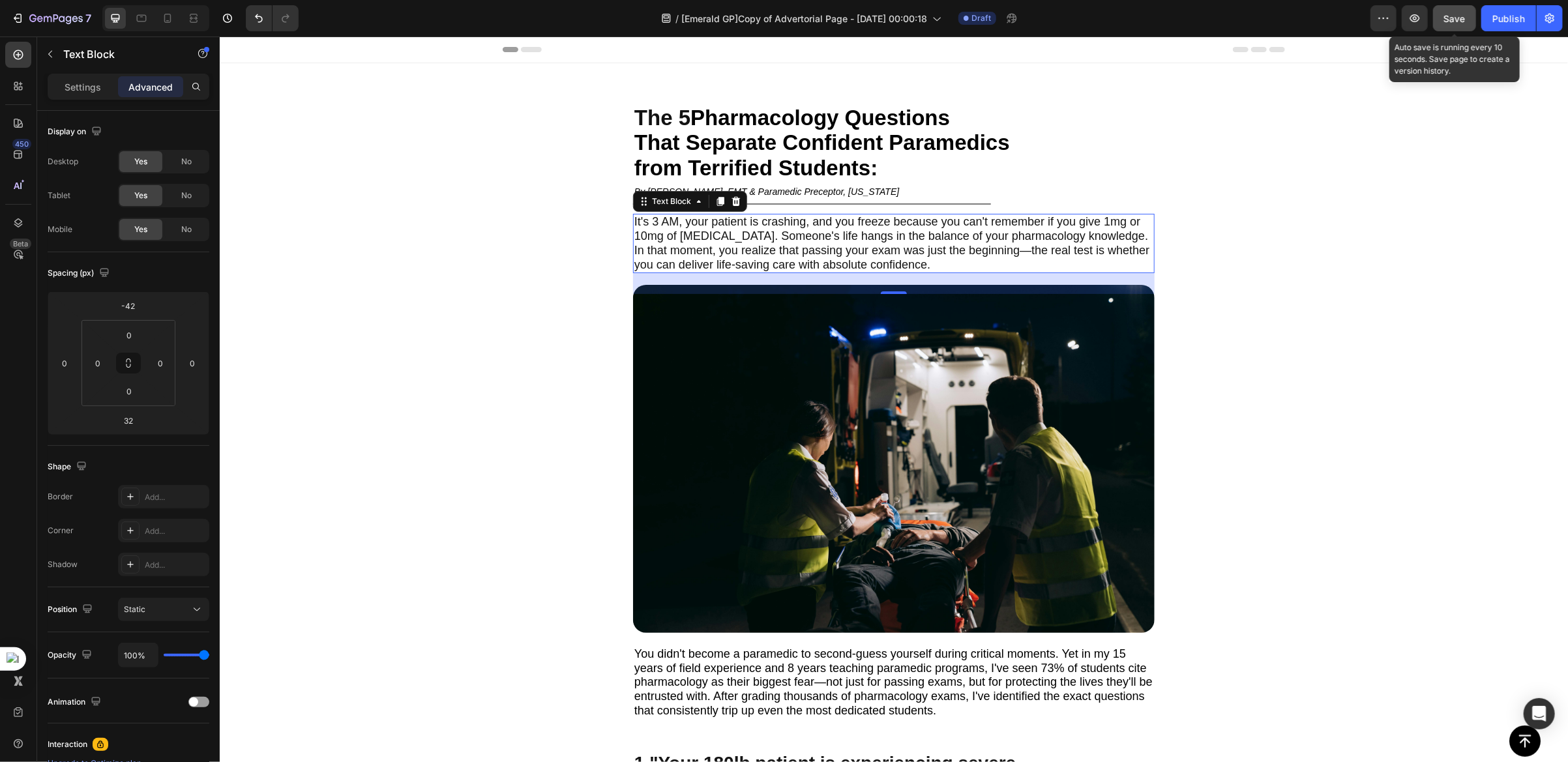
click at [1450, 13] on span "Save" at bounding box center [1454, 18] width 22 height 11
click at [839, 203] on div at bounding box center [812, 203] width 358 height 1
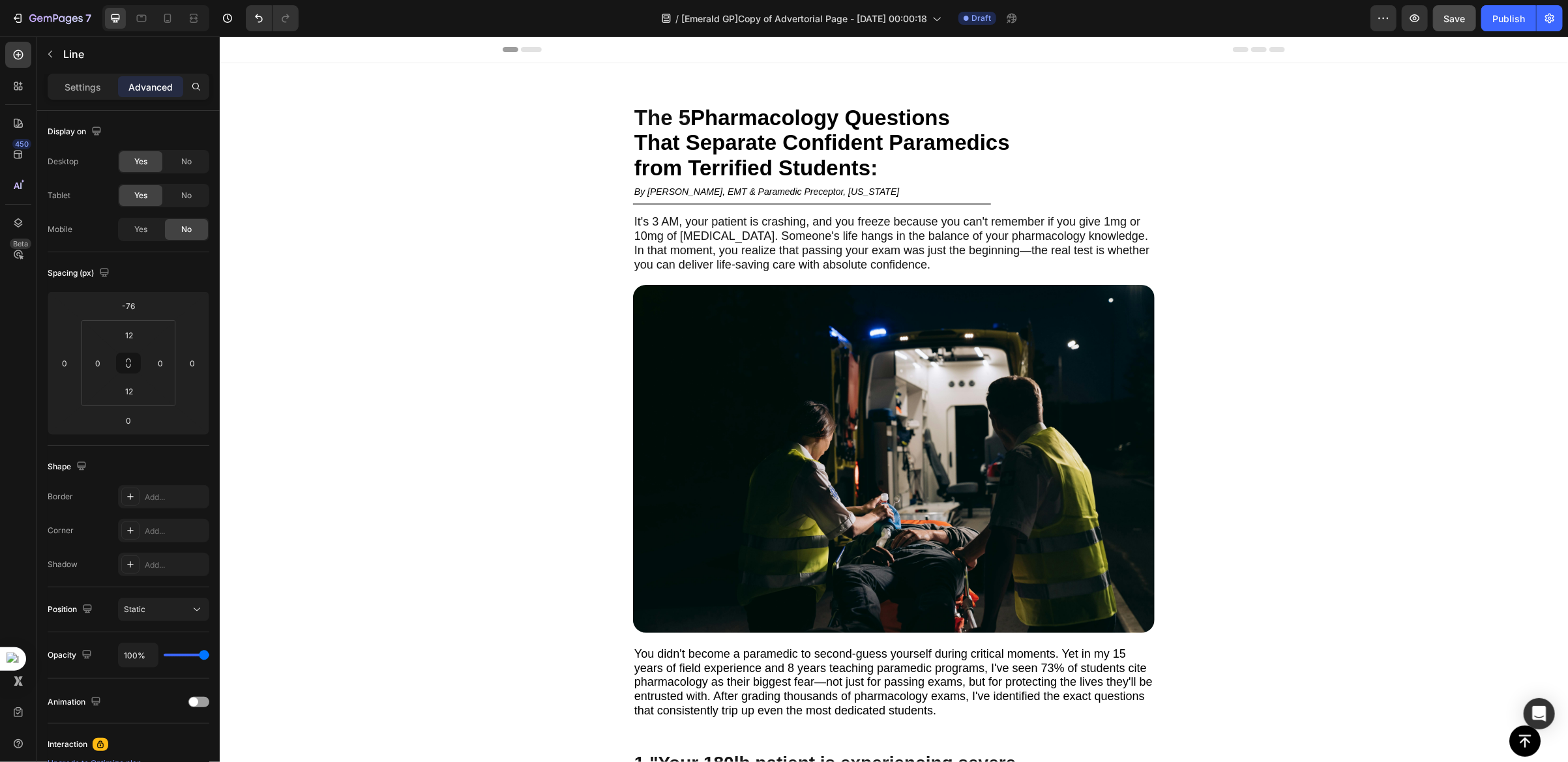
click at [1042, 49] on div "Header" at bounding box center [893, 49] width 782 height 26
